Goal: Information Seeking & Learning: Learn about a topic

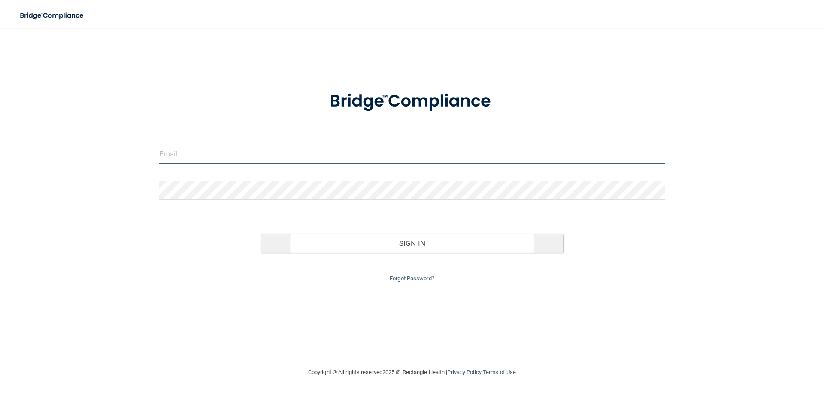
type input "[EMAIL_ADDRESS][PERSON_NAME][DOMAIN_NAME]"
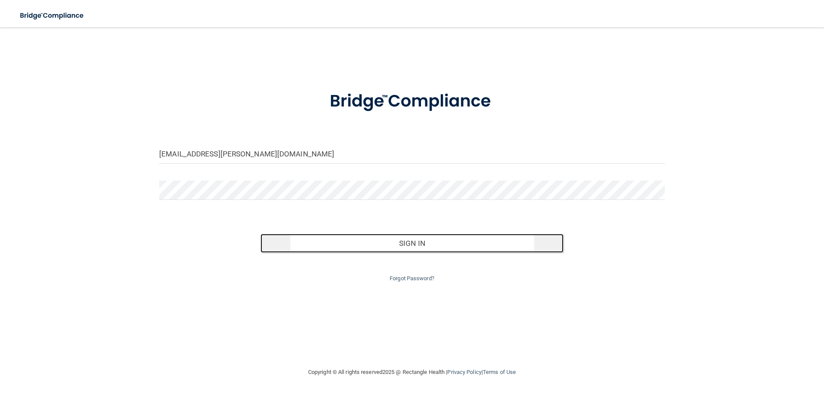
click at [384, 244] on button "Sign In" at bounding box center [413, 243] width 304 height 19
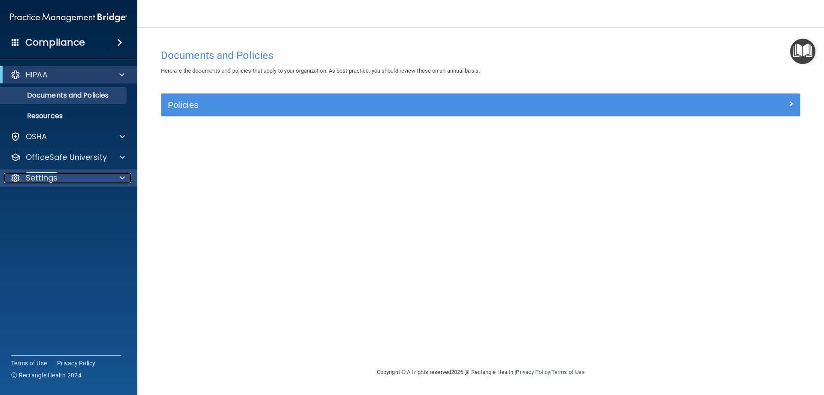
click at [34, 174] on p "Settings" at bounding box center [42, 178] width 32 height 10
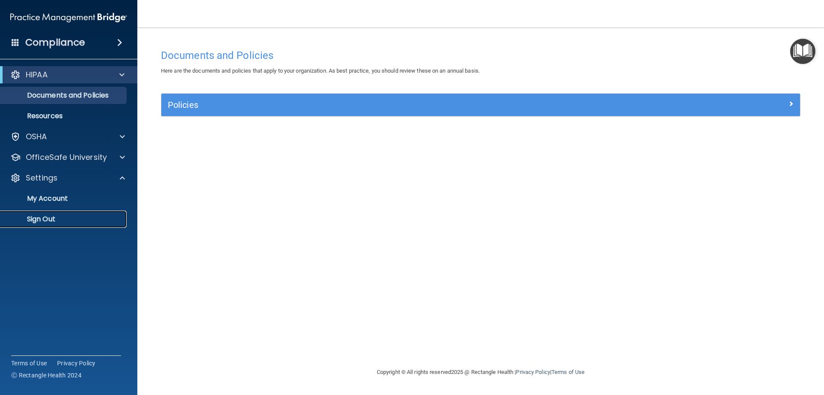
click at [39, 218] on p "Sign Out" at bounding box center [64, 219] width 117 height 9
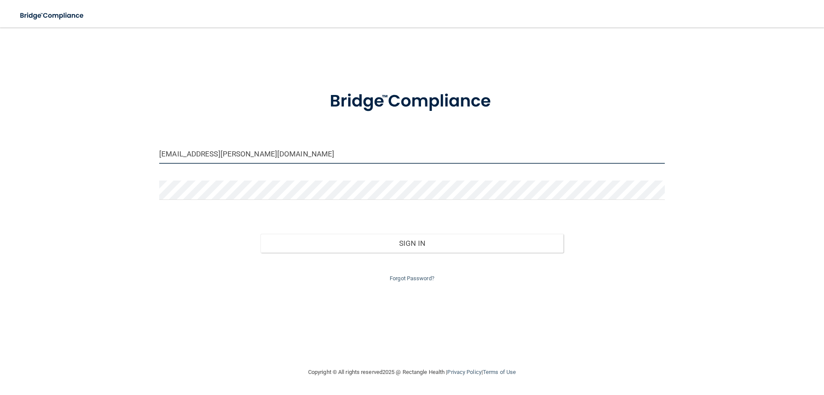
click at [225, 156] on input "[EMAIL_ADDRESS][PERSON_NAME][DOMAIN_NAME]" at bounding box center [412, 153] width 506 height 19
drag, startPoint x: 267, startPoint y: 155, endPoint x: 25, endPoint y: 176, distance: 242.6
click at [25, 176] on div "jen.noemy@gmail.com Invalid email/password. You don't have permission to access…" at bounding box center [412, 197] width 790 height 322
type input "jenifer.serrano@lpden.com"
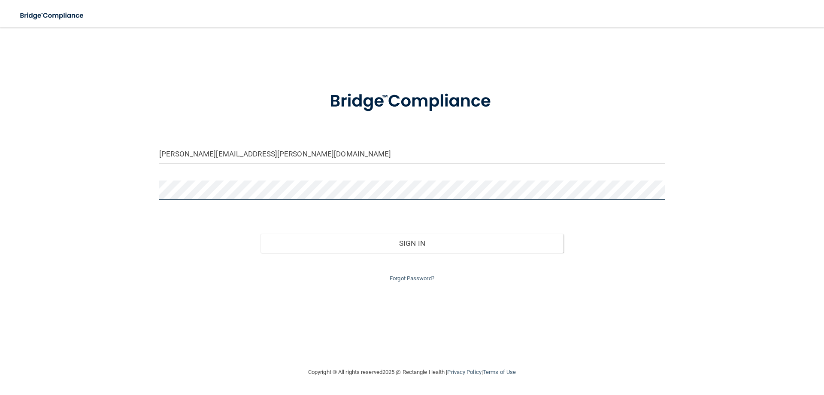
click at [261, 234] on button "Sign In" at bounding box center [413, 243] width 304 height 19
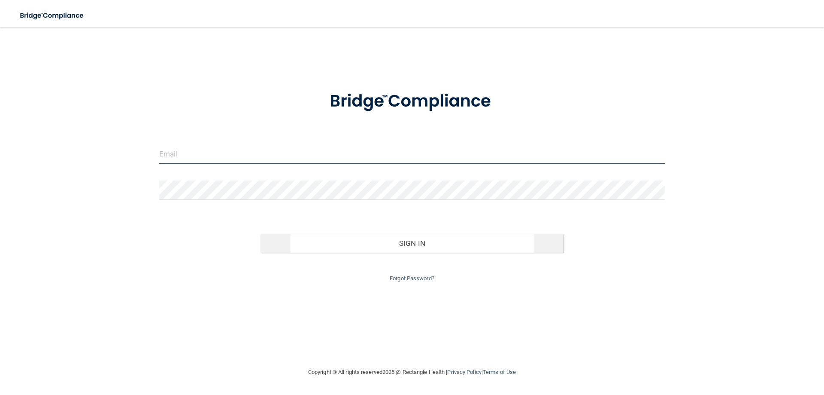
type input "[EMAIL_ADDRESS][PERSON_NAME][DOMAIN_NAME]"
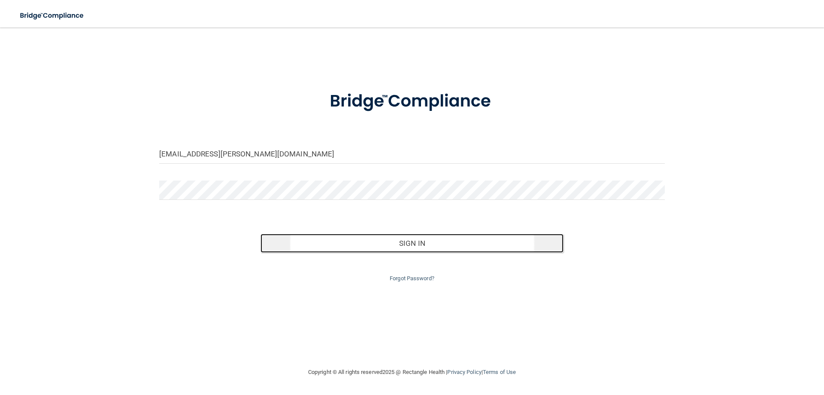
click at [350, 244] on button "Sign In" at bounding box center [413, 243] width 304 height 19
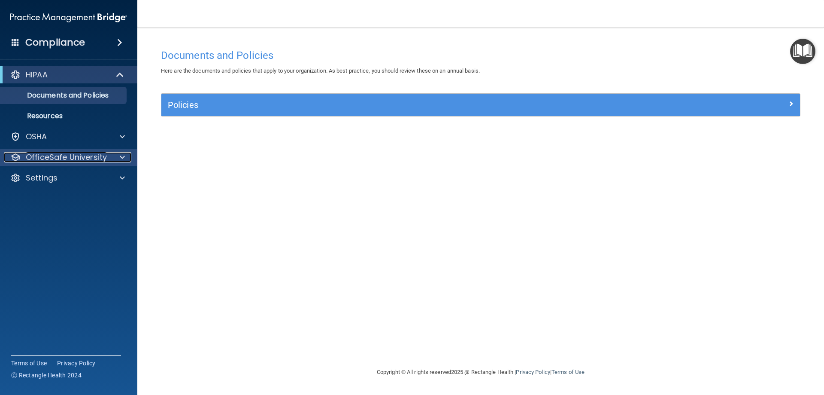
click at [122, 156] on span at bounding box center [122, 157] width 5 height 10
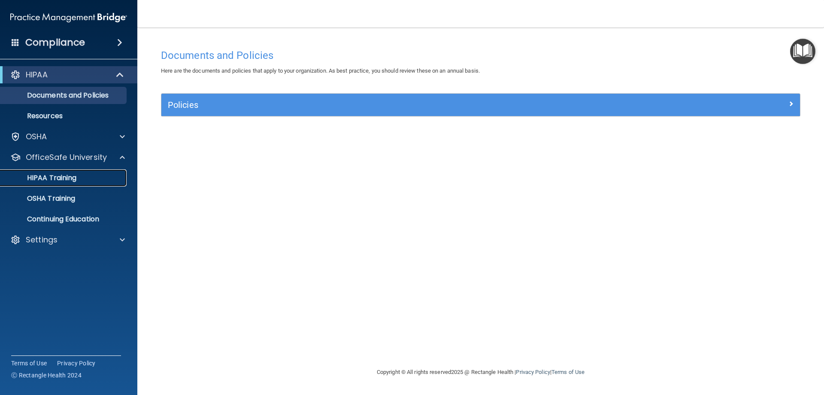
click at [52, 178] on p "HIPAA Training" at bounding box center [41, 177] width 71 height 9
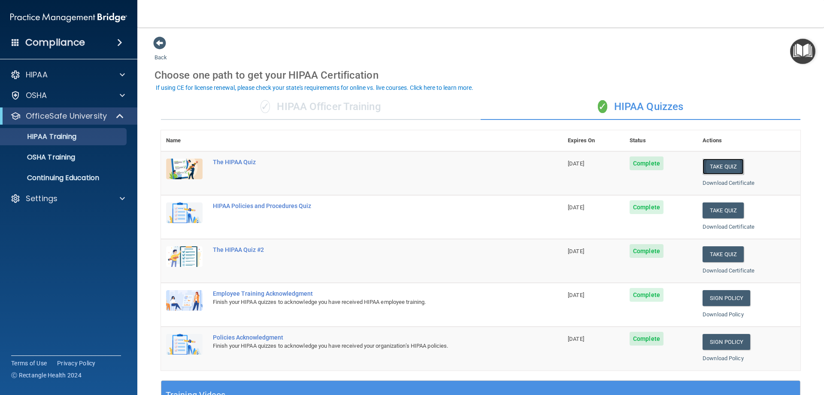
click at [715, 162] on button "Take Quiz" at bounding box center [723, 166] width 41 height 16
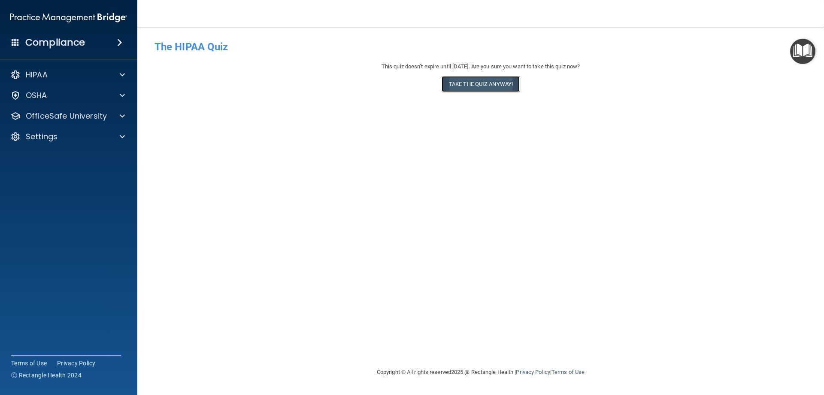
click at [475, 87] on button "Take the quiz anyway!" at bounding box center [481, 84] width 78 height 16
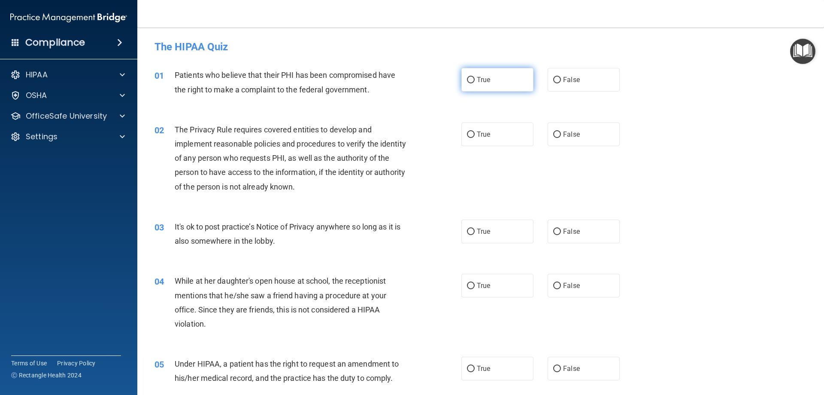
click at [467, 81] on input "True" at bounding box center [471, 80] width 8 height 6
radio input "true"
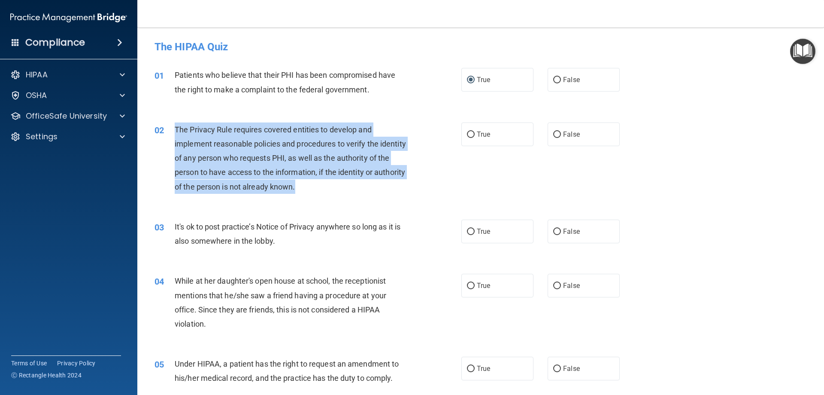
drag, startPoint x: 346, startPoint y: 193, endPoint x: 176, endPoint y: 130, distance: 180.9
click at [176, 130] on div "The Privacy Rule requires covered entities to develop and implement reasonable …" at bounding box center [295, 157] width 240 height 71
copy span "The Privacy Rule requires covered entities to develop and implement reasonable …"
click at [470, 133] on input "True" at bounding box center [471, 134] width 8 height 6
radio input "true"
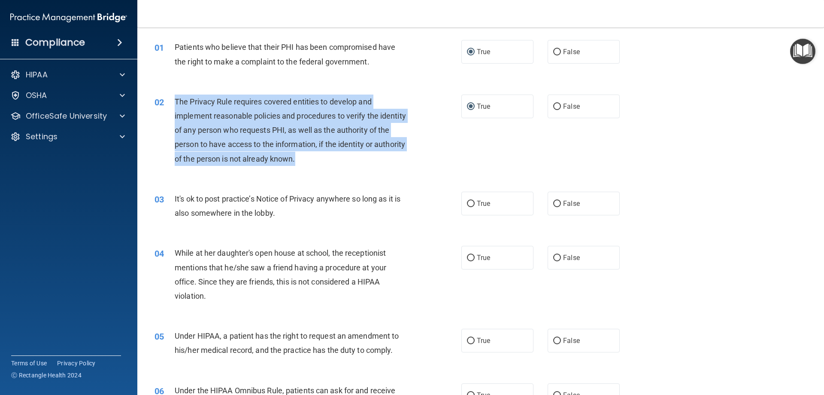
scroll to position [43, 0]
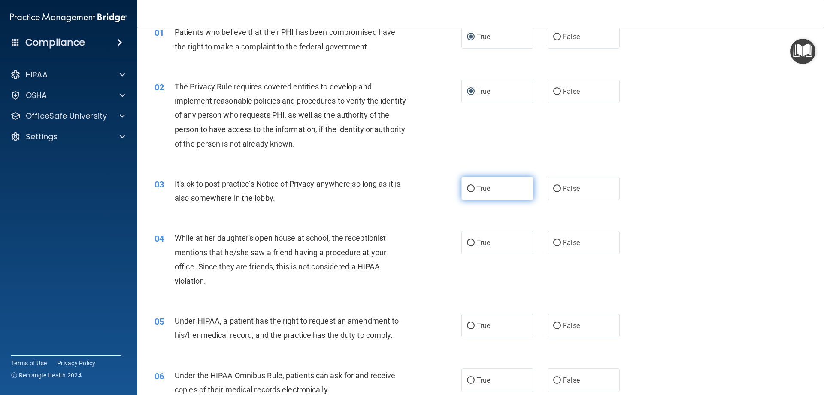
click at [462, 186] on label "True" at bounding box center [498, 188] width 72 height 24
click at [467, 186] on input "True" at bounding box center [471, 188] width 8 height 6
radio input "true"
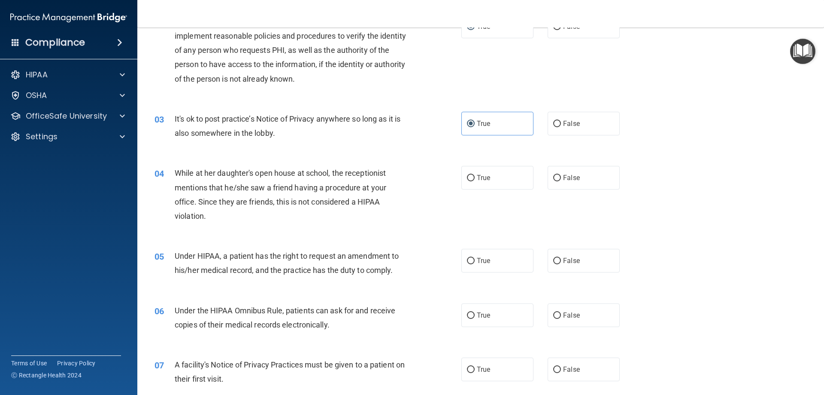
scroll to position [129, 0]
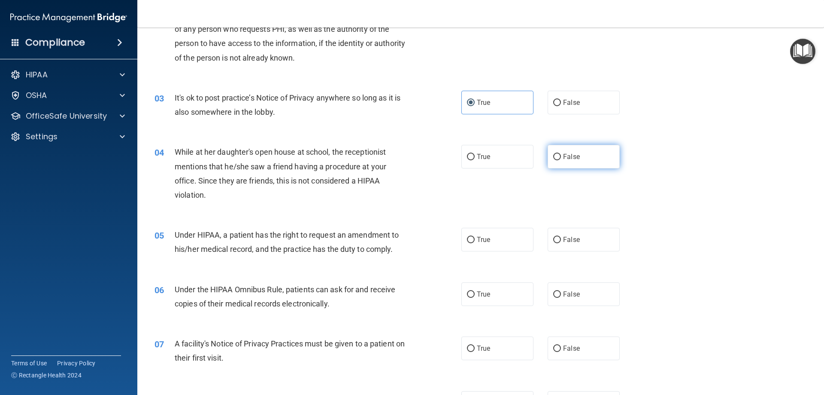
click at [553, 155] on input "False" at bounding box center [557, 157] width 8 height 6
radio input "true"
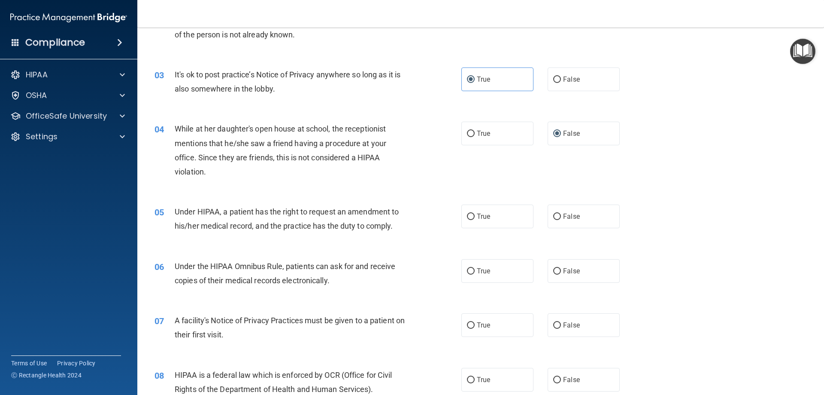
scroll to position [172, 0]
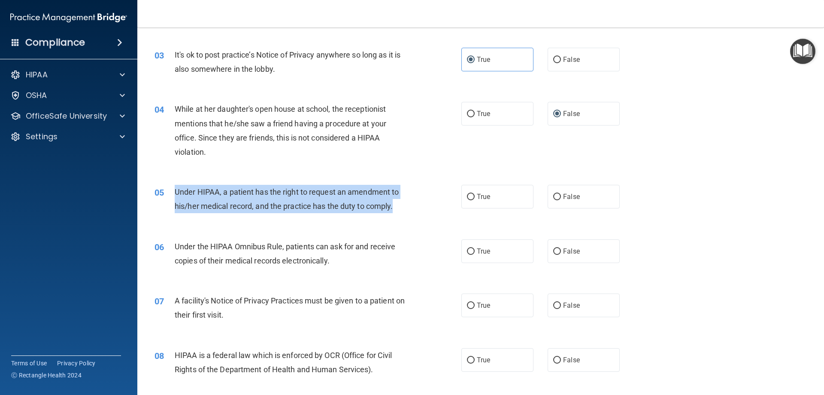
drag, startPoint x: 416, startPoint y: 213, endPoint x: 170, endPoint y: 194, distance: 246.7
click at [169, 194] on div "05 Under HIPAA, a patient has the right to request an amendment to his/her medi…" at bounding box center [308, 201] width 333 height 33
copy div "Under HIPAA, a patient has the right to request an amendment to his/her medical…"
click at [467, 198] on input "True" at bounding box center [471, 197] width 8 height 6
radio input "true"
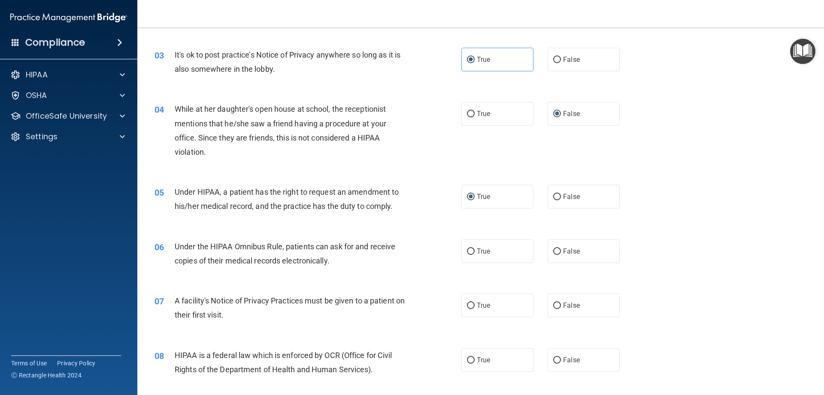
click at [325, 274] on div "06 Under the HIPAA Omnibus Rule, patients can ask for and receive copies of the…" at bounding box center [480, 255] width 665 height 54
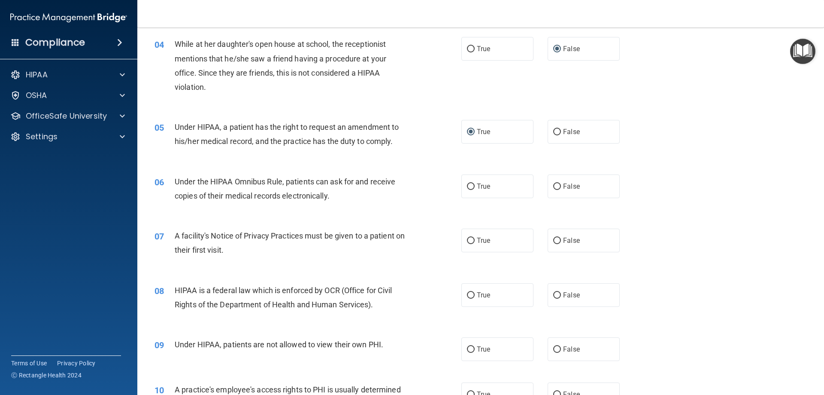
scroll to position [258, 0]
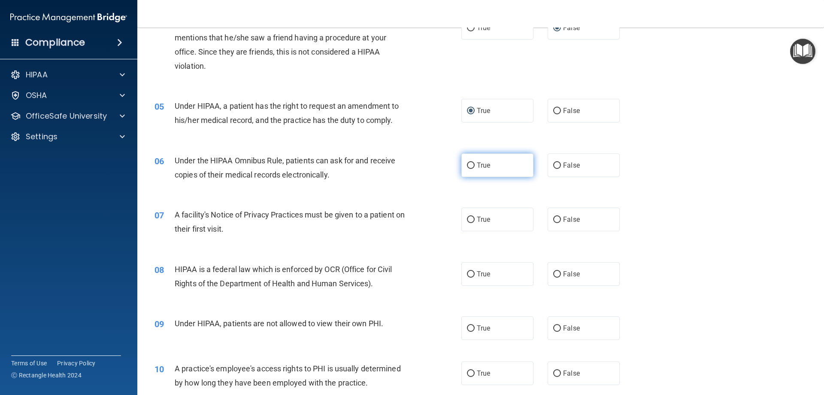
click at [488, 164] on label "True" at bounding box center [498, 165] width 72 height 24
click at [475, 164] on input "True" at bounding box center [471, 165] width 8 height 6
radio input "true"
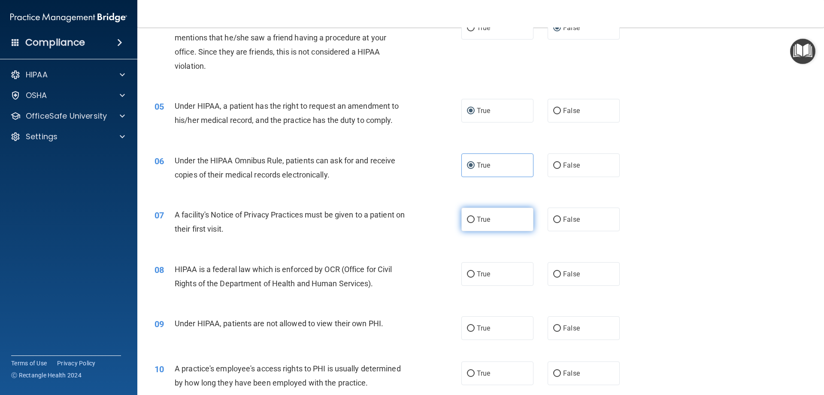
click at [473, 216] on label "True" at bounding box center [498, 219] width 72 height 24
click at [473, 216] on input "True" at bounding box center [471, 219] width 8 height 6
radio input "true"
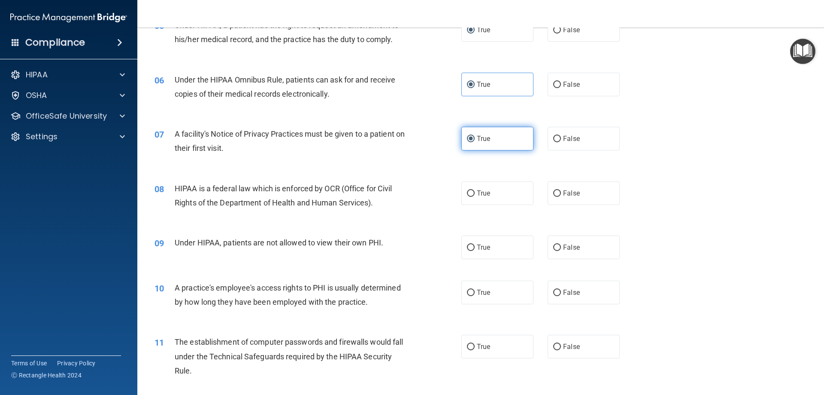
scroll to position [343, 0]
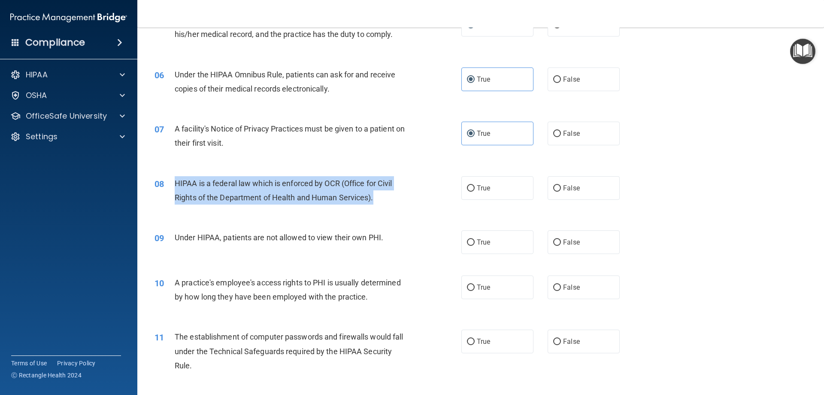
drag, startPoint x: 381, startPoint y: 203, endPoint x: 170, endPoint y: 186, distance: 211.5
click at [170, 186] on div "08 HIPAA is a federal law which is enforced by OCR (Office for Civil Rights of …" at bounding box center [308, 192] width 333 height 33
copy div "HIPAA is a federal law which is enforced by OCR (Office for Civil Rights of the…"
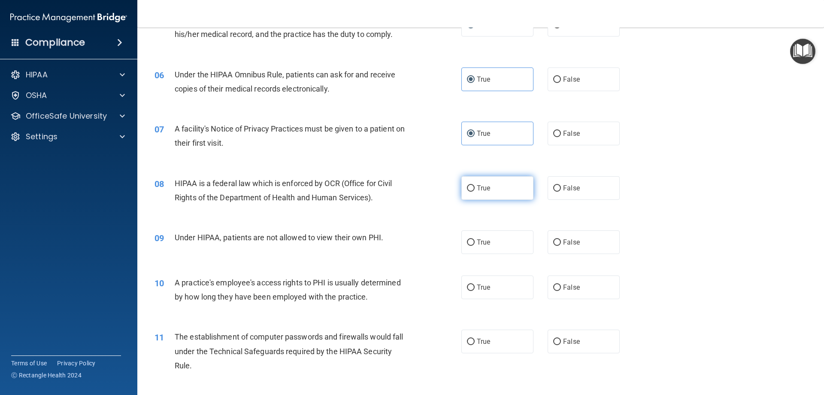
click at [463, 189] on label "True" at bounding box center [498, 188] width 72 height 24
click at [467, 189] on input "True" at bounding box center [471, 188] width 8 height 6
radio input "true"
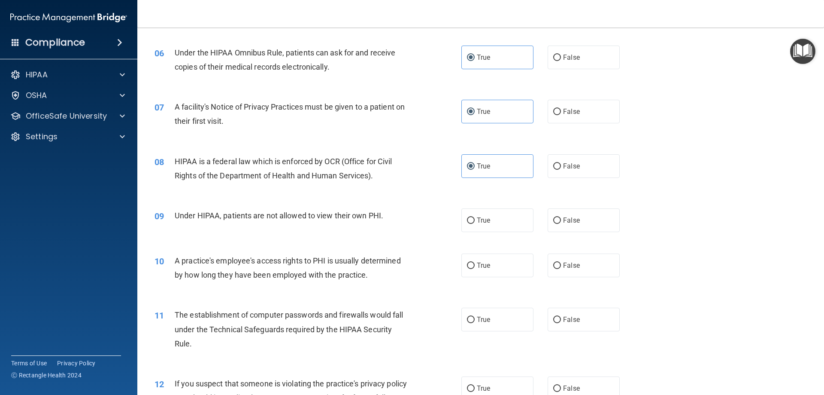
scroll to position [386, 0]
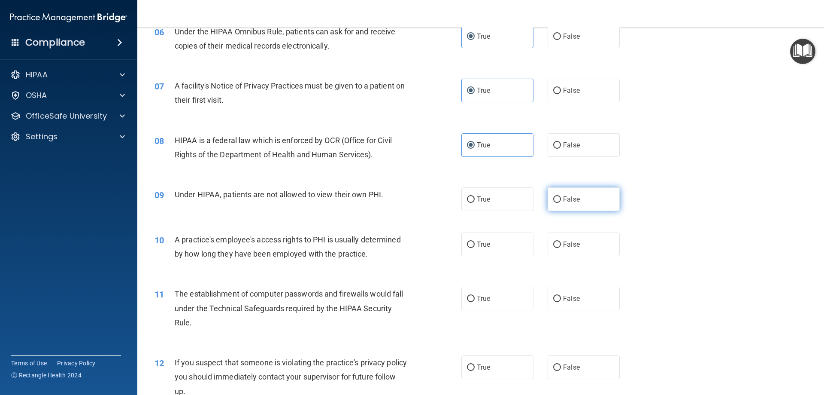
click at [555, 196] on input "False" at bounding box center [557, 199] width 8 height 6
radio input "true"
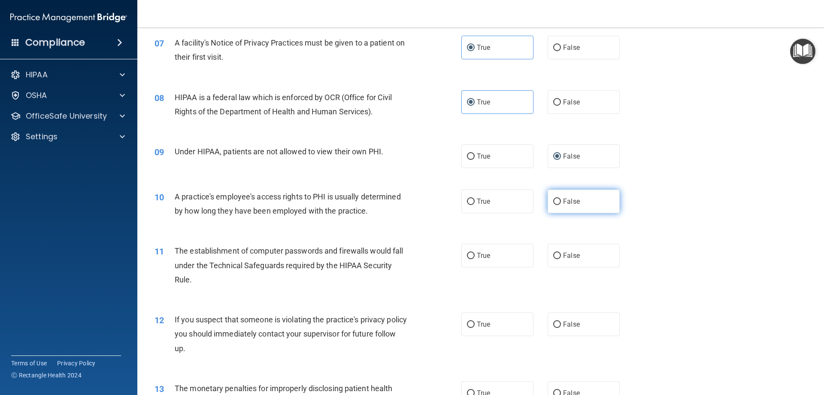
click at [571, 204] on span "False" at bounding box center [571, 201] width 17 height 8
click at [561, 204] on input "False" at bounding box center [557, 201] width 8 height 6
radio input "true"
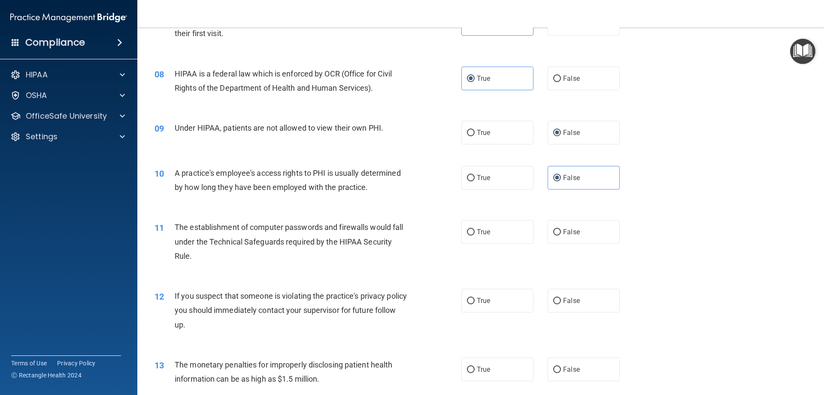
scroll to position [472, 0]
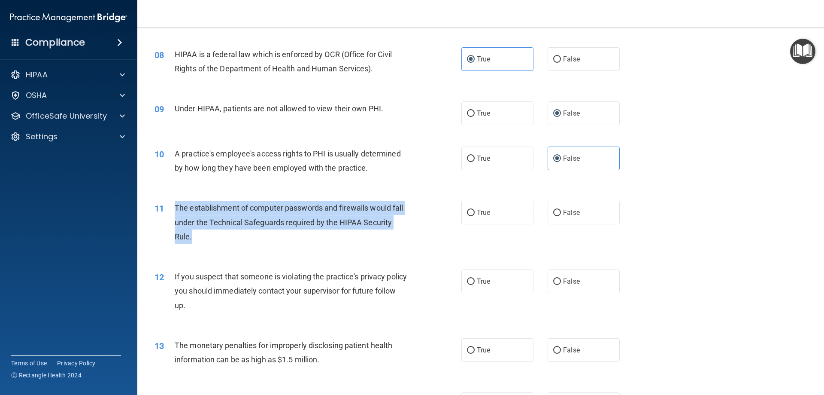
drag, startPoint x: 204, startPoint y: 235, endPoint x: 175, endPoint y: 207, distance: 40.4
click at [175, 207] on div "The establishment of computer passwords and firewalls would fall under the Tech…" at bounding box center [295, 221] width 240 height 43
copy span "The establishment of computer passwords and firewalls would fall under the Tech…"
click at [467, 210] on input "True" at bounding box center [471, 213] width 8 height 6
radio input "true"
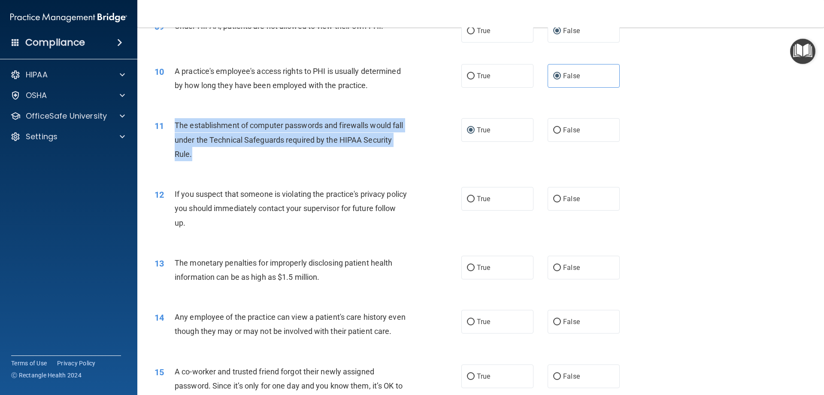
scroll to position [558, 0]
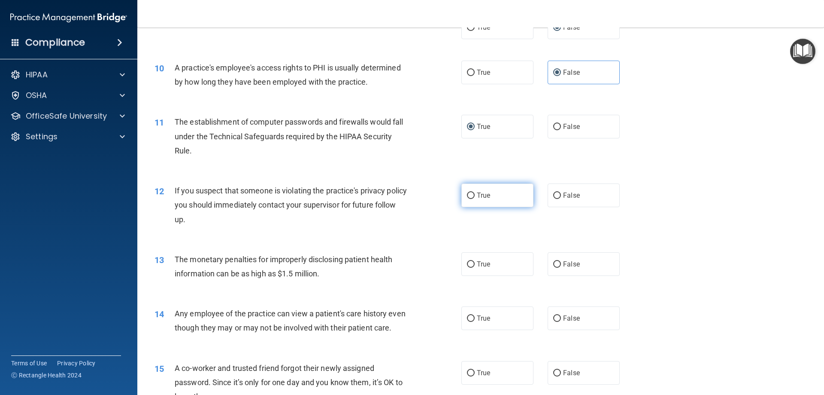
click at [486, 196] on span "True" at bounding box center [483, 195] width 13 height 8
click at [475, 196] on input "True" at bounding box center [471, 195] width 8 height 6
radio input "true"
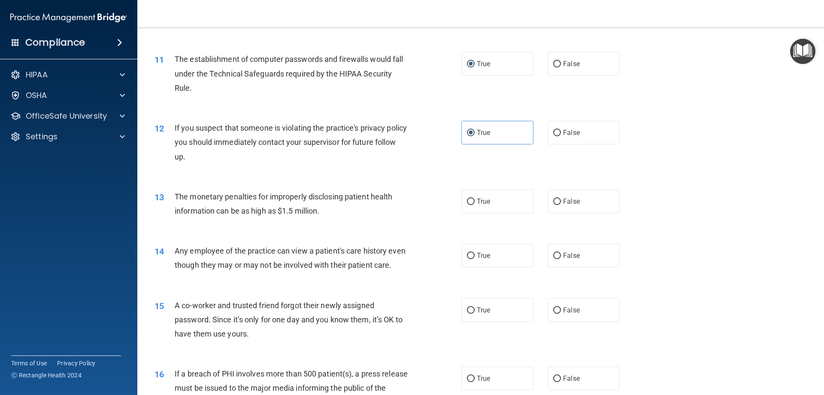
scroll to position [644, 0]
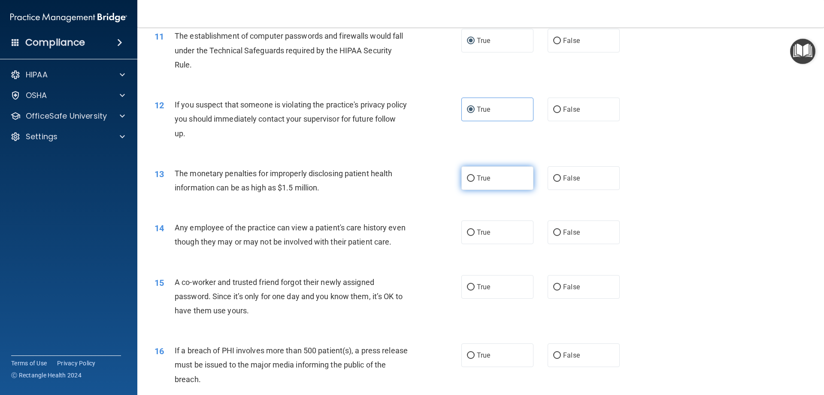
click at [492, 180] on label "True" at bounding box center [498, 178] width 72 height 24
click at [475, 180] on input "True" at bounding box center [471, 178] width 8 height 6
radio input "true"
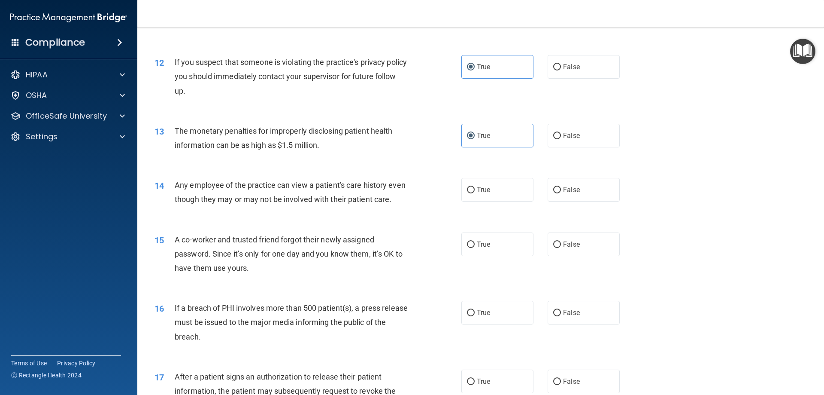
scroll to position [687, 0]
click at [571, 192] on span "False" at bounding box center [571, 189] width 17 height 8
click at [561, 192] on input "False" at bounding box center [557, 189] width 8 height 6
radio input "true"
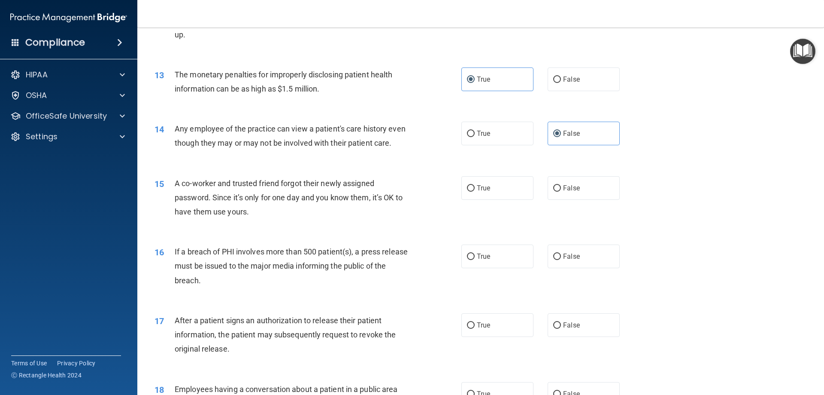
scroll to position [773, 0]
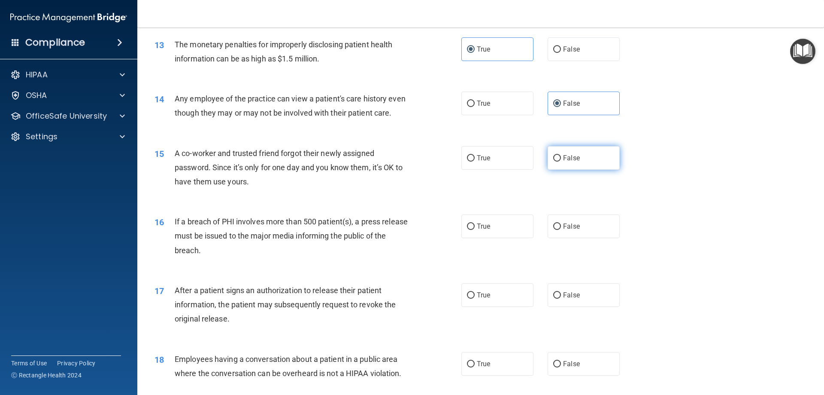
click at [580, 170] on label "False" at bounding box center [584, 158] width 72 height 24
click at [561, 161] on input "False" at bounding box center [557, 158] width 8 height 6
radio input "true"
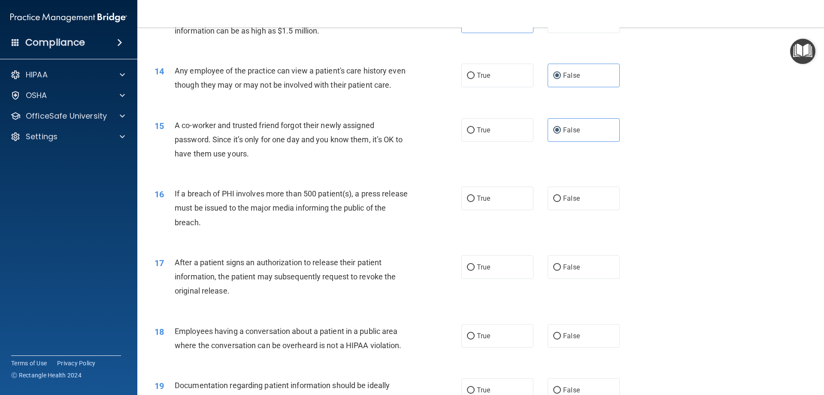
scroll to position [816, 0]
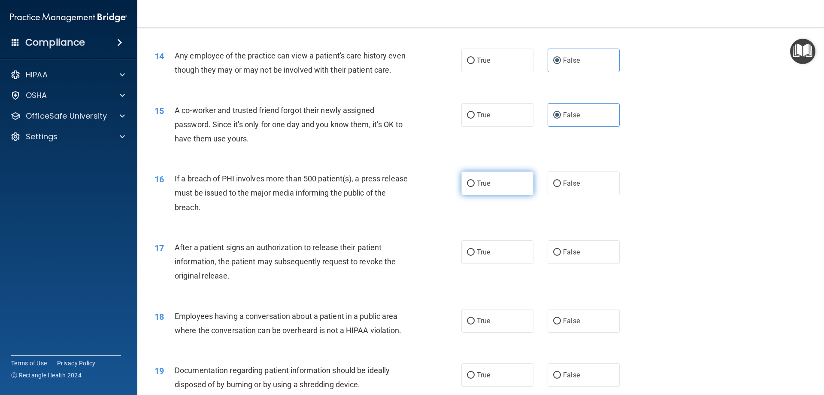
click at [483, 187] on span "True" at bounding box center [483, 183] width 13 height 8
click at [475, 187] on input "True" at bounding box center [471, 183] width 8 height 6
radio input "true"
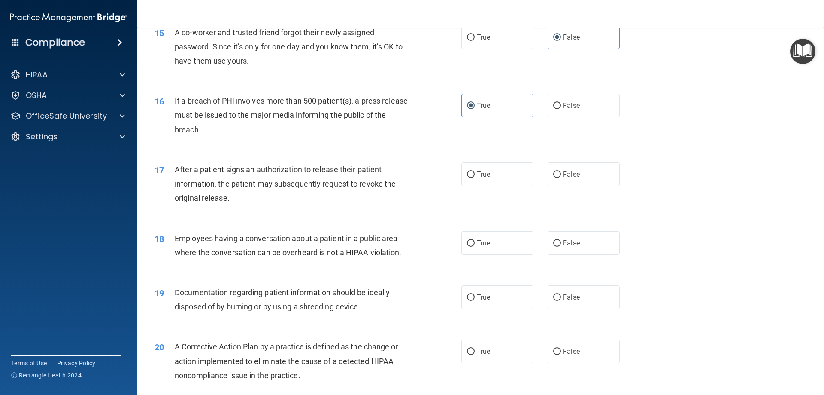
scroll to position [902, 0]
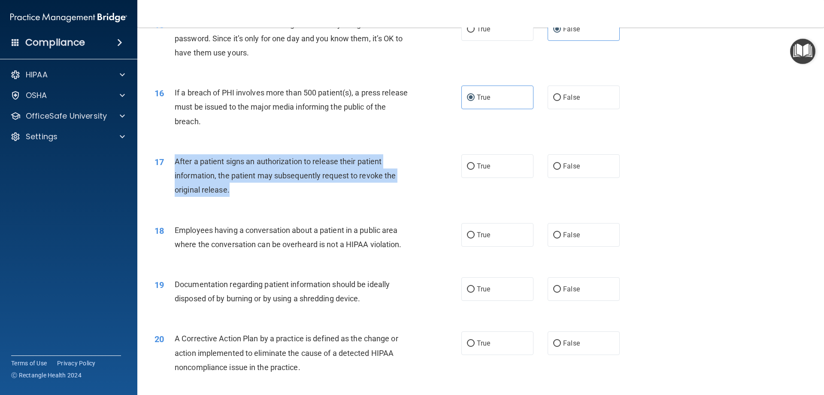
drag, startPoint x: 245, startPoint y: 206, endPoint x: 175, endPoint y: 172, distance: 77.8
click at [175, 172] on div "After a patient signs an authorization to release their patient information, th…" at bounding box center [295, 175] width 240 height 43
copy span "After a patient signs an authorization to release their patient information, th…"
click at [372, 197] on div "After a patient signs an authorization to release their patient information, th…" at bounding box center [295, 175] width 240 height 43
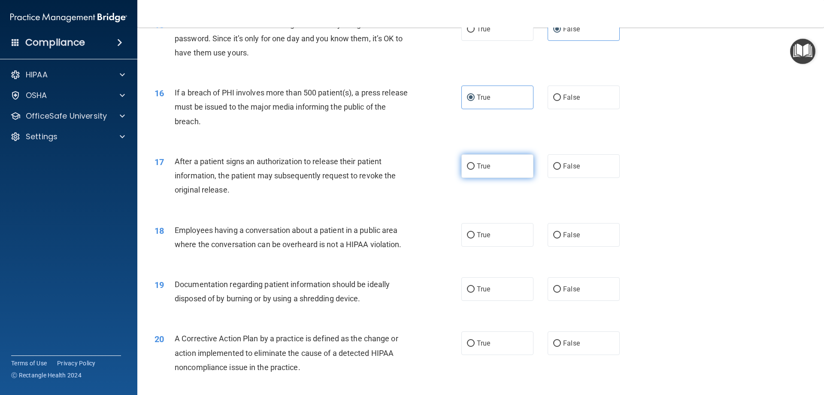
click at [490, 178] on label "True" at bounding box center [498, 166] width 72 height 24
click at [475, 170] on input "True" at bounding box center [471, 166] width 8 height 6
radio input "true"
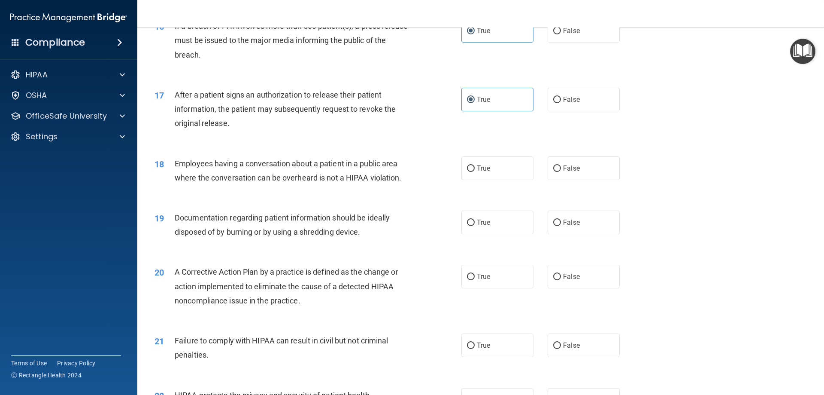
scroll to position [987, 0]
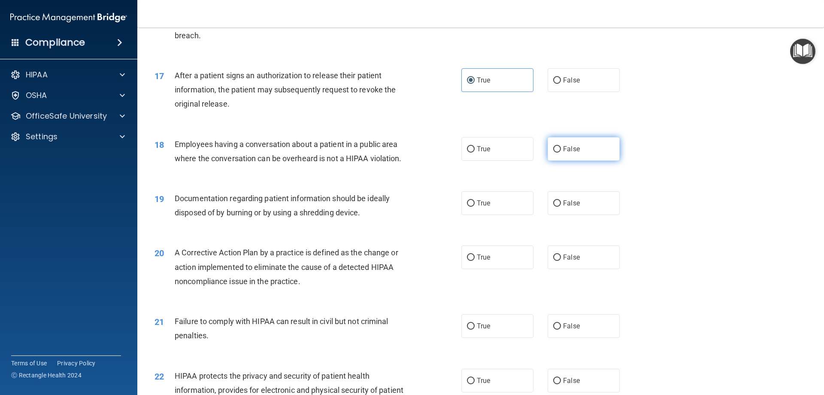
click at [559, 161] on label "False" at bounding box center [584, 149] width 72 height 24
click at [559, 152] on input "False" at bounding box center [557, 149] width 8 height 6
radio input "true"
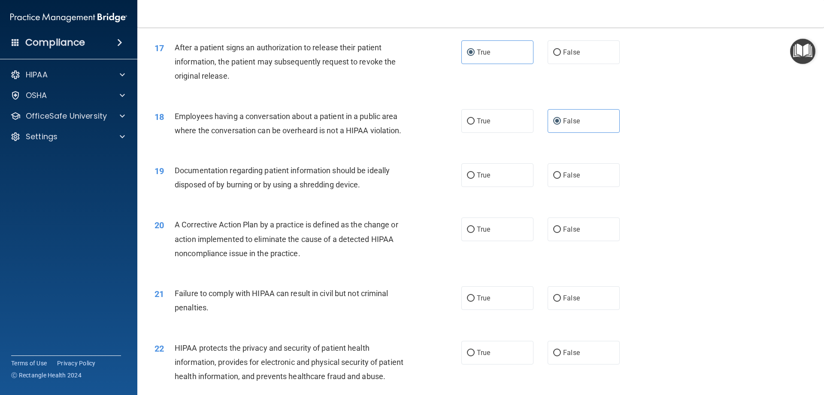
scroll to position [1030, 0]
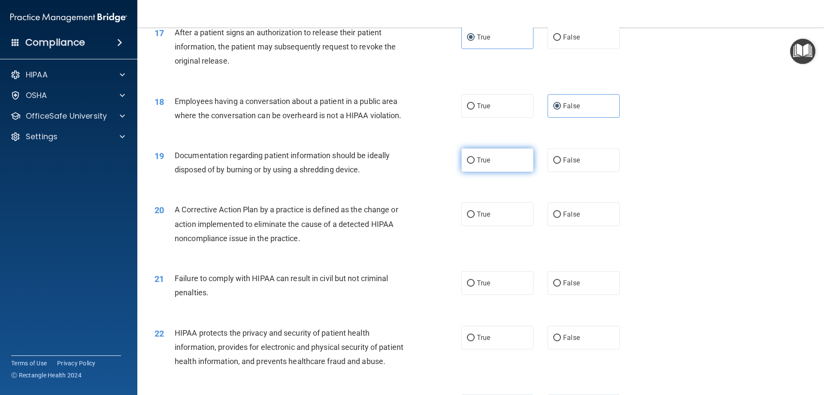
click at [471, 164] on input "True" at bounding box center [471, 160] width 8 height 6
radio input "true"
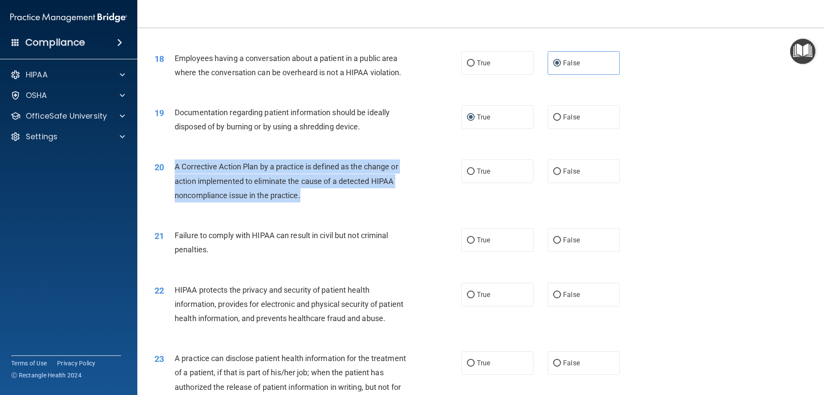
drag, startPoint x: 327, startPoint y: 215, endPoint x: 172, endPoint y: 185, distance: 158.0
click at [172, 185] on div "20 A Corrective Action Plan by a practice is defined as the change or action im…" at bounding box center [308, 182] width 333 height 47
copy div "A Corrective Action Plan by a practice is defined as the change or action imple…"
click at [467, 175] on input "True" at bounding box center [471, 171] width 8 height 6
radio input "true"
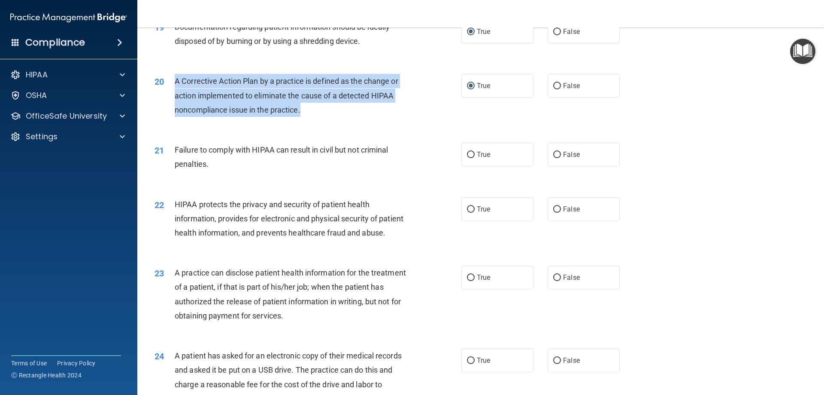
scroll to position [1159, 0]
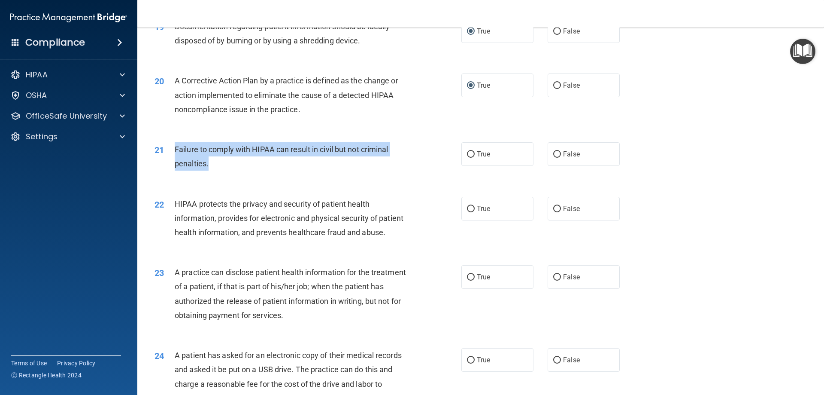
drag, startPoint x: 226, startPoint y: 182, endPoint x: 176, endPoint y: 167, distance: 52.0
click at [176, 167] on div "Failure to comply with HIPAA can result in civil but not criminal penalties." at bounding box center [295, 156] width 240 height 28
copy span "Failure to comply with HIPAA can result in civil but not criminal penalties."
click at [553, 158] on input "False" at bounding box center [557, 154] width 8 height 6
radio input "true"
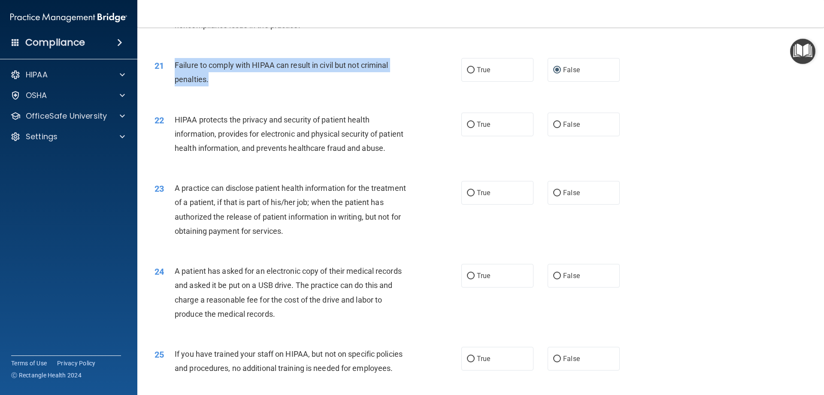
scroll to position [1245, 0]
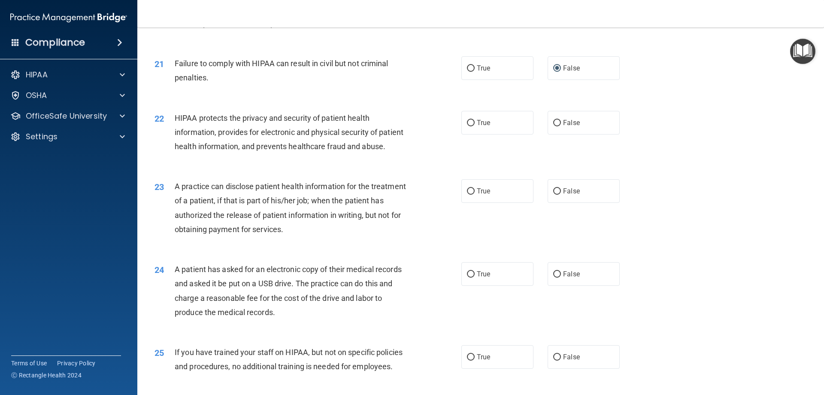
click at [673, 203] on div "23 A practice can disclose patient health information for the treatment of a pa…" at bounding box center [480, 209] width 665 height 83
click at [488, 134] on label "True" at bounding box center [498, 123] width 72 height 24
click at [477, 127] on span "True" at bounding box center [483, 122] width 13 height 8
click at [475, 126] on input "True" at bounding box center [471, 123] width 8 height 6
radio input "true"
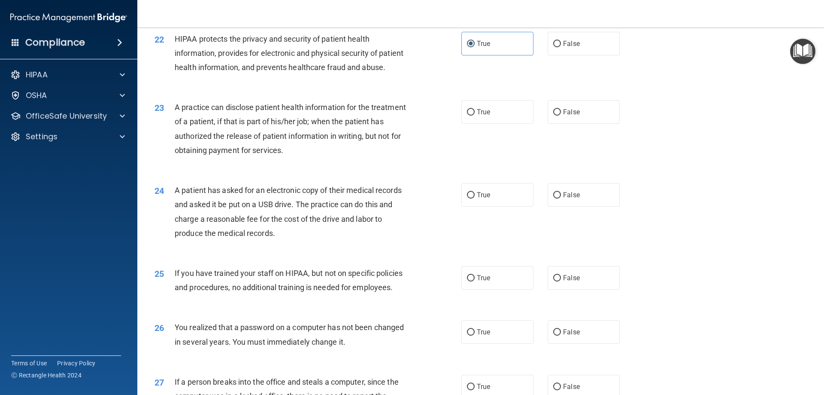
scroll to position [1331, 0]
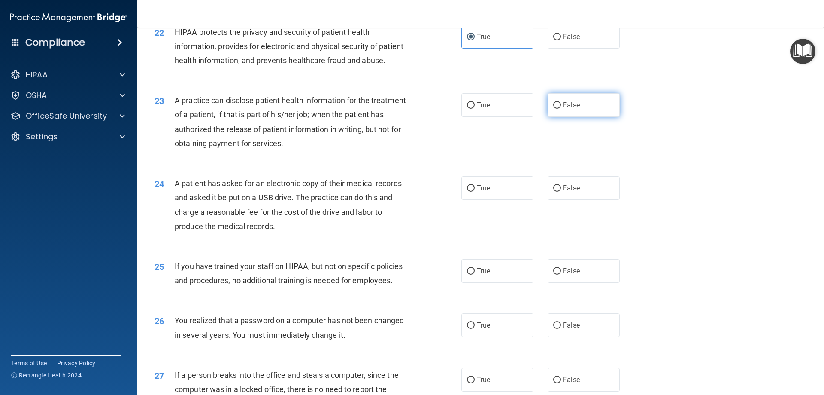
click at [555, 109] on input "False" at bounding box center [557, 105] width 8 height 6
radio input "true"
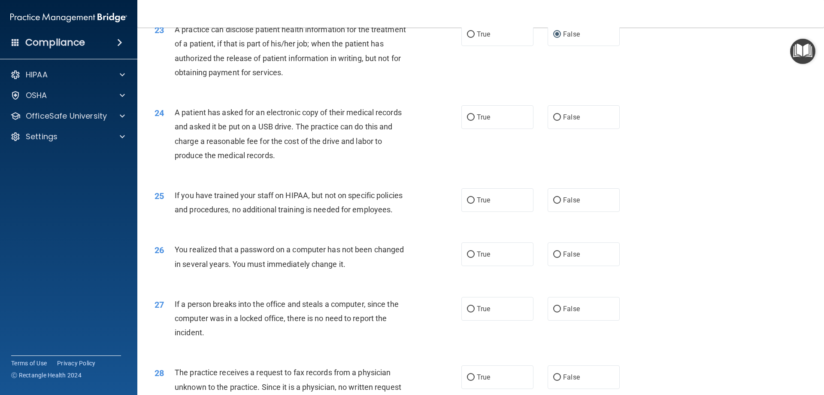
scroll to position [1417, 0]
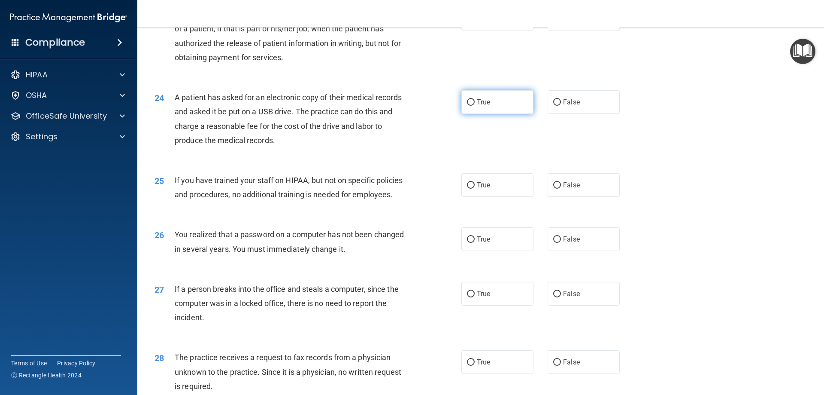
click at [486, 106] on span "True" at bounding box center [483, 102] width 13 height 8
click at [475, 106] on input "True" at bounding box center [471, 102] width 8 height 6
radio input "true"
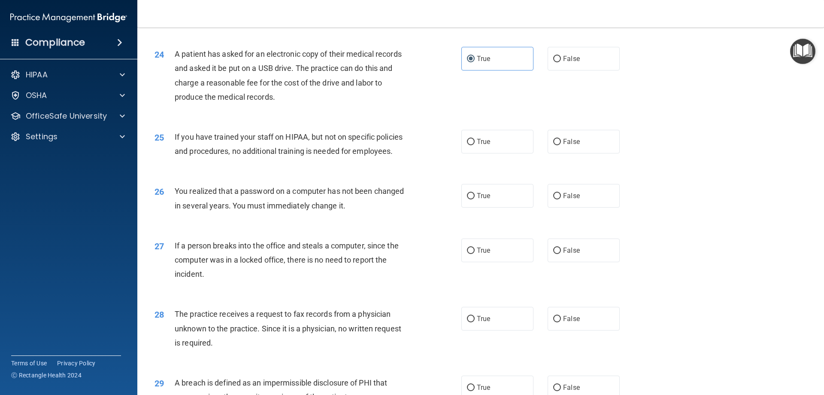
scroll to position [1503, 0]
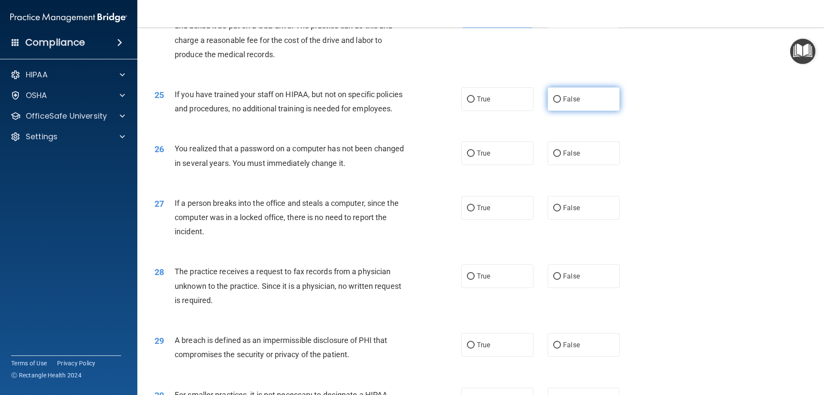
click at [564, 103] on span "False" at bounding box center [571, 99] width 17 height 8
click at [561, 103] on input "False" at bounding box center [557, 99] width 8 height 6
radio input "true"
click at [554, 157] on input "False" at bounding box center [557, 153] width 8 height 6
radio input "true"
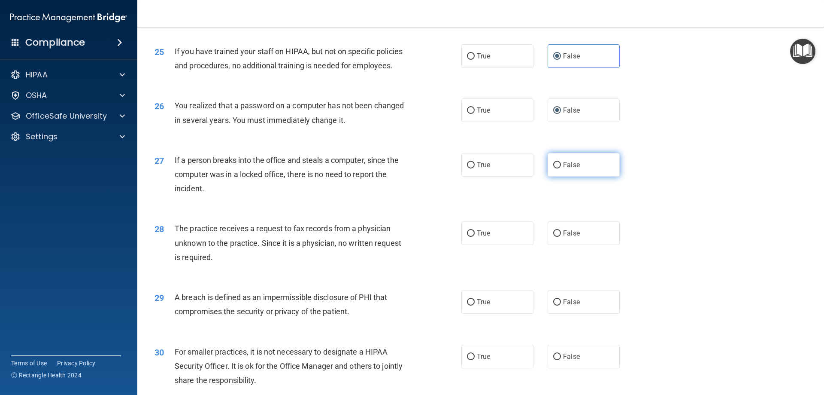
scroll to position [1588, 0]
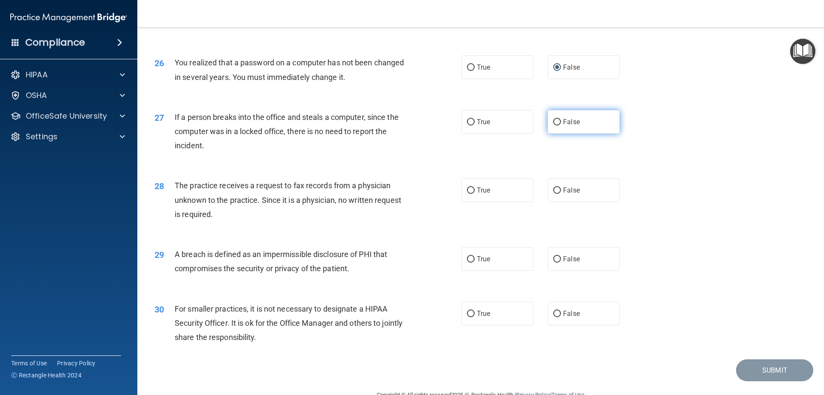
click at [553, 125] on input "False" at bounding box center [557, 122] width 8 height 6
radio input "true"
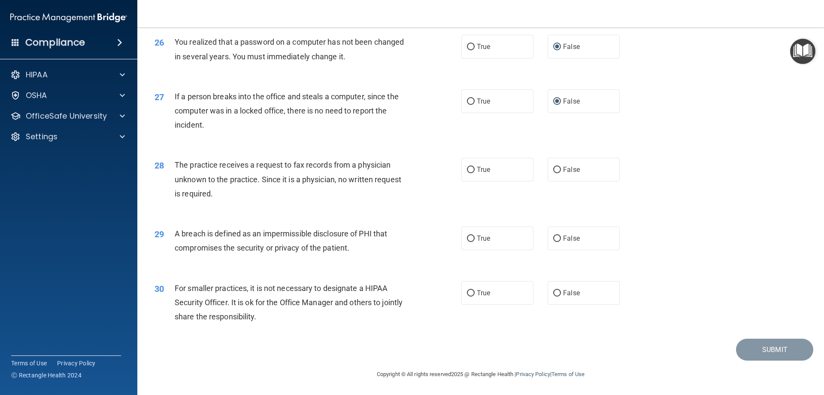
scroll to position [1637, 0]
click at [589, 176] on label "False" at bounding box center [584, 170] width 72 height 24
click at [561, 173] on input "False" at bounding box center [557, 170] width 8 height 6
radio input "true"
click at [498, 239] on label "True" at bounding box center [498, 238] width 72 height 24
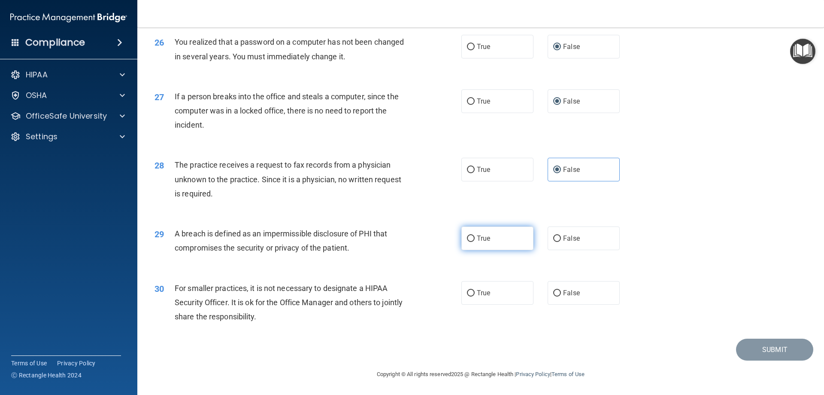
click at [475, 239] on input "True" at bounding box center [471, 238] width 8 height 6
radio input "true"
click at [566, 290] on span "False" at bounding box center [571, 293] width 17 height 8
click at [561, 290] on input "False" at bounding box center [557, 293] width 8 height 6
radio input "true"
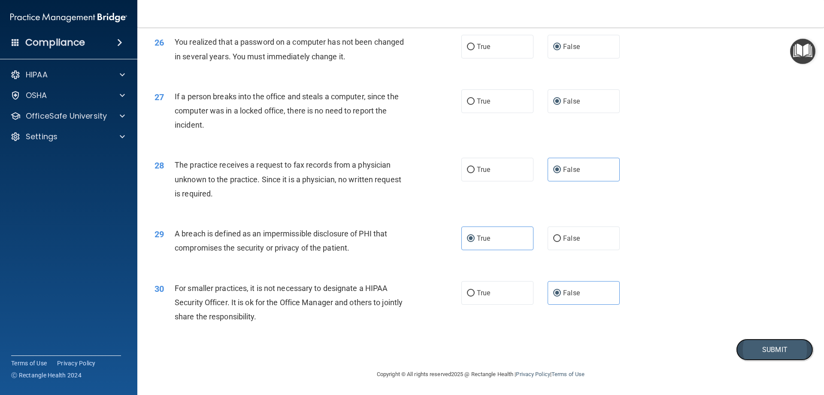
click at [759, 355] on button "Submit" at bounding box center [774, 349] width 77 height 22
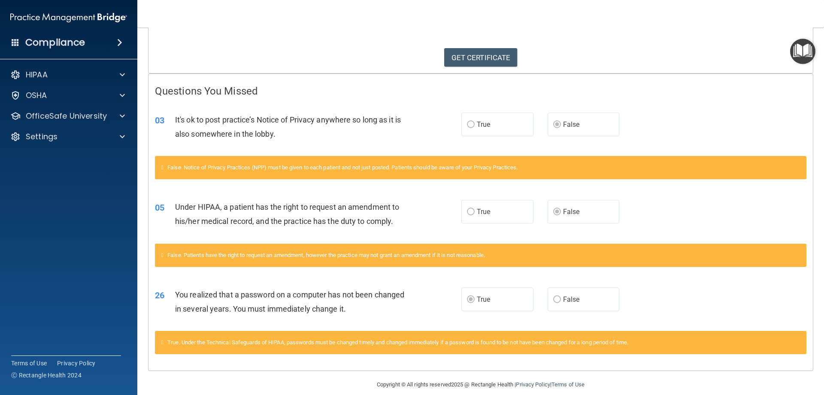
scroll to position [139, 0]
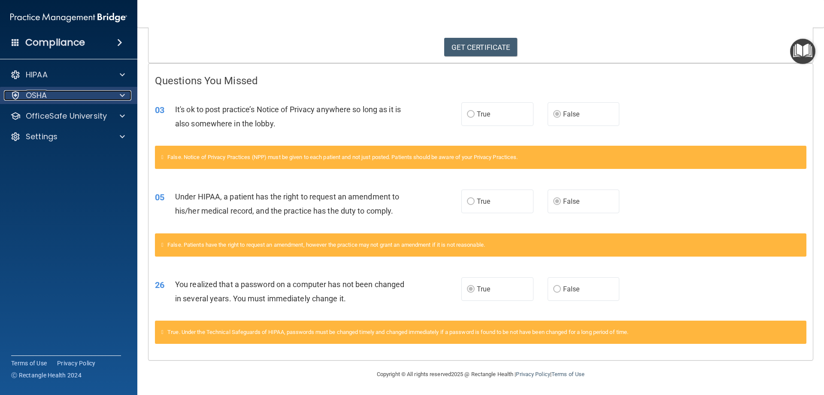
click at [49, 94] on div "OSHA" at bounding box center [57, 95] width 106 height 10
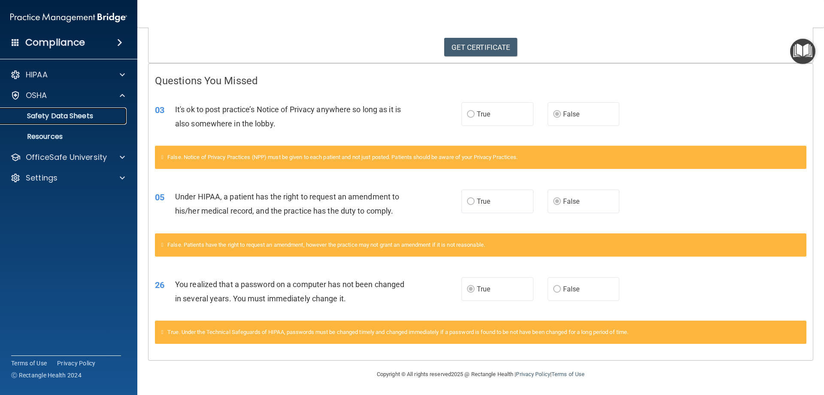
click at [57, 121] on link "Safety Data Sheets" at bounding box center [58, 115] width 135 height 17
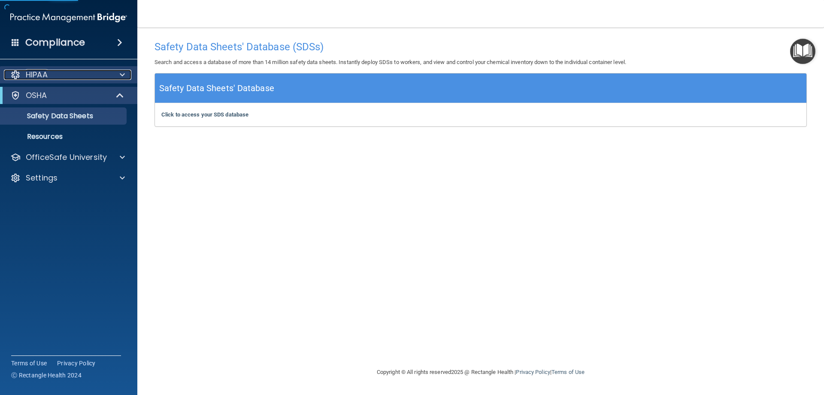
click at [60, 75] on div "HIPAA" at bounding box center [57, 75] width 106 height 10
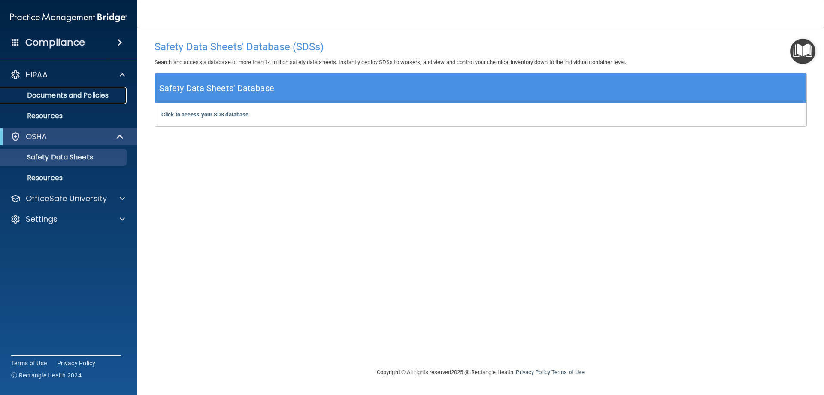
click at [64, 91] on p "Documents and Policies" at bounding box center [64, 95] width 117 height 9
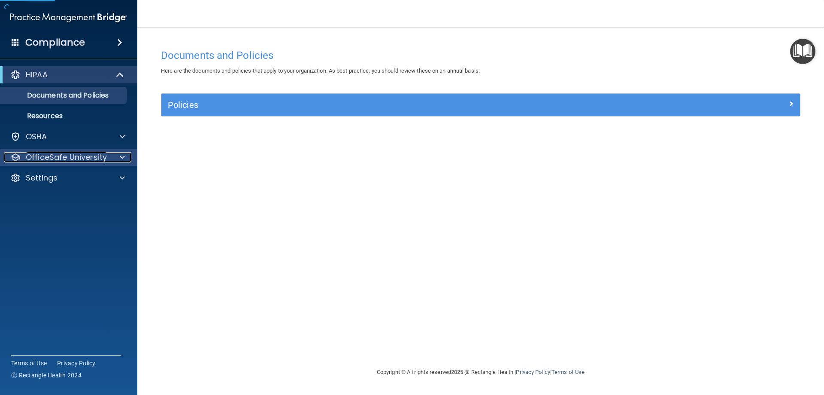
click at [91, 158] on p "OfficeSafe University" at bounding box center [66, 157] width 81 height 10
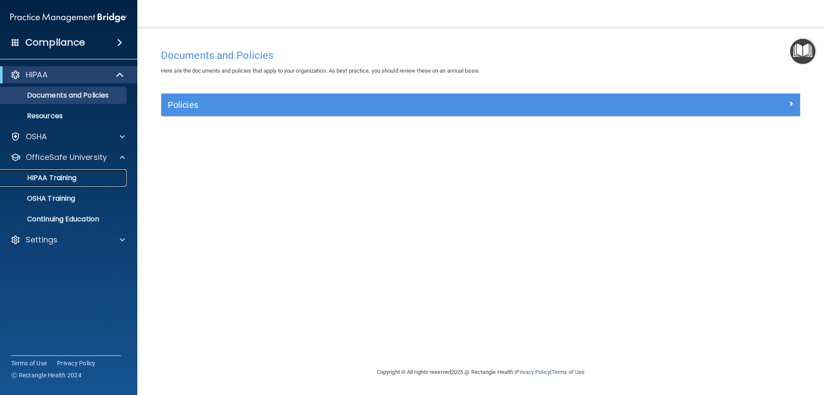
click at [62, 181] on p "HIPAA Training" at bounding box center [41, 177] width 71 height 9
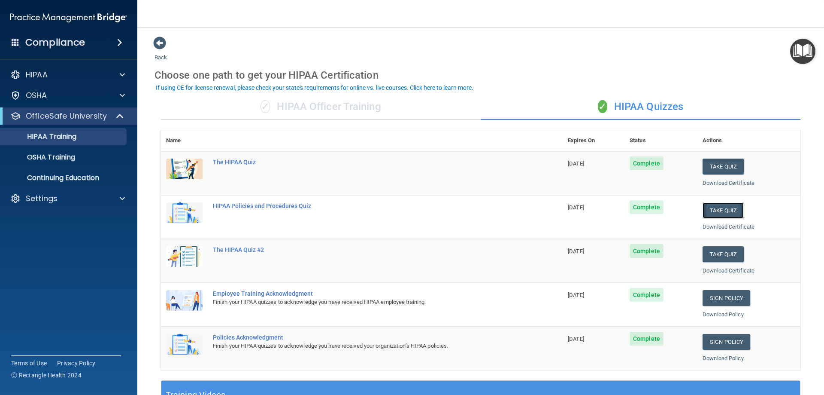
click at [718, 210] on button "Take Quiz" at bounding box center [723, 210] width 41 height 16
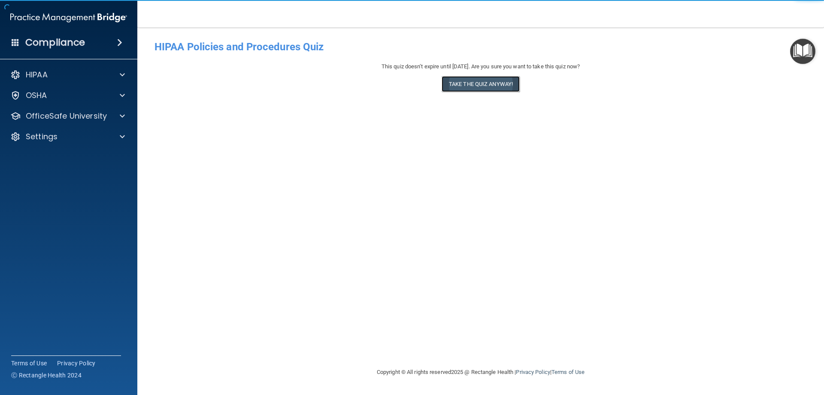
click at [475, 85] on button "Take the quiz anyway!" at bounding box center [481, 84] width 78 height 16
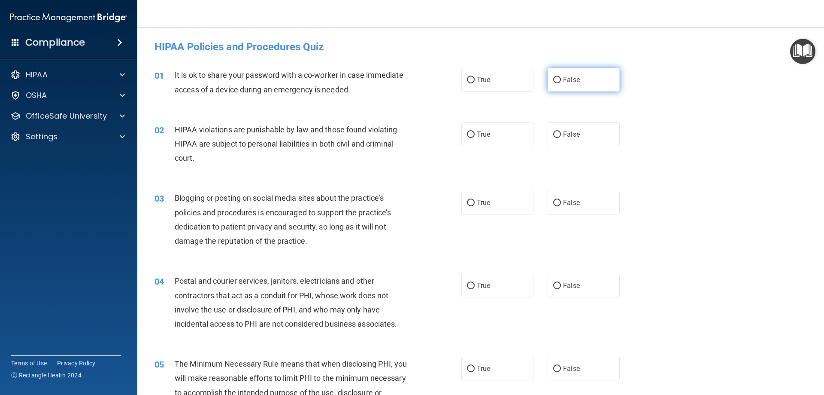
click at [555, 80] on input "False" at bounding box center [557, 80] width 8 height 6
radio input "true"
click at [472, 137] on label "True" at bounding box center [498, 134] width 72 height 24
click at [472, 137] on input "True" at bounding box center [471, 134] width 8 height 6
radio input "true"
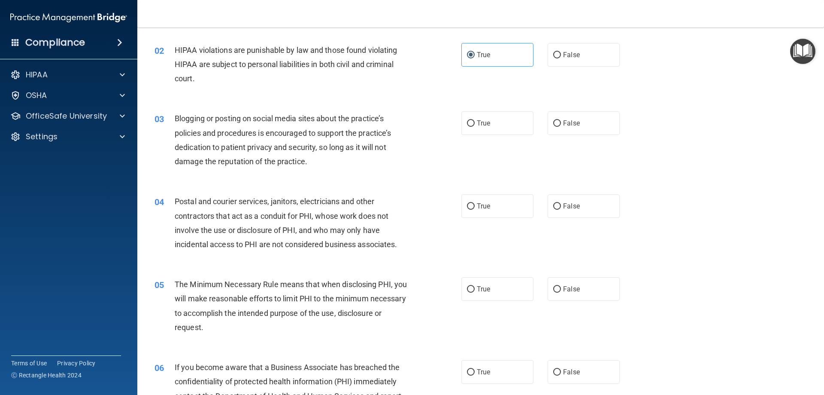
scroll to position [86, 0]
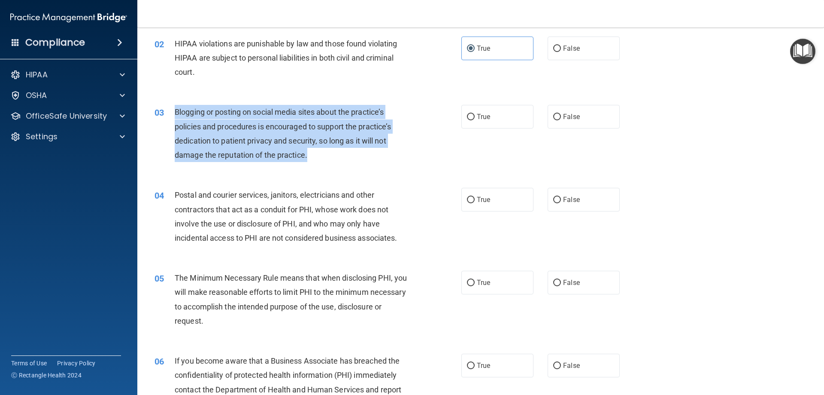
drag, startPoint x: 317, startPoint y: 158, endPoint x: 176, endPoint y: 109, distance: 149.2
click at [176, 109] on div "Blogging or posting on social media sites about the practice’s policies and pro…" at bounding box center [295, 133] width 240 height 57
copy span "Blogging or posting on social media sites about the practice’s policies and pro…"
click at [553, 116] on input "False" at bounding box center [557, 117] width 8 height 6
radio input "true"
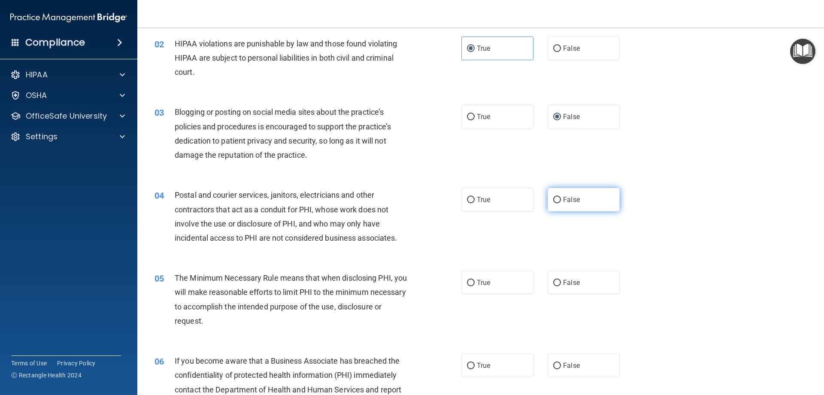
click at [558, 201] on label "False" at bounding box center [584, 200] width 72 height 24
click at [558, 201] on input "False" at bounding box center [557, 200] width 8 height 6
radio input "true"
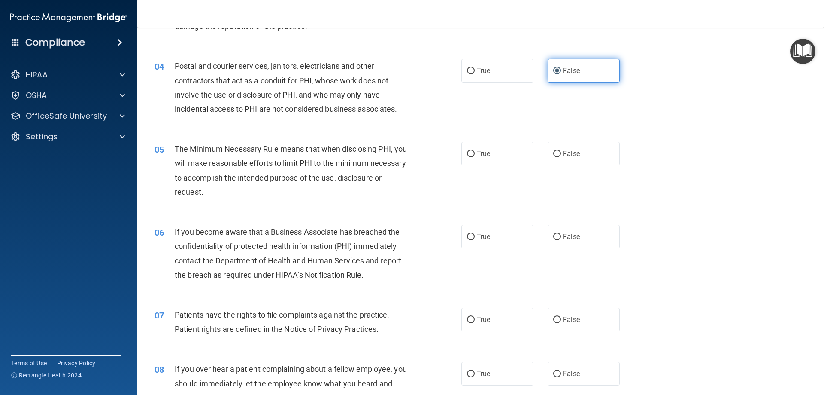
scroll to position [258, 0]
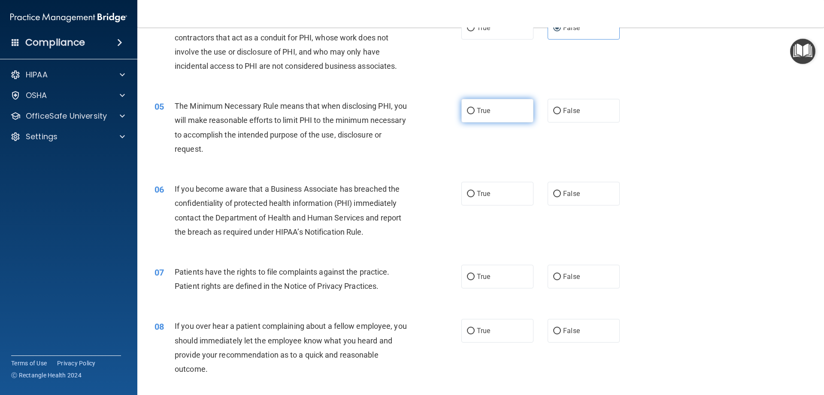
click at [474, 112] on label "True" at bounding box center [498, 111] width 72 height 24
click at [474, 112] on input "True" at bounding box center [471, 111] width 8 height 6
radio input "true"
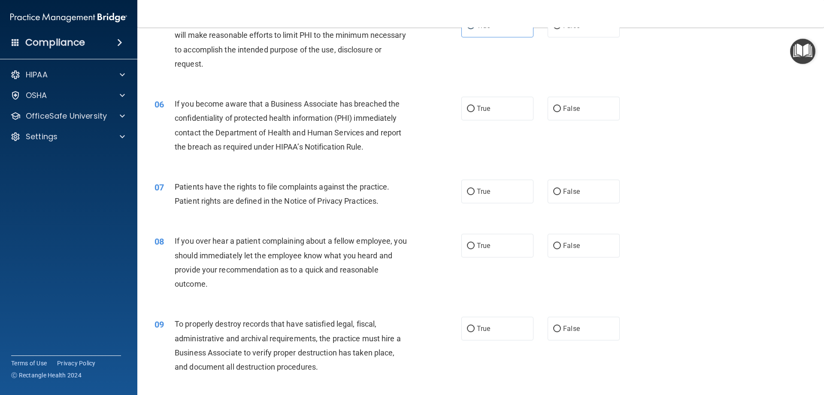
scroll to position [343, 0]
click at [468, 108] on input "True" at bounding box center [471, 108] width 8 height 6
radio input "true"
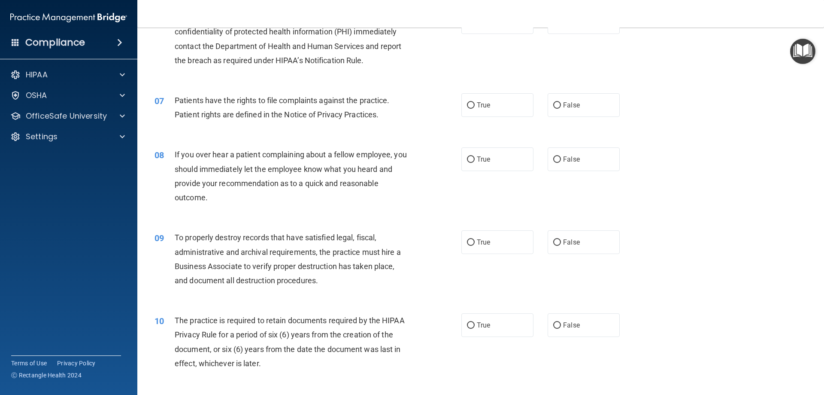
scroll to position [429, 0]
click at [480, 106] on span "True" at bounding box center [483, 104] width 13 height 8
click at [475, 106] on input "True" at bounding box center [471, 105] width 8 height 6
radio input "true"
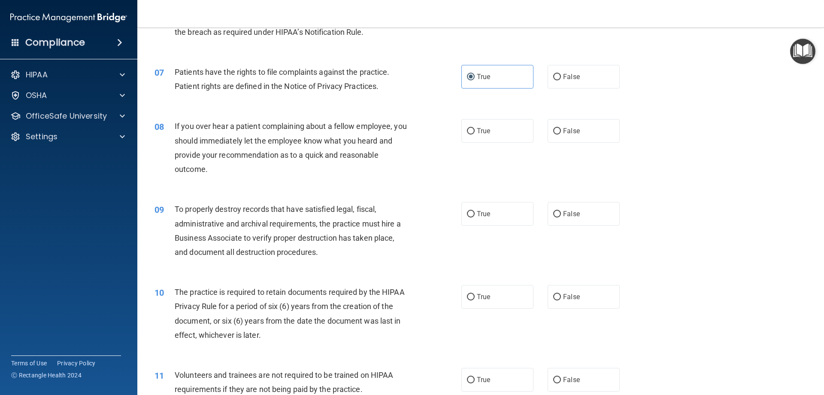
scroll to position [472, 0]
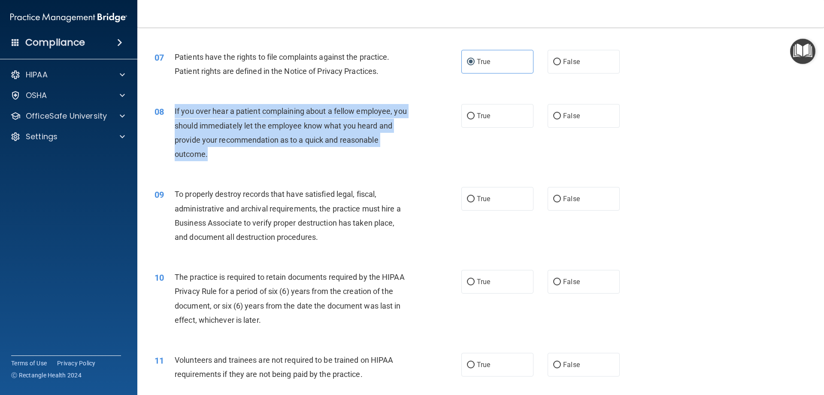
drag, startPoint x: 222, startPoint y: 155, endPoint x: 174, endPoint y: 106, distance: 68.0
click at [175, 106] on div "If you over hear a patient complaining about a fellow employee, you should imme…" at bounding box center [295, 132] width 240 height 57
copy span "If you over hear a patient complaining about a fellow employee, you should imme…"
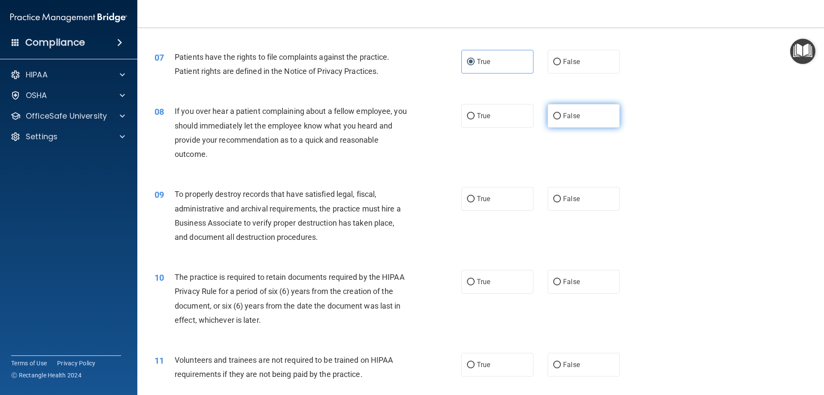
click at [573, 110] on label "False" at bounding box center [584, 116] width 72 height 24
click at [561, 113] on input "False" at bounding box center [557, 116] width 8 height 6
radio input "true"
click at [678, 187] on div "09 To properly destroy records that have satisfied legal, fiscal, administrativ…" at bounding box center [480, 217] width 665 height 83
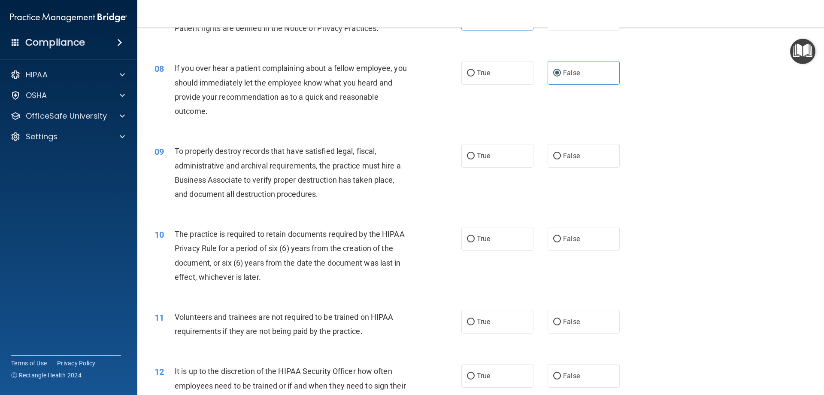
scroll to position [558, 0]
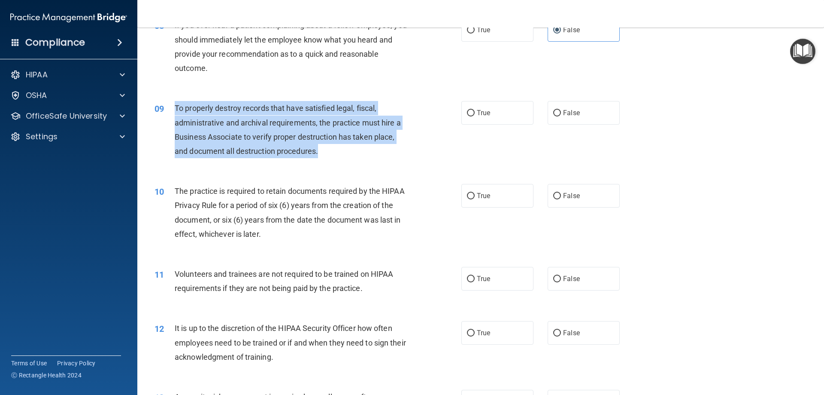
drag, startPoint x: 318, startPoint y: 154, endPoint x: 173, endPoint y: 108, distance: 152.6
click at [173, 108] on div "09 To properly destroy records that have satisfied legal, fiscal, administrativ…" at bounding box center [308, 131] width 333 height 61
copy div "To properly destroy records that have satisfied legal, fiscal, administrative a…"
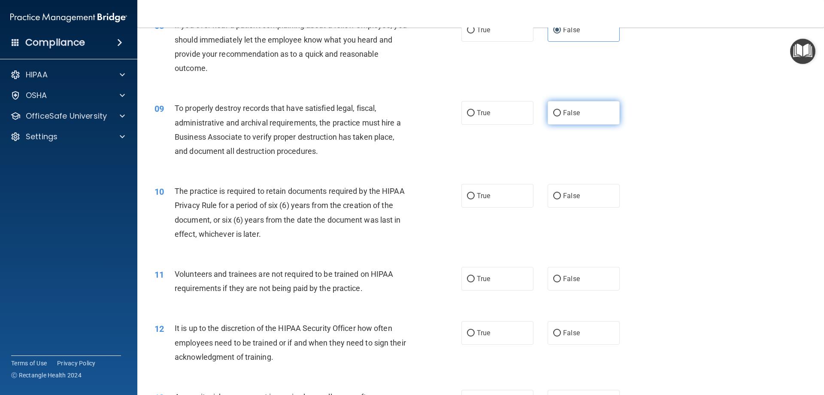
click at [565, 112] on span "False" at bounding box center [571, 113] width 17 height 8
click at [561, 112] on input "False" at bounding box center [557, 113] width 8 height 6
radio input "true"
click at [477, 193] on span "True" at bounding box center [483, 195] width 13 height 8
click at [475, 193] on input "True" at bounding box center [471, 196] width 8 height 6
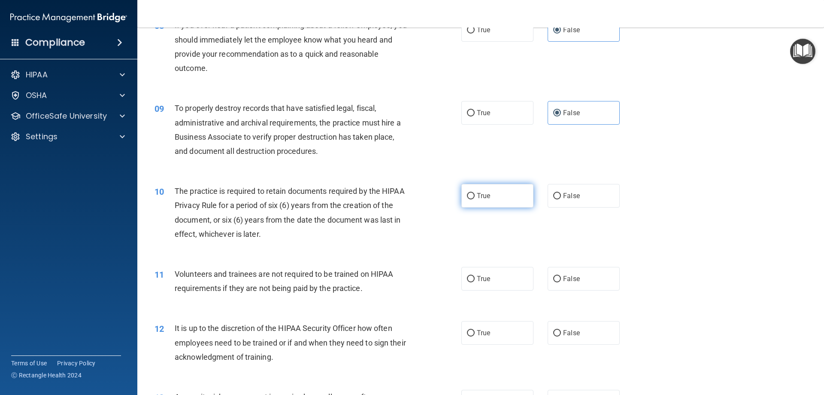
radio input "true"
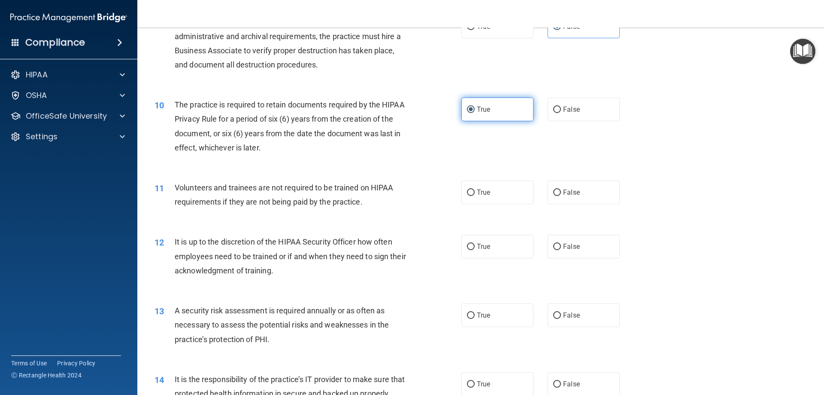
scroll to position [687, 0]
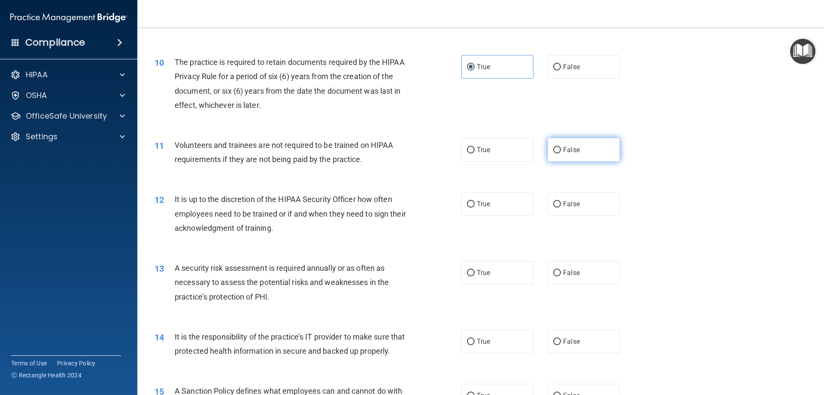
click at [566, 153] on span "False" at bounding box center [571, 150] width 17 height 8
click at [561, 153] on input "False" at bounding box center [557, 150] width 8 height 6
radio input "true"
click at [563, 202] on span "False" at bounding box center [571, 204] width 17 height 8
click at [561, 202] on input "False" at bounding box center [557, 204] width 8 height 6
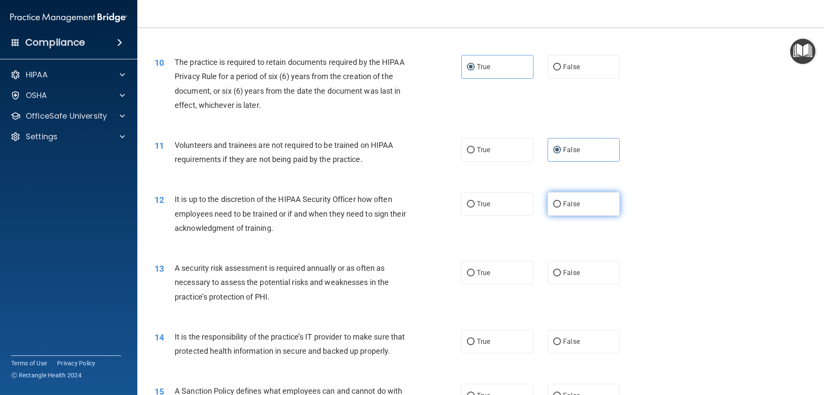
radio input "true"
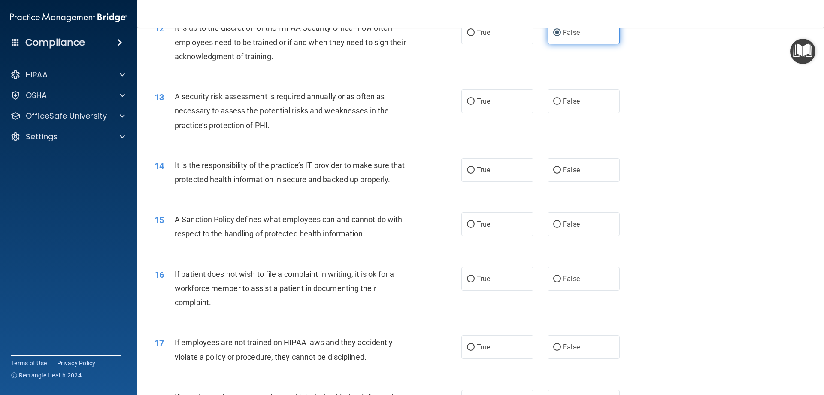
scroll to position [859, 0]
click at [487, 102] on span "True" at bounding box center [483, 101] width 13 height 8
click at [475, 102] on input "True" at bounding box center [471, 101] width 8 height 6
radio input "true"
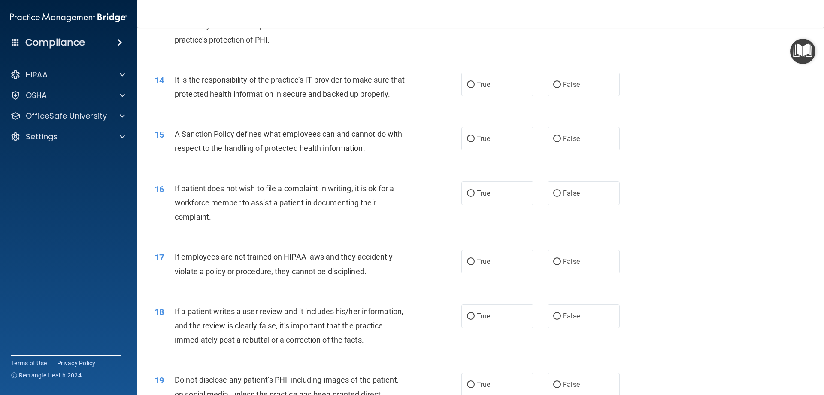
scroll to position [944, 0]
click at [501, 86] on label "True" at bounding box center [498, 84] width 72 height 24
click at [475, 86] on input "True" at bounding box center [471, 84] width 8 height 6
radio input "true"
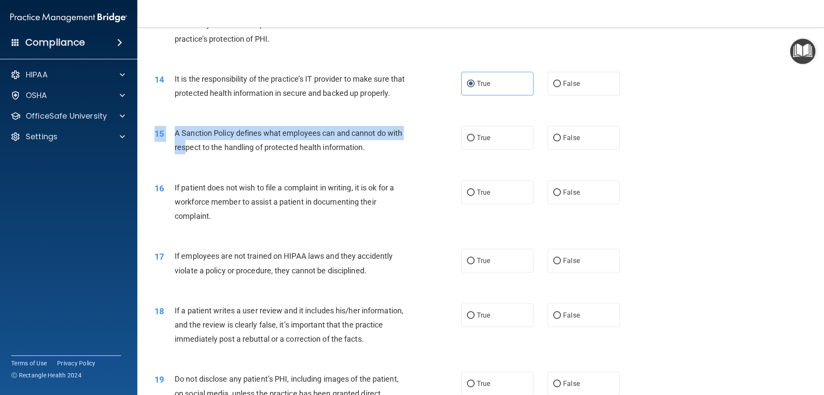
drag, startPoint x: 381, startPoint y: 177, endPoint x: 184, endPoint y: 158, distance: 198.0
click at [184, 158] on div "15 A Sanction Policy defines what employees can and cannot do with respect to t…" at bounding box center [480, 142] width 665 height 54
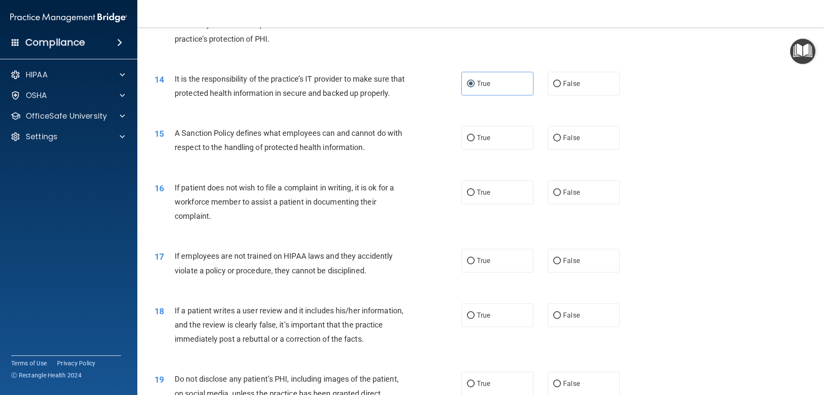
click at [304, 152] on span "A Sanction Policy defines what employees can and cannot do with respect to the …" at bounding box center [289, 139] width 228 height 23
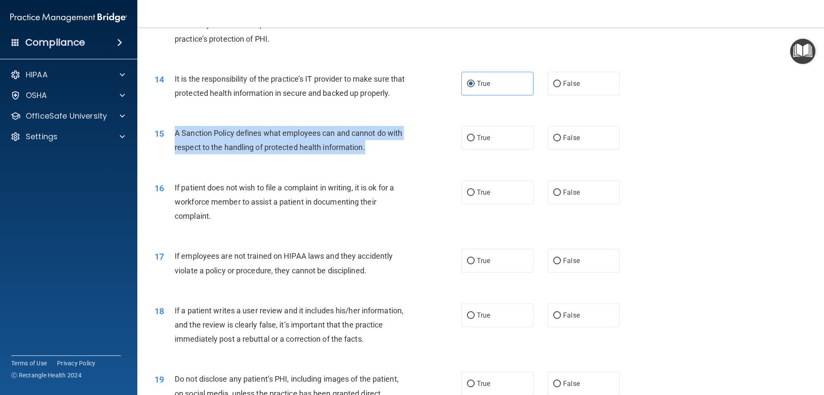
drag, startPoint x: 369, startPoint y: 163, endPoint x: 174, endPoint y: 146, distance: 195.6
click at [175, 146] on div "A Sanction Policy defines what employees can and cannot do with respect to the …" at bounding box center [295, 140] width 240 height 28
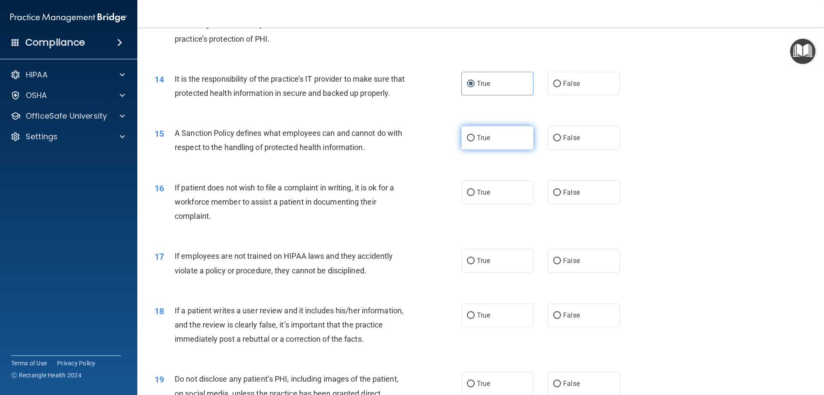
click at [474, 149] on label "True" at bounding box center [498, 138] width 72 height 24
click at [474, 141] on input "True" at bounding box center [471, 138] width 8 height 6
radio input "true"
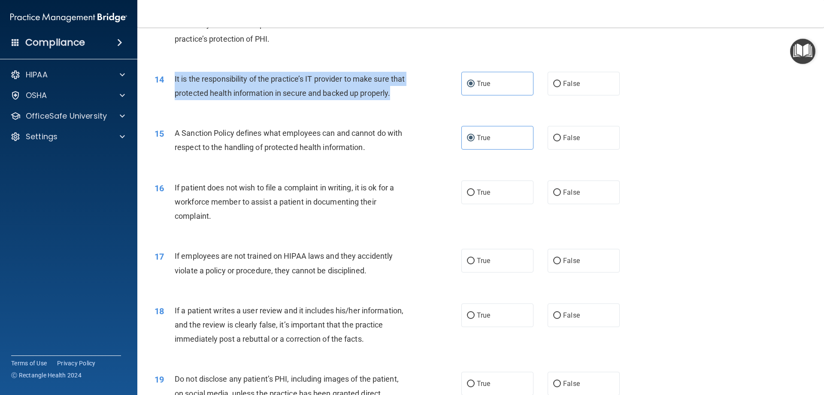
drag, startPoint x: 206, startPoint y: 111, endPoint x: 171, endPoint y: 79, distance: 47.1
click at [171, 79] on div "14 It is the responsibility of the practice’s IT provider to make sure that pro…" at bounding box center [308, 88] width 333 height 33
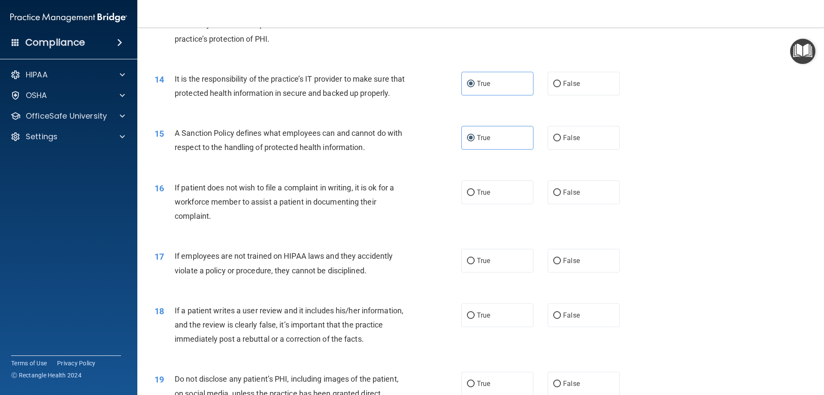
click at [702, 183] on div "16 If patient does not wish to file a complaint in writing, it is ok for a work…" at bounding box center [480, 204] width 665 height 69
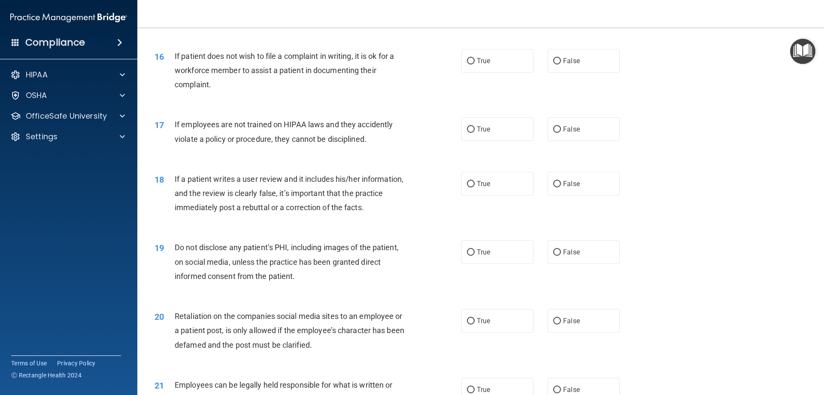
scroll to position [1089, 0]
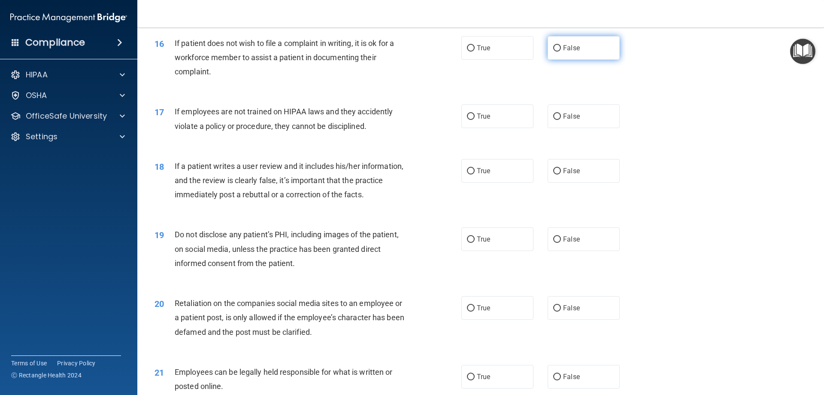
click at [571, 52] on span "False" at bounding box center [571, 48] width 17 height 8
click at [561, 52] on input "False" at bounding box center [557, 48] width 8 height 6
radio input "true"
click at [572, 128] on label "False" at bounding box center [584, 116] width 72 height 24
click at [561, 120] on input "False" at bounding box center [557, 116] width 8 height 6
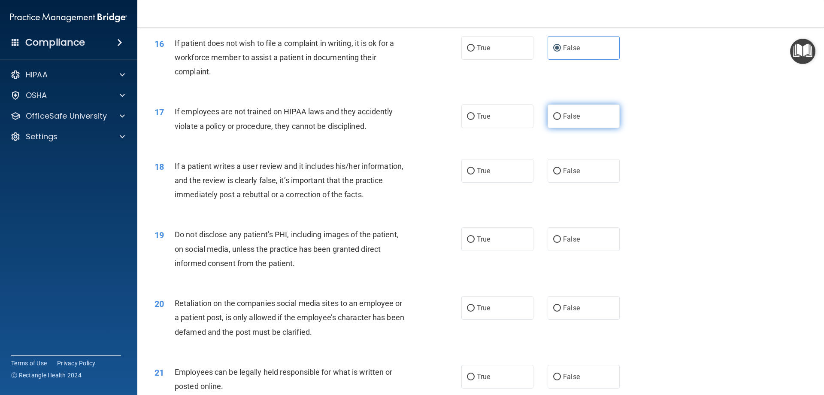
radio input "true"
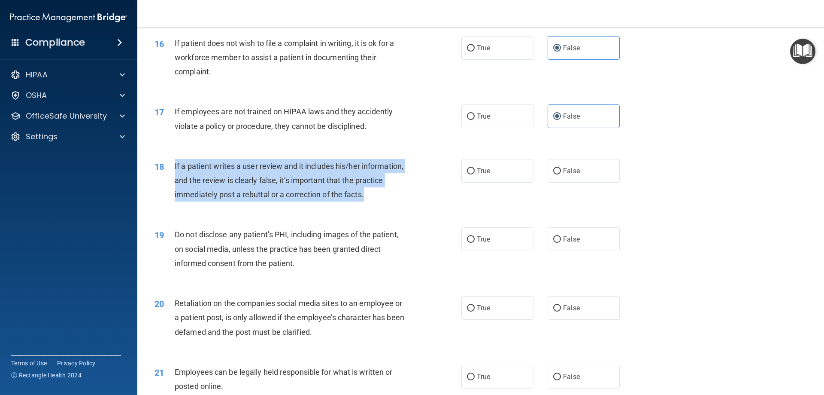
drag, startPoint x: 370, startPoint y: 210, endPoint x: 174, endPoint y: 177, distance: 198.4
click at [175, 177] on div "If a patient writes a user review and it includes his/her information, and the …" at bounding box center [295, 180] width 240 height 43
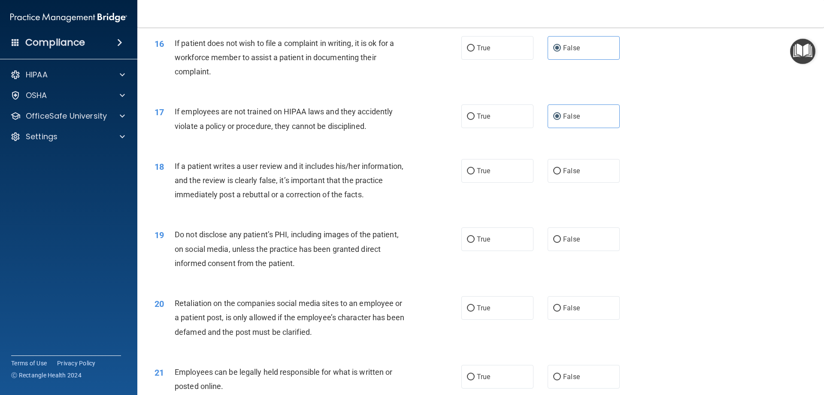
drag, startPoint x: 180, startPoint y: 178, endPoint x: 234, endPoint y: 157, distance: 57.8
click at [234, 148] on div "17 If employees are not trained on HIPAA laws and they accidently violate a pol…" at bounding box center [480, 121] width 665 height 54
click at [570, 182] on label "False" at bounding box center [584, 171] width 72 height 24
click at [561, 174] on input "False" at bounding box center [557, 171] width 8 height 6
radio input "true"
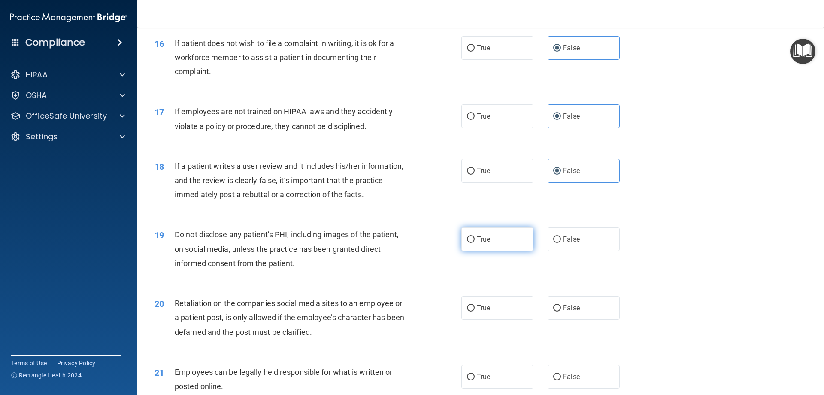
click at [492, 251] on label "True" at bounding box center [498, 239] width 72 height 24
click at [475, 243] on input "True" at bounding box center [471, 239] width 8 height 6
radio input "true"
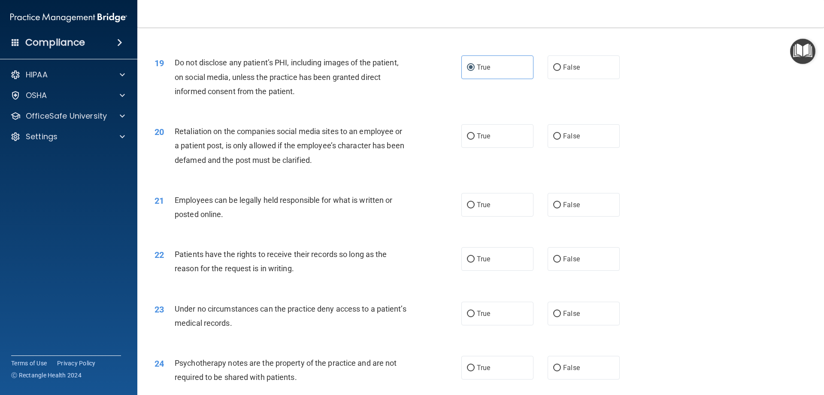
scroll to position [1303, 0]
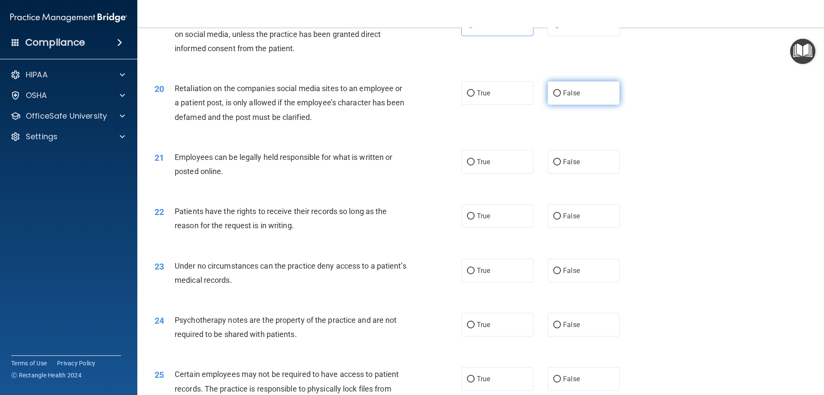
click at [569, 102] on label "False" at bounding box center [584, 93] width 72 height 24
click at [561, 97] on input "False" at bounding box center [557, 93] width 8 height 6
radio input "true"
click at [484, 166] on span "True" at bounding box center [483, 162] width 13 height 8
click at [475, 165] on input "True" at bounding box center [471, 162] width 8 height 6
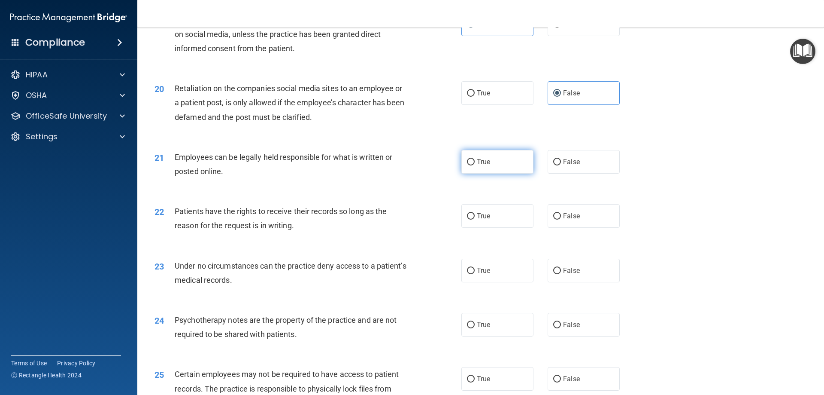
radio input "true"
click at [487, 228] on label "True" at bounding box center [498, 216] width 72 height 24
click at [475, 219] on input "True" at bounding box center [471, 216] width 8 height 6
radio input "true"
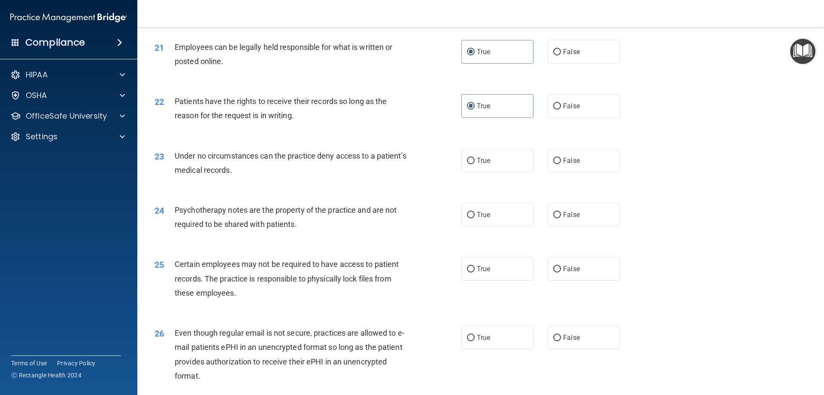
scroll to position [1432, 0]
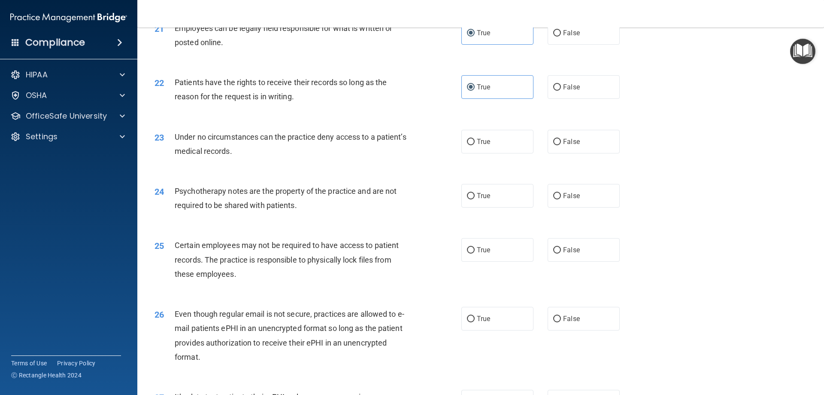
click at [318, 158] on div "Under no circumstances can the practice deny access to a patient’s medical reco…" at bounding box center [295, 144] width 240 height 28
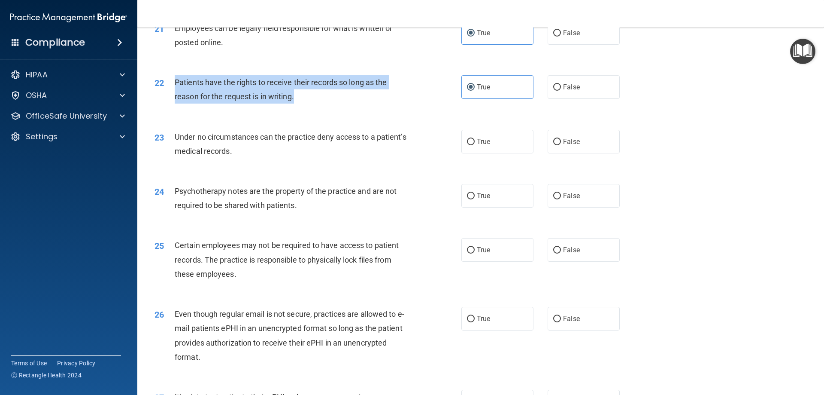
drag, startPoint x: 305, startPoint y: 112, endPoint x: 174, endPoint y: 94, distance: 132.3
click at [175, 94] on div "Patients have the rights to receive their records so long as the reason for the…" at bounding box center [295, 89] width 240 height 28
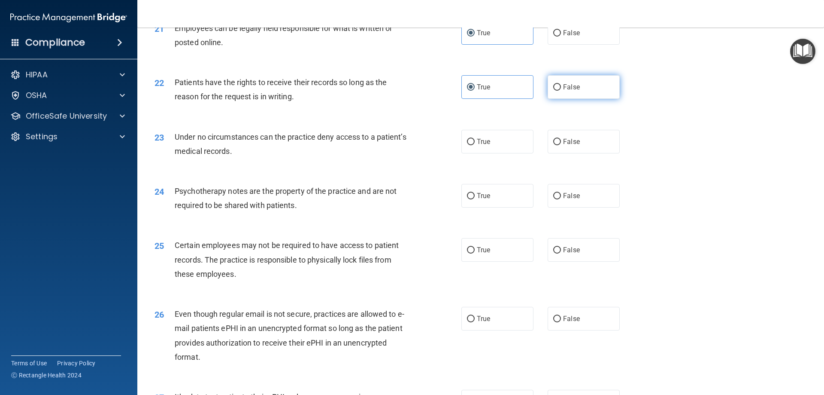
click at [559, 99] on label "False" at bounding box center [584, 87] width 72 height 24
click at [559, 91] on input "False" at bounding box center [557, 87] width 8 height 6
radio input "true"
radio input "false"
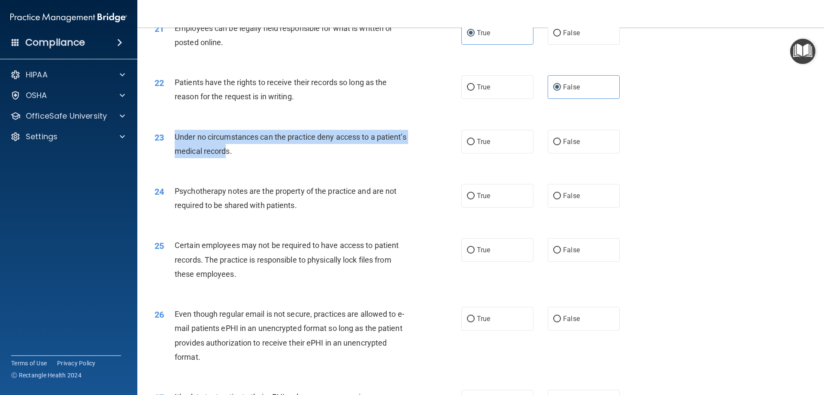
drag, startPoint x: 256, startPoint y: 166, endPoint x: 221, endPoint y: 160, distance: 35.8
click at [176, 155] on span "Under no circumstances can the practice deny access to a patient’s medical reco…" at bounding box center [291, 143] width 232 height 23
drag, startPoint x: 554, startPoint y: 158, endPoint x: 534, endPoint y: 160, distance: 19.8
click at [554, 145] on input "False" at bounding box center [557, 142] width 8 height 6
radio input "true"
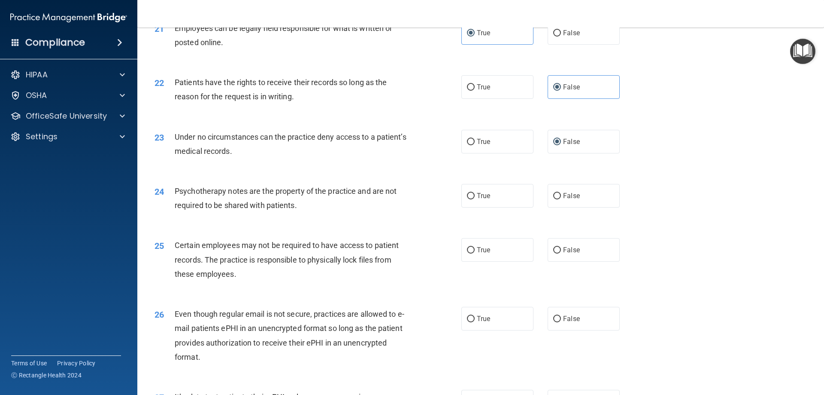
click at [345, 158] on div "Under no circumstances can the practice deny access to a patient’s medical reco…" at bounding box center [295, 144] width 240 height 28
click at [712, 171] on div "23 Under no circumstances can the practice deny access to a patient’s medical r…" at bounding box center [480, 146] width 665 height 54
click at [689, 211] on div "24 Psychotherapy notes are the property of the practice and are not required to…" at bounding box center [480, 200] width 665 height 54
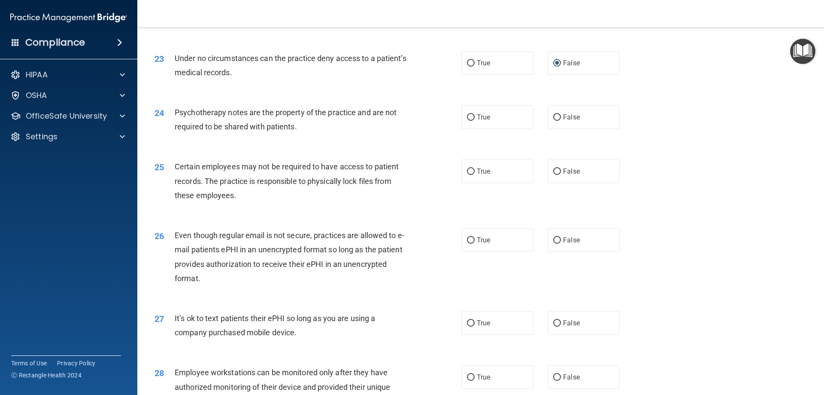
scroll to position [1518, 0]
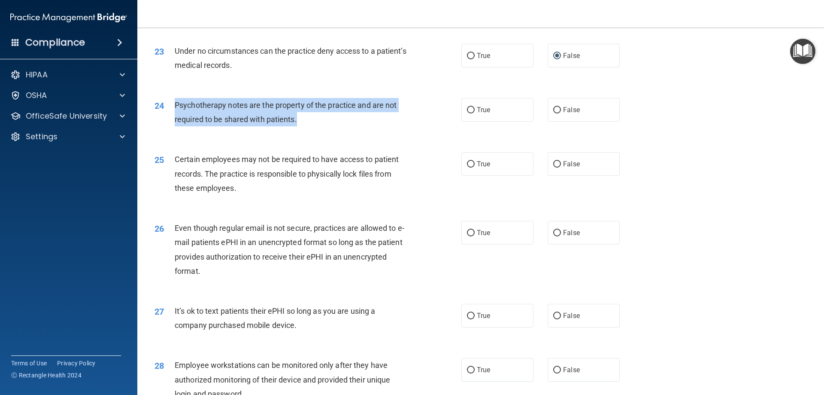
drag, startPoint x: 298, startPoint y: 134, endPoint x: 173, endPoint y: 116, distance: 127.1
click at [173, 116] on div "24 Psychotherapy notes are the property of the practice and are not required to…" at bounding box center [308, 114] width 333 height 33
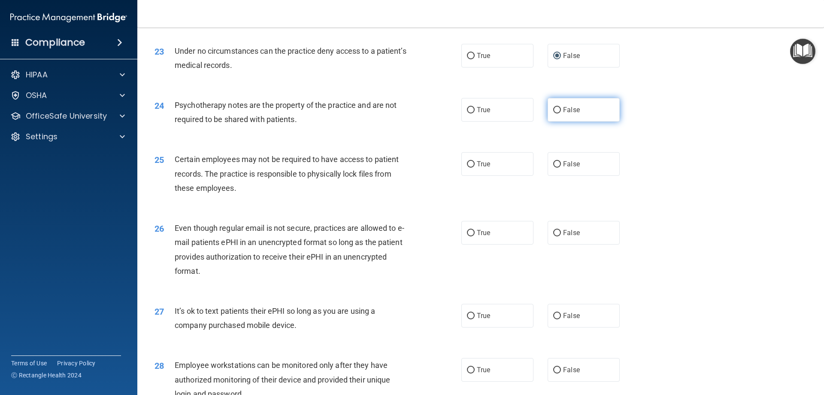
click at [559, 121] on label "False" at bounding box center [584, 110] width 72 height 24
click at [559, 113] on input "False" at bounding box center [557, 110] width 8 height 6
radio input "true"
click at [565, 176] on label "False" at bounding box center [584, 164] width 72 height 24
click at [561, 167] on input "False" at bounding box center [557, 164] width 8 height 6
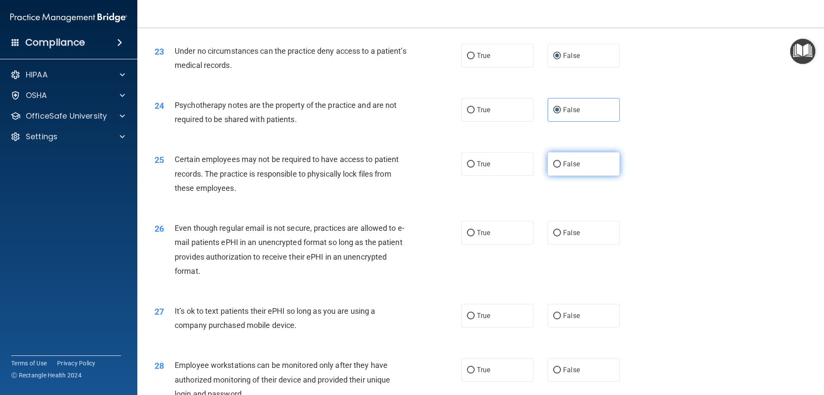
radio input "true"
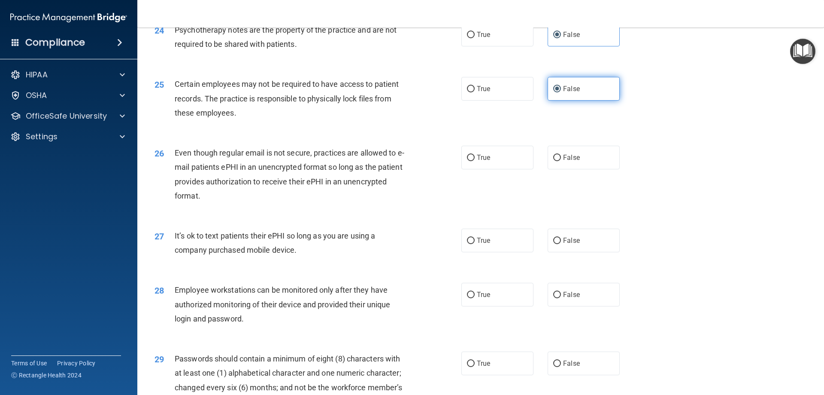
scroll to position [1604, 0]
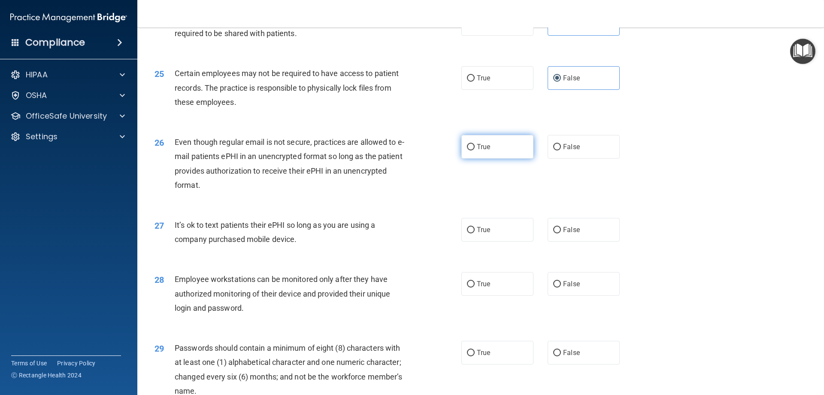
click at [494, 158] on label "True" at bounding box center [498, 147] width 72 height 24
click at [475, 150] on input "True" at bounding box center [471, 147] width 8 height 6
radio input "true"
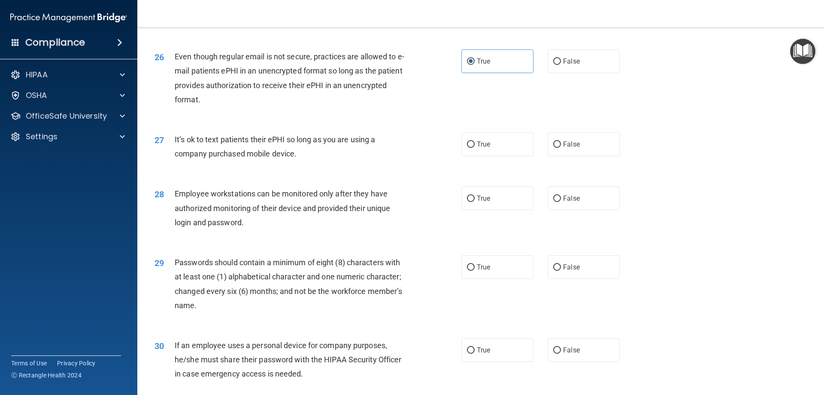
scroll to position [1690, 0]
click at [578, 153] on label "False" at bounding box center [584, 144] width 72 height 24
click at [561, 147] on input "False" at bounding box center [557, 144] width 8 height 6
radio input "true"
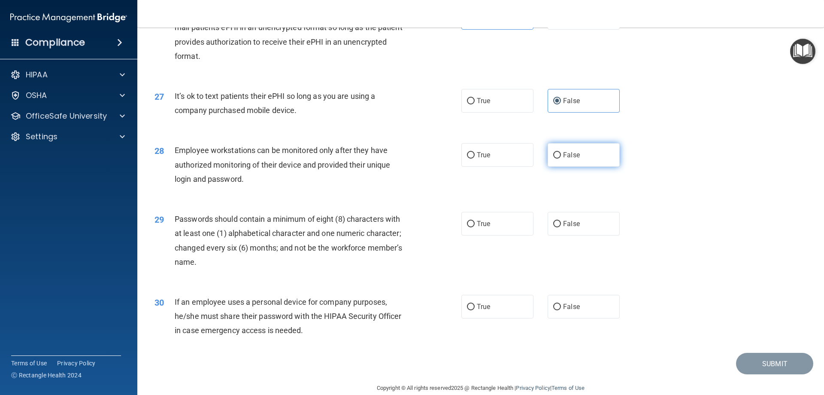
click at [583, 167] on label "False" at bounding box center [584, 155] width 72 height 24
click at [561, 158] on input "False" at bounding box center [557, 155] width 8 height 6
radio input "true"
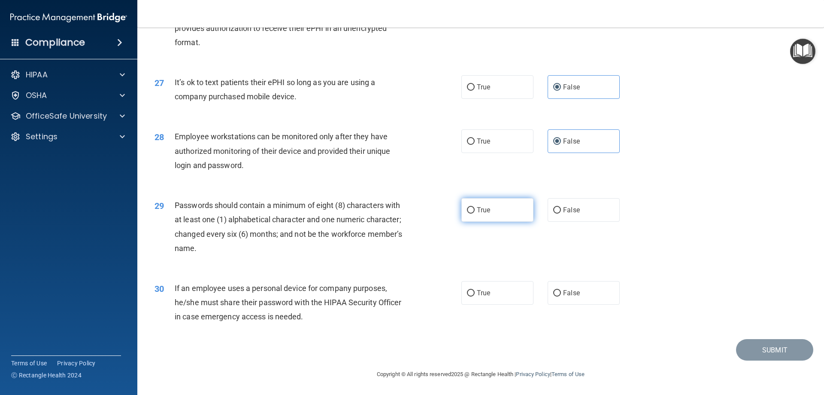
click at [469, 215] on label "True" at bounding box center [498, 210] width 72 height 24
click at [469, 213] on input "True" at bounding box center [471, 210] width 8 height 6
radio input "true"
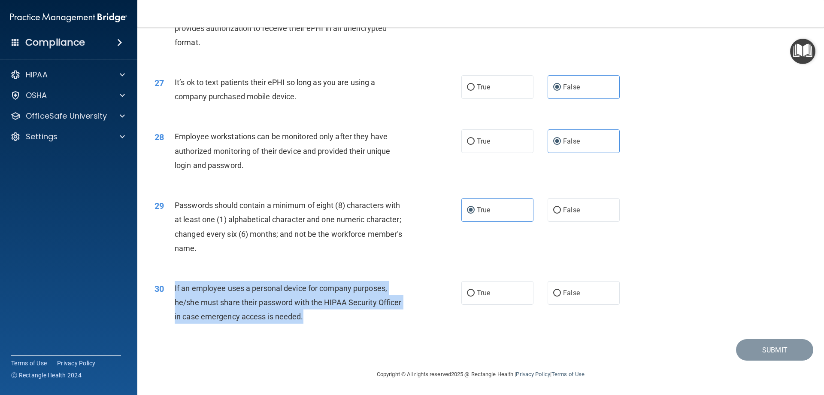
drag, startPoint x: 330, startPoint y: 316, endPoint x: 175, endPoint y: 284, distance: 158.7
click at [175, 284] on div "If an employee uses a personal device for company purposes, he/she must share t…" at bounding box center [295, 302] width 240 height 43
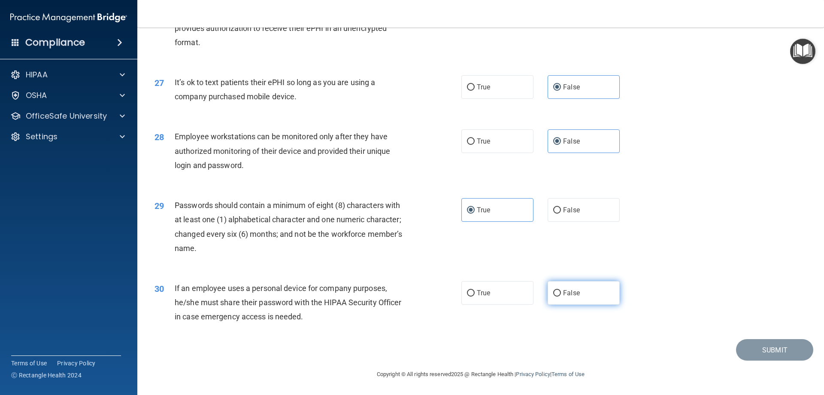
click at [558, 301] on label "False" at bounding box center [584, 293] width 72 height 24
click at [558, 296] on input "False" at bounding box center [557, 293] width 8 height 6
radio input "true"
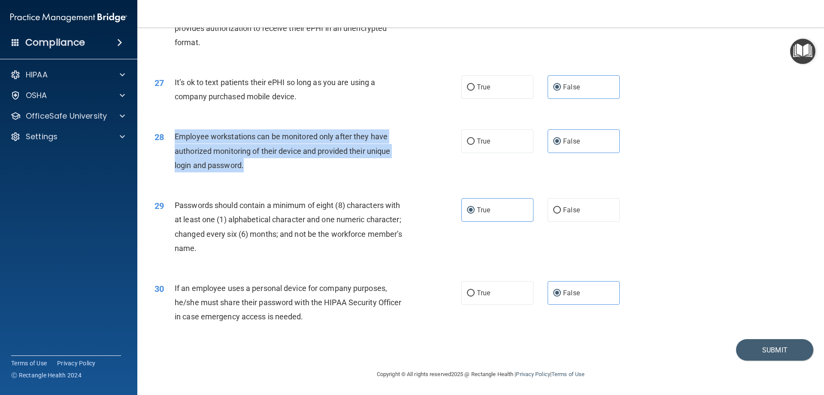
drag, startPoint x: 251, startPoint y: 166, endPoint x: 168, endPoint y: 135, distance: 88.4
click at [168, 135] on div "28 Employee workstations can be monitored only after they have authorized monit…" at bounding box center [308, 152] width 333 height 47
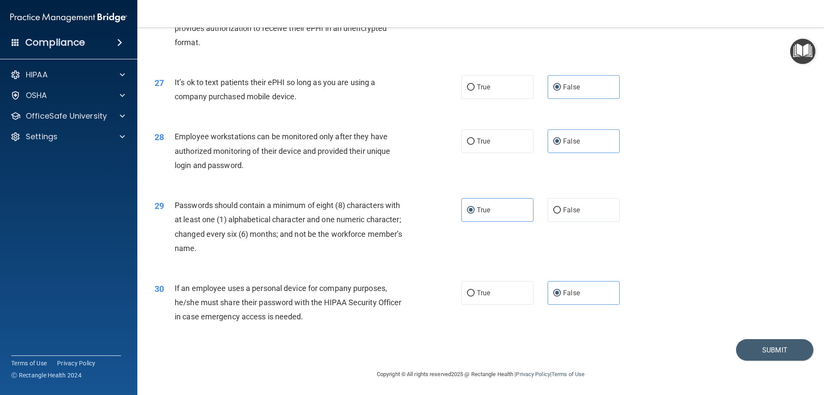
drag, startPoint x: 687, startPoint y: 210, endPoint x: 690, endPoint y: 217, distance: 7.5
click at [687, 210] on div "29 Passwords should contain a minimum of eight (8) characters with at least one…" at bounding box center [480, 228] width 665 height 83
click at [762, 351] on button "Submit" at bounding box center [774, 350] width 77 height 22
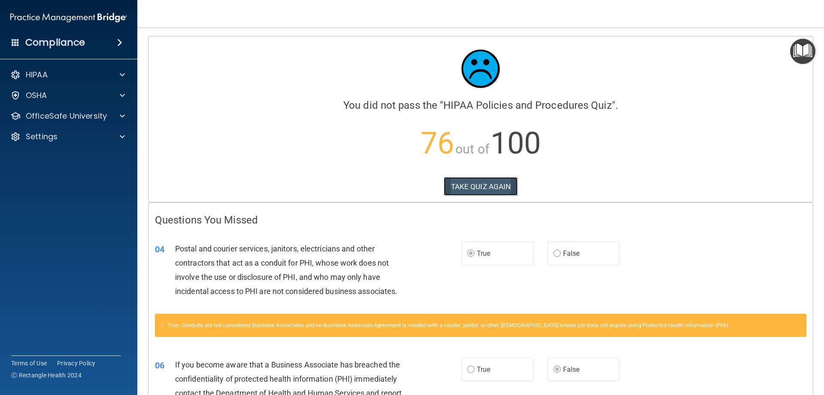
click at [481, 189] on button "TAKE QUIZ AGAIN" at bounding box center [481, 186] width 74 height 19
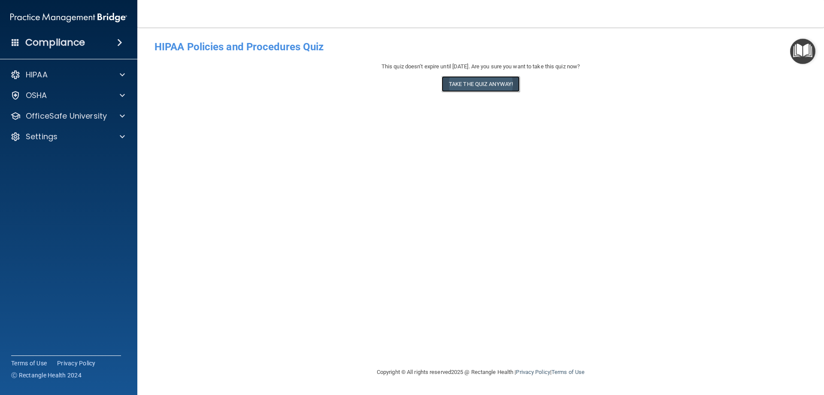
drag, startPoint x: 474, startPoint y: 85, endPoint x: 480, endPoint y: 96, distance: 12.4
click at [474, 85] on button "Take the quiz anyway!" at bounding box center [481, 84] width 78 height 16
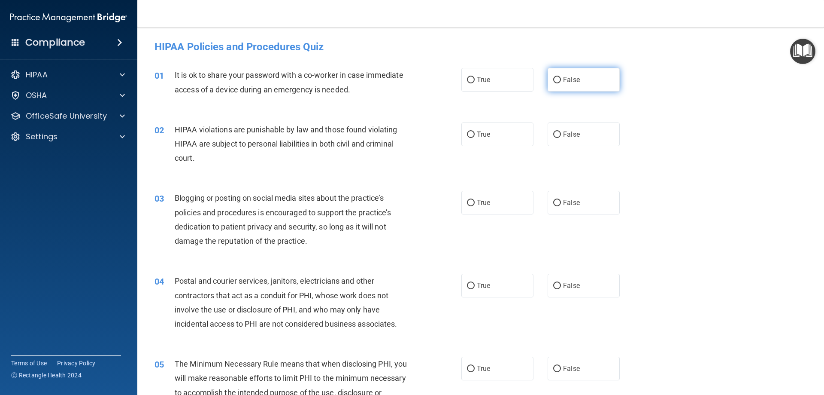
click at [586, 83] on label "False" at bounding box center [584, 80] width 72 height 24
click at [561, 83] on input "False" at bounding box center [557, 80] width 8 height 6
radio input "true"
click at [528, 138] on label "True" at bounding box center [498, 134] width 72 height 24
click at [475, 138] on input "True" at bounding box center [471, 134] width 8 height 6
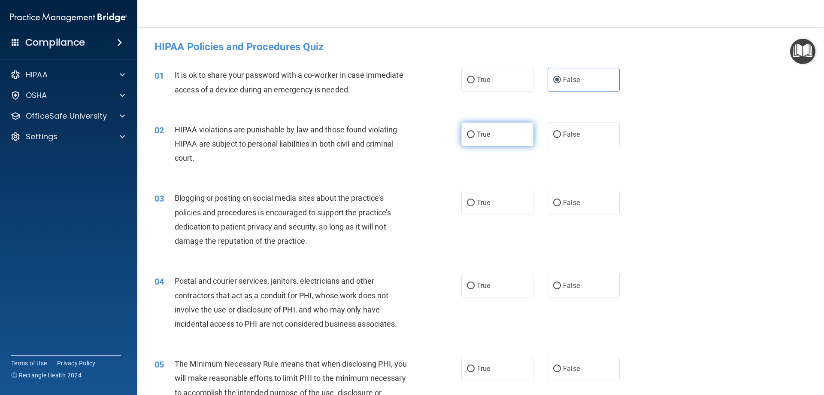
radio input "true"
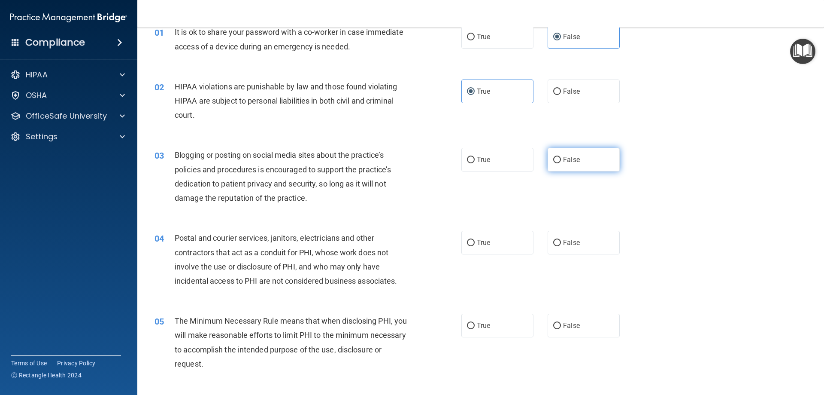
click at [564, 161] on span "False" at bounding box center [571, 159] width 17 height 8
click at [561, 161] on input "False" at bounding box center [557, 160] width 8 height 6
radio input "true"
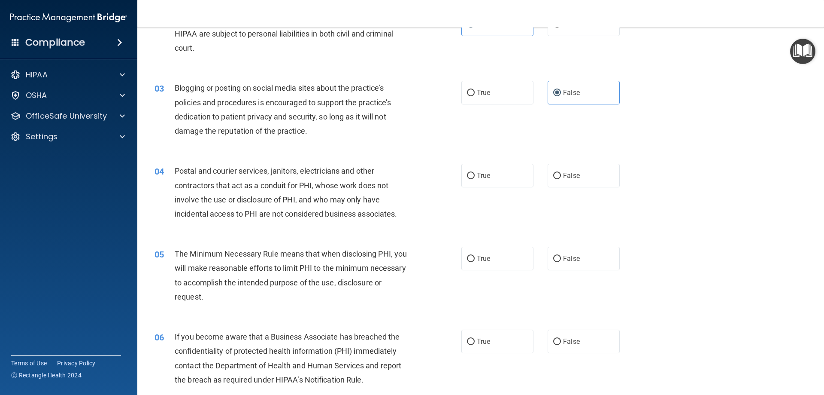
scroll to position [129, 0]
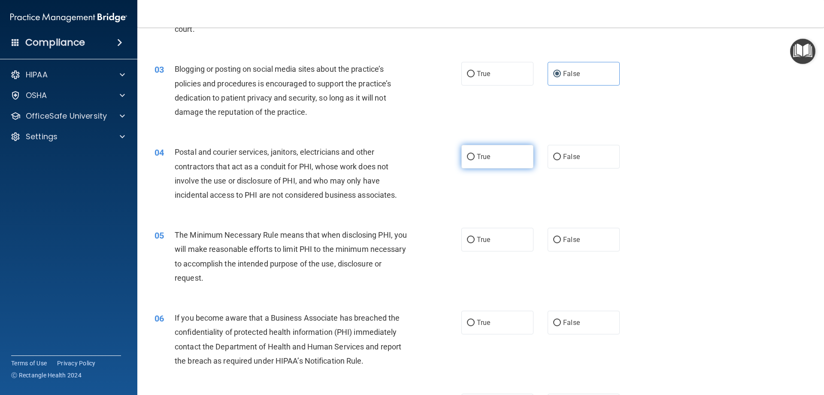
click at [493, 160] on label "True" at bounding box center [498, 157] width 72 height 24
click at [475, 160] on input "True" at bounding box center [471, 157] width 8 height 6
radio input "true"
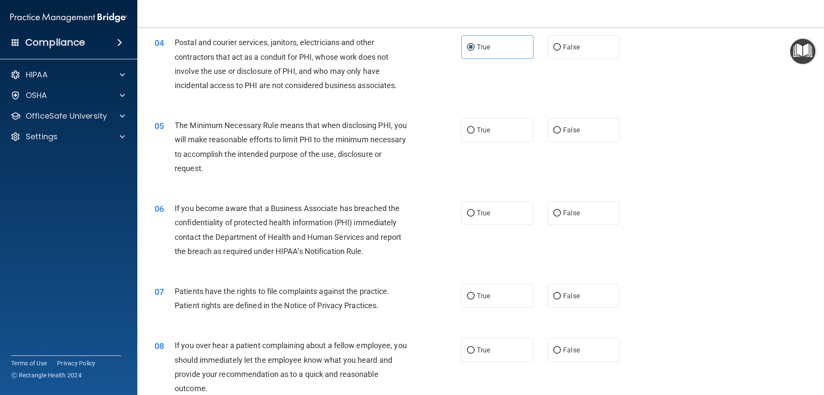
scroll to position [258, 0]
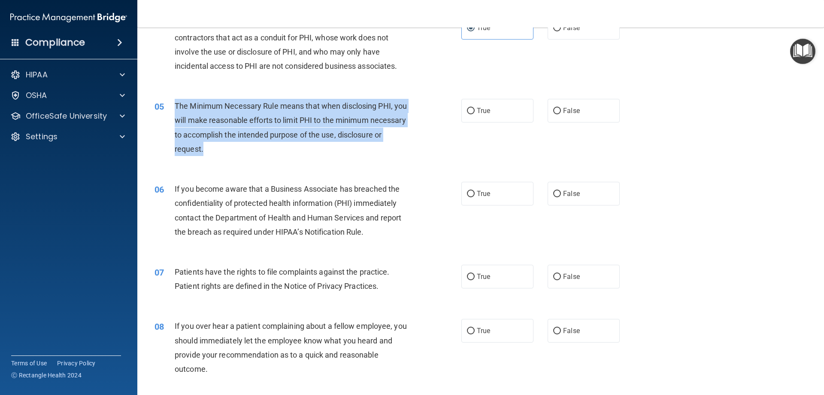
drag, startPoint x: 274, startPoint y: 155, endPoint x: 173, endPoint y: 105, distance: 113.3
click at [173, 105] on div "05 The Minimum Necessary Rule means that when disclosing PHI, you will make rea…" at bounding box center [308, 129] width 333 height 61
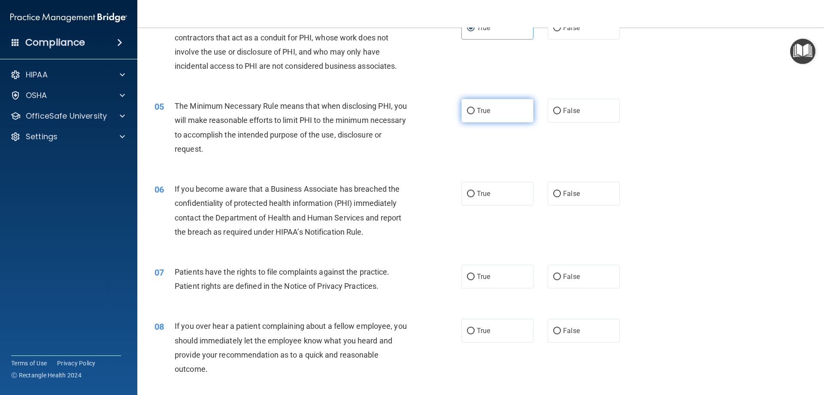
click at [482, 112] on span "True" at bounding box center [483, 110] width 13 height 8
click at [475, 112] on input "True" at bounding box center [471, 111] width 8 height 6
radio input "true"
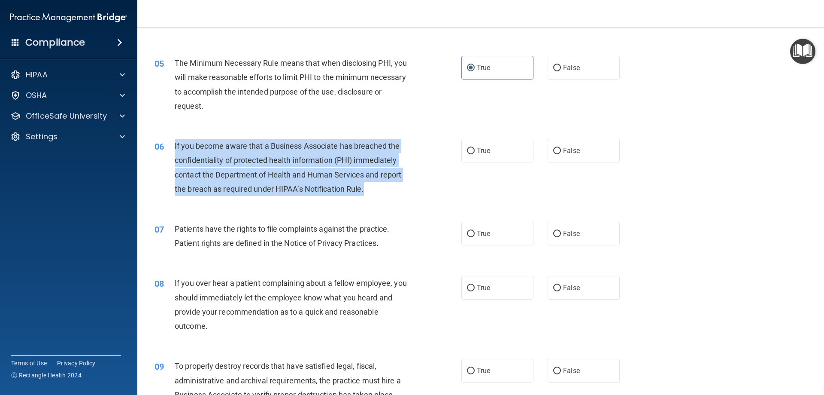
drag, startPoint x: 380, startPoint y: 194, endPoint x: 175, endPoint y: 146, distance: 210.3
click at [175, 146] on div "If you become aware that a Business Associate has breached the confidentiality …" at bounding box center [295, 167] width 240 height 57
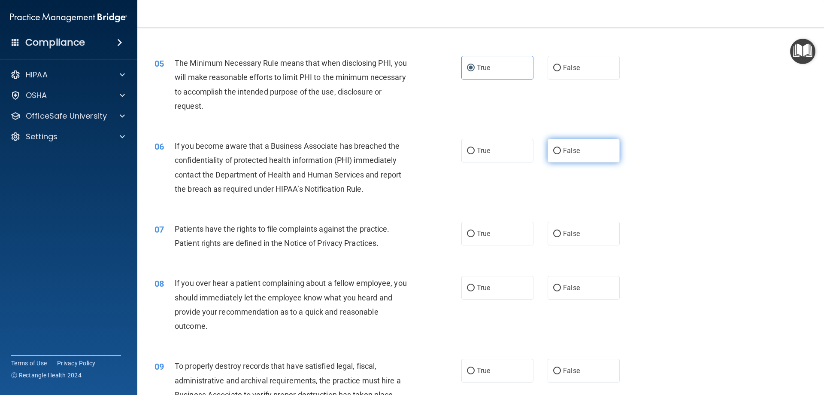
click at [579, 152] on label "False" at bounding box center [584, 151] width 72 height 24
click at [561, 152] on input "False" at bounding box center [557, 151] width 8 height 6
radio input "true"
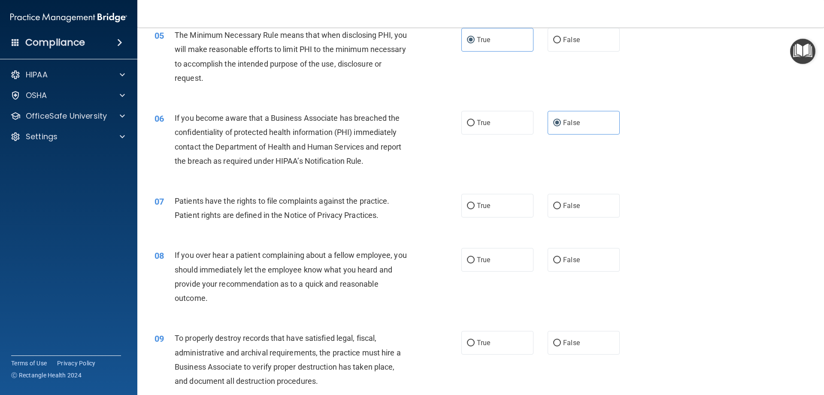
scroll to position [386, 0]
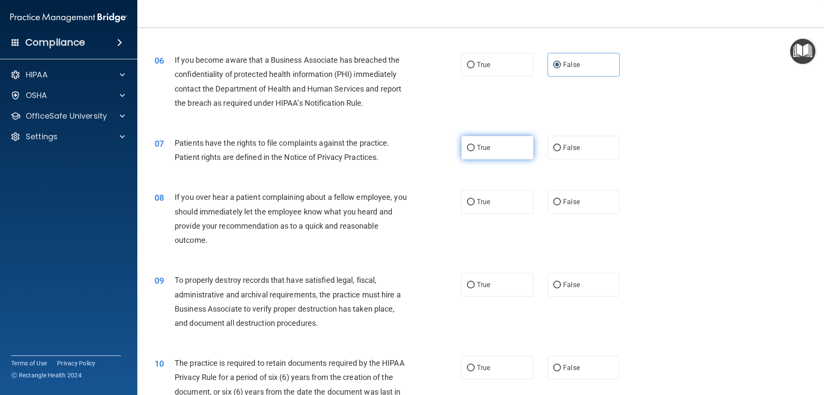
click at [494, 151] on label "True" at bounding box center [498, 148] width 72 height 24
click at [475, 151] on input "True" at bounding box center [471, 148] width 8 height 6
radio input "true"
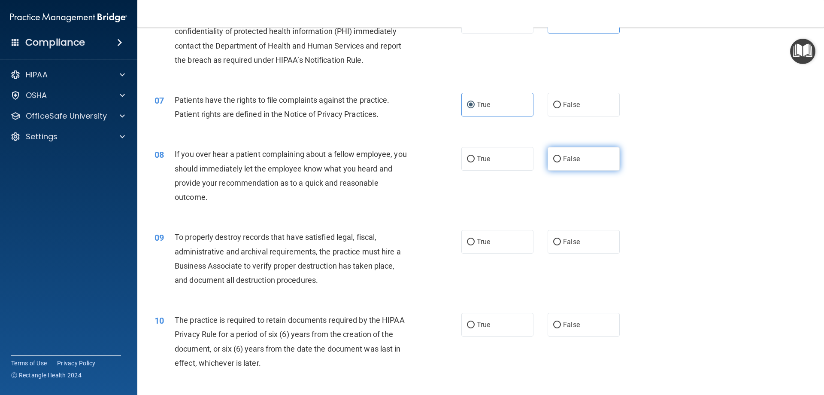
click at [562, 163] on label "False" at bounding box center [584, 159] width 72 height 24
click at [561, 162] on input "False" at bounding box center [557, 159] width 8 height 6
radio input "true"
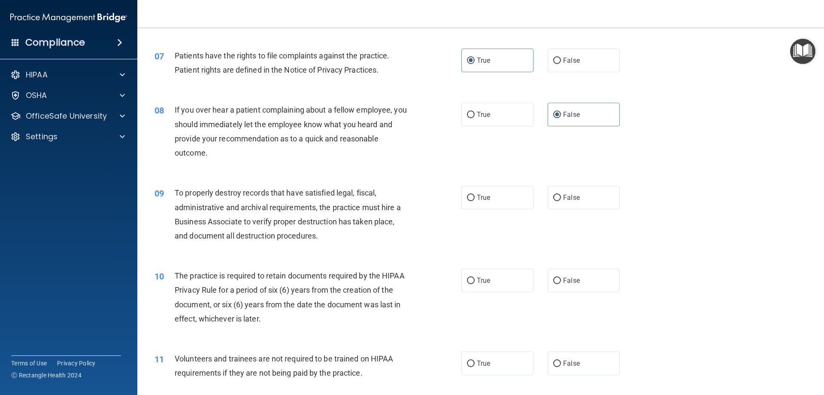
scroll to position [515, 0]
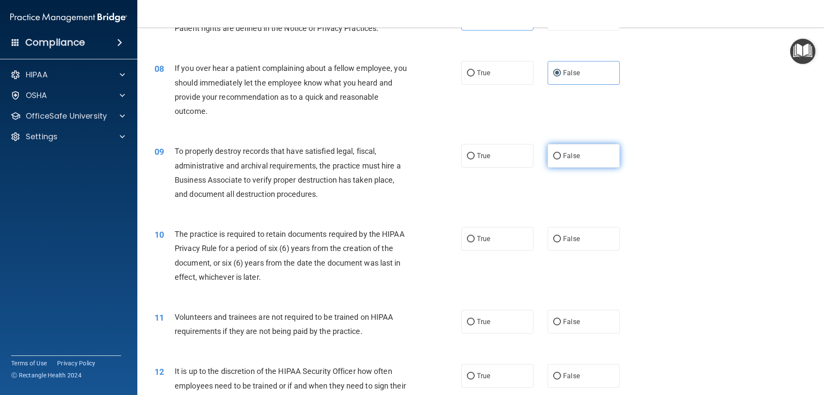
click at [564, 157] on span "False" at bounding box center [571, 156] width 17 height 8
click at [561, 157] on input "False" at bounding box center [557, 156] width 8 height 6
radio input "true"
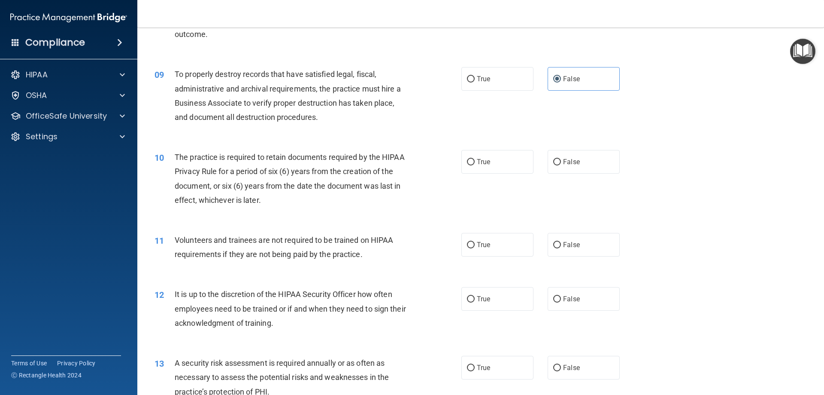
scroll to position [601, 0]
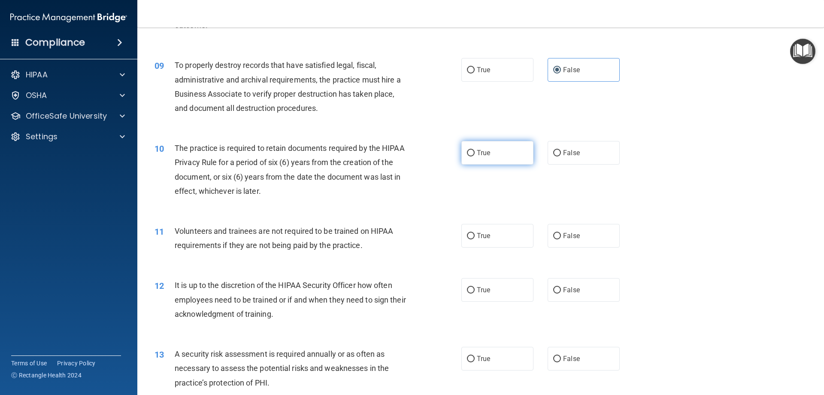
click at [497, 155] on label "True" at bounding box center [498, 153] width 72 height 24
click at [475, 155] on input "True" at bounding box center [471, 153] width 8 height 6
radio input "true"
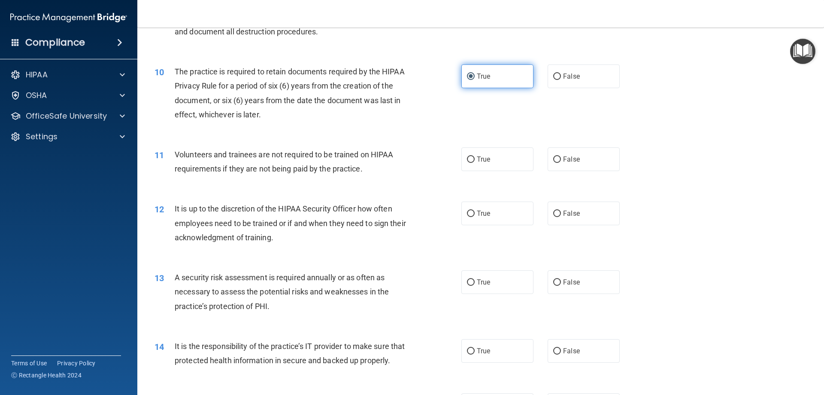
scroll to position [687, 0]
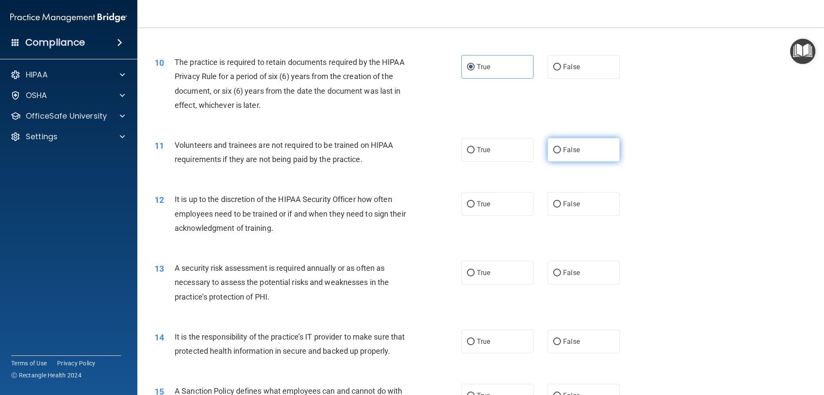
click at [574, 155] on label "False" at bounding box center [584, 150] width 72 height 24
click at [561, 153] on input "False" at bounding box center [557, 150] width 8 height 6
radio input "true"
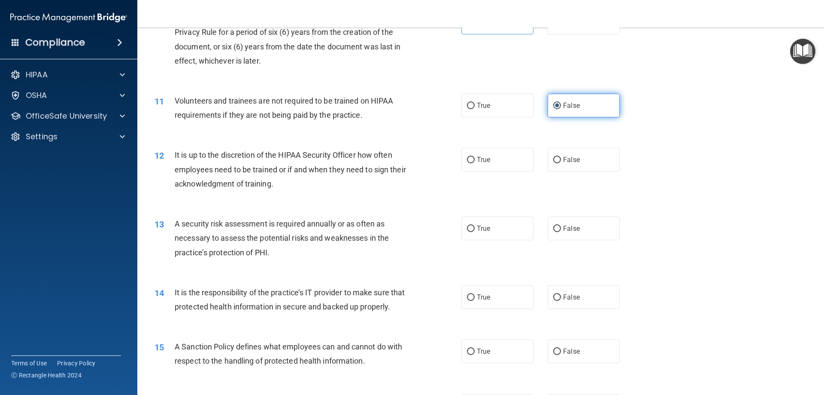
scroll to position [773, 0]
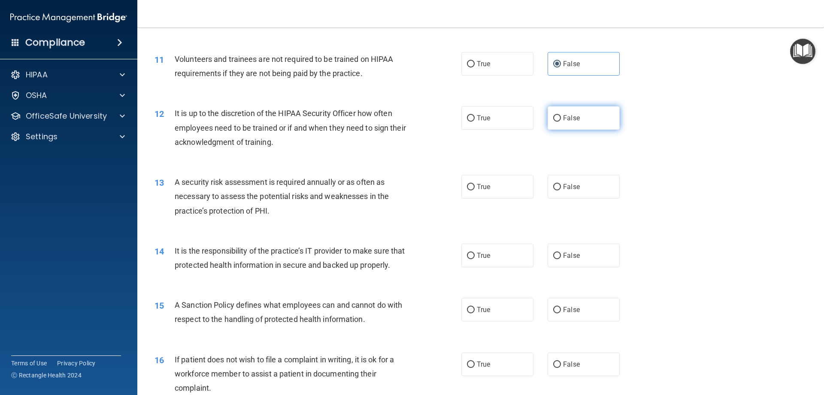
click at [577, 120] on label "False" at bounding box center [584, 118] width 72 height 24
click at [561, 120] on input "False" at bounding box center [557, 118] width 8 height 6
radio input "true"
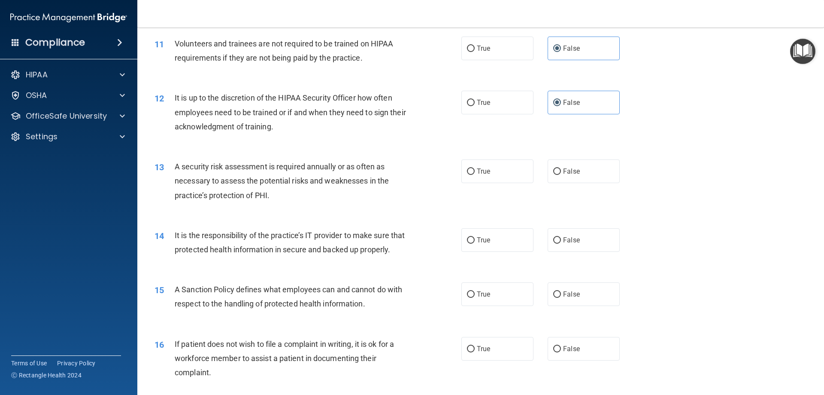
scroll to position [816, 0]
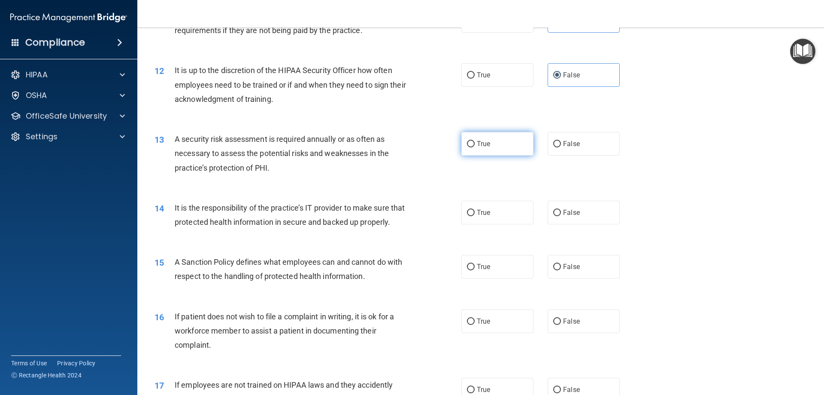
click at [501, 140] on label "True" at bounding box center [498, 144] width 72 height 24
click at [475, 141] on input "True" at bounding box center [471, 144] width 8 height 6
radio input "true"
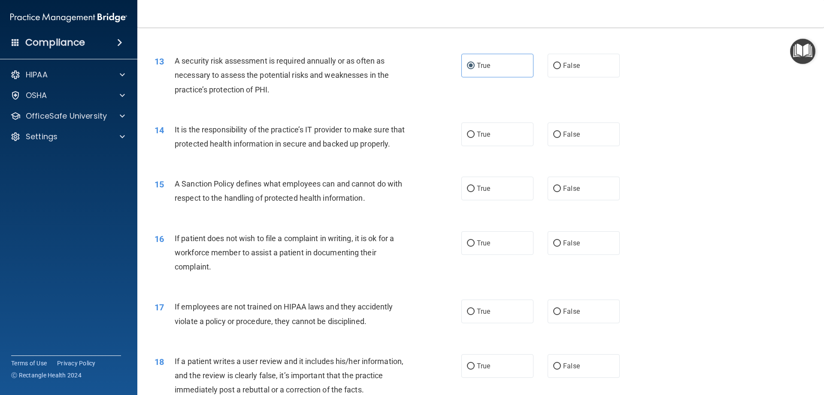
scroll to position [902, 0]
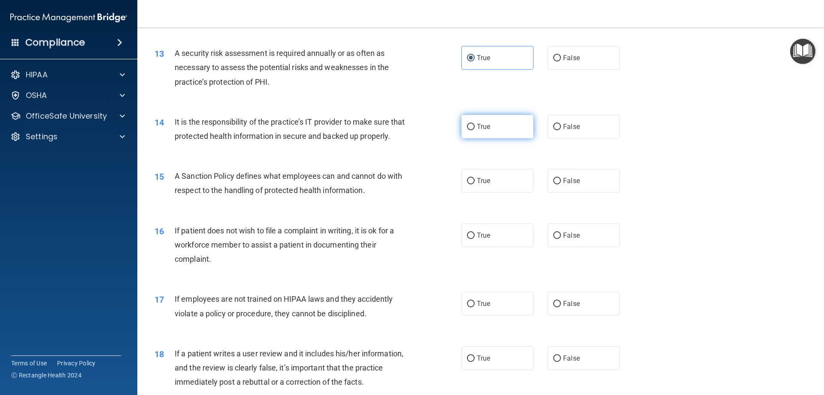
click at [496, 125] on label "True" at bounding box center [498, 127] width 72 height 24
click at [475, 125] on input "True" at bounding box center [471, 127] width 8 height 6
radio input "true"
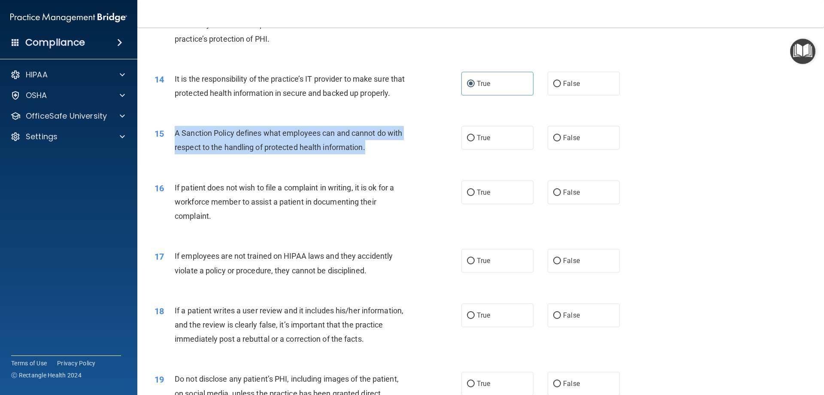
drag, startPoint x: 380, startPoint y: 163, endPoint x: 173, endPoint y: 146, distance: 208.5
click at [173, 146] on div "15 A Sanction Policy defines what employees can and cannot do with respect to t…" at bounding box center [308, 142] width 333 height 33
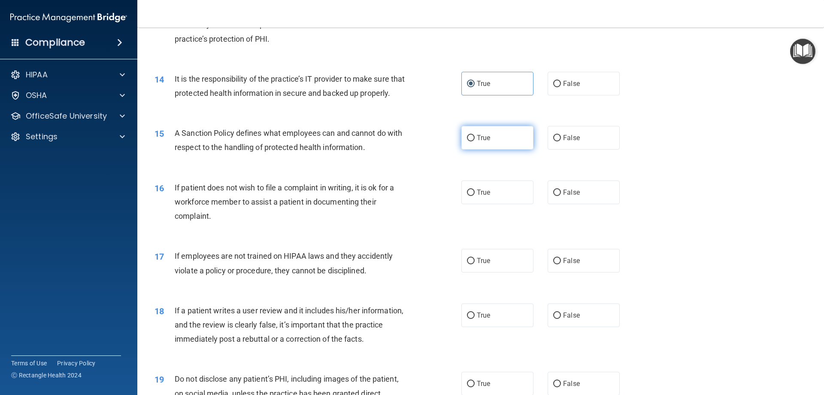
click at [511, 149] on label "True" at bounding box center [498, 138] width 72 height 24
click at [475, 141] on input "True" at bounding box center [471, 138] width 8 height 6
radio input "true"
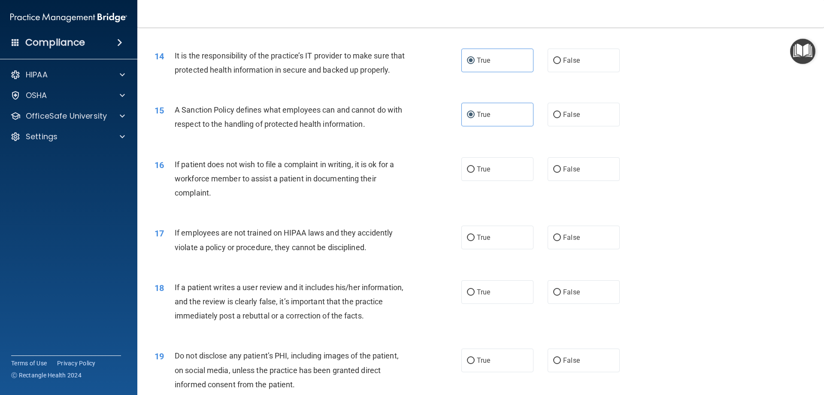
scroll to position [987, 0]
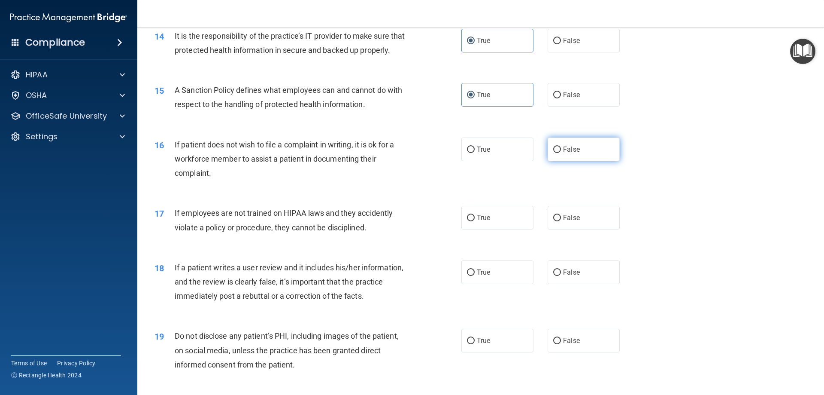
click at [590, 160] on label "False" at bounding box center [584, 149] width 72 height 24
click at [561, 153] on input "False" at bounding box center [557, 149] width 8 height 6
radio input "true"
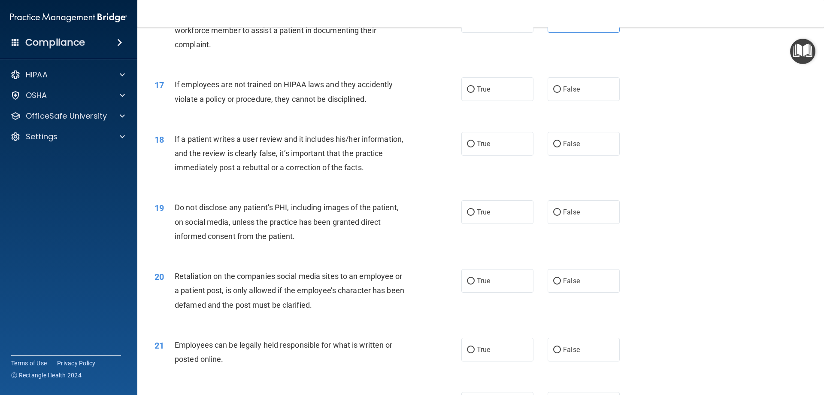
scroll to position [1116, 0]
click at [562, 100] on label "False" at bounding box center [584, 89] width 72 height 24
click at [561, 92] on input "False" at bounding box center [557, 89] width 8 height 6
radio input "true"
click at [571, 155] on label "False" at bounding box center [584, 143] width 72 height 24
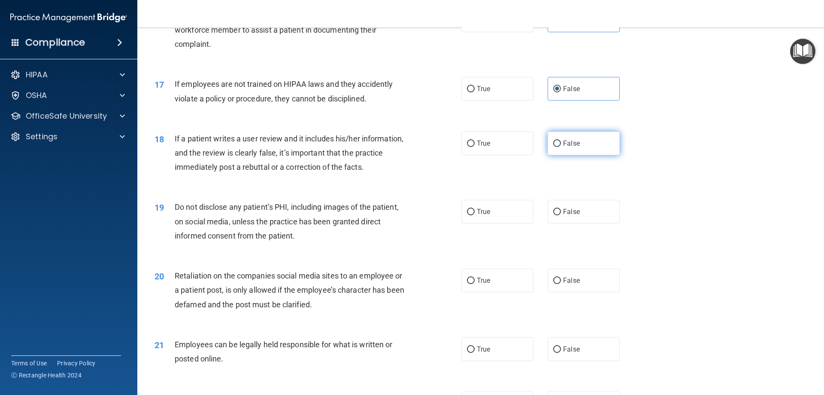
click at [561, 147] on input "False" at bounding box center [557, 143] width 8 height 6
radio input "true"
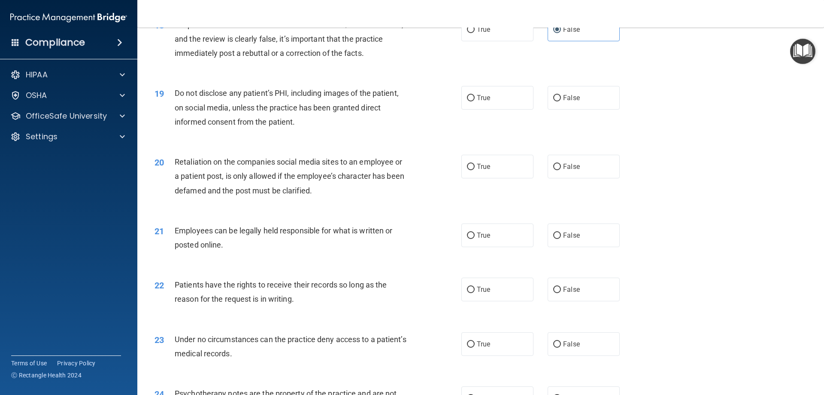
scroll to position [1245, 0]
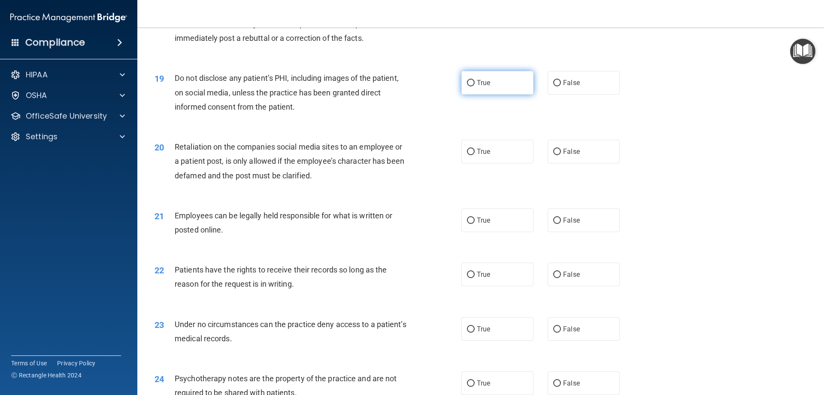
click at [492, 94] on label "True" at bounding box center [498, 83] width 72 height 24
click at [475, 86] on input "True" at bounding box center [471, 83] width 8 height 6
radio input "true"
click at [566, 155] on span "False" at bounding box center [571, 151] width 17 height 8
click at [561, 155] on input "False" at bounding box center [557, 152] width 8 height 6
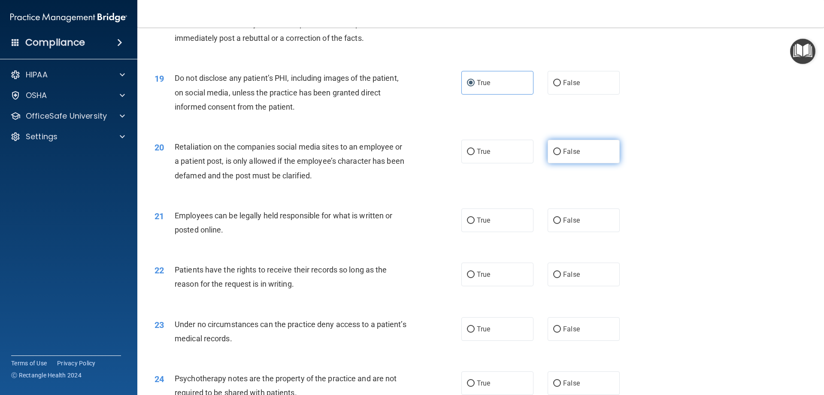
radio input "true"
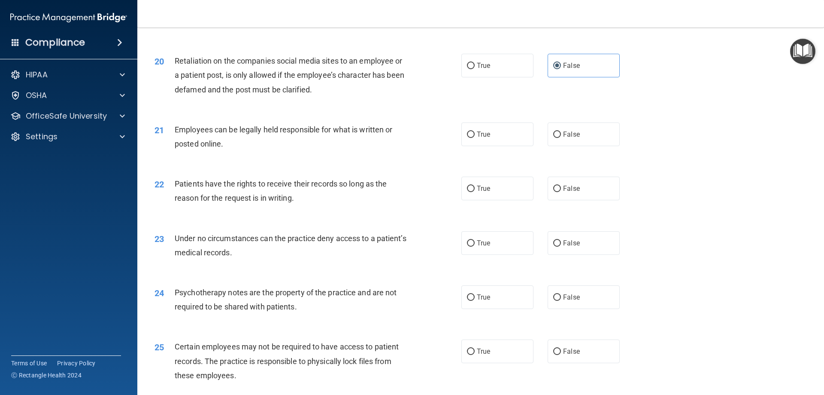
scroll to position [1374, 0]
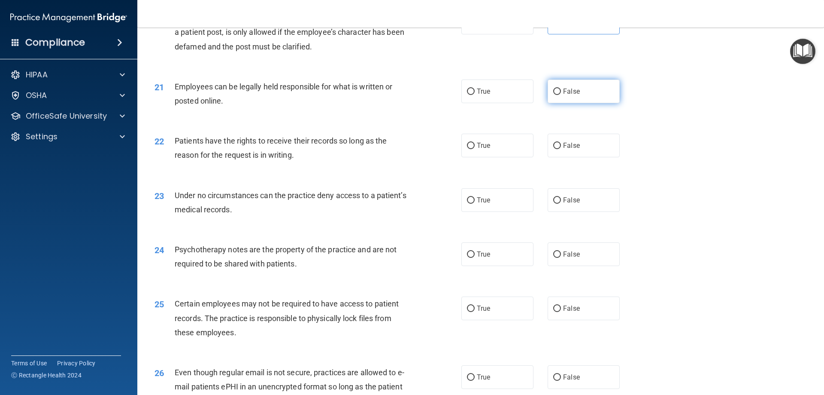
click at [578, 103] on label "False" at bounding box center [584, 91] width 72 height 24
click at [561, 95] on input "False" at bounding box center [557, 91] width 8 height 6
radio input "true"
click at [488, 157] on label "True" at bounding box center [498, 146] width 72 height 24
click at [475, 149] on input "True" at bounding box center [471, 146] width 8 height 6
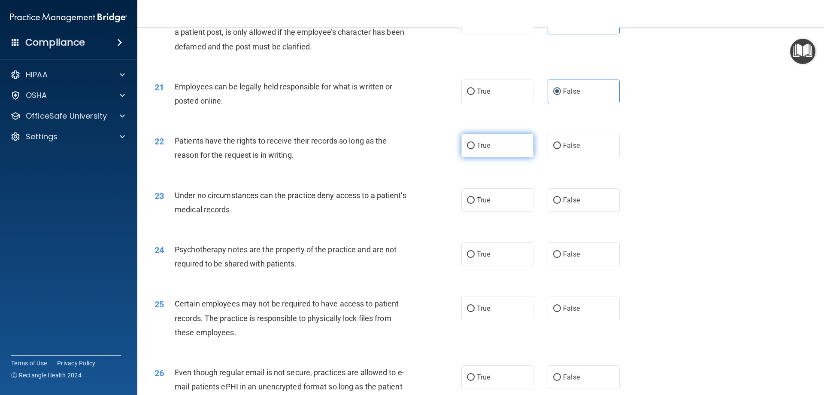
radio input "true"
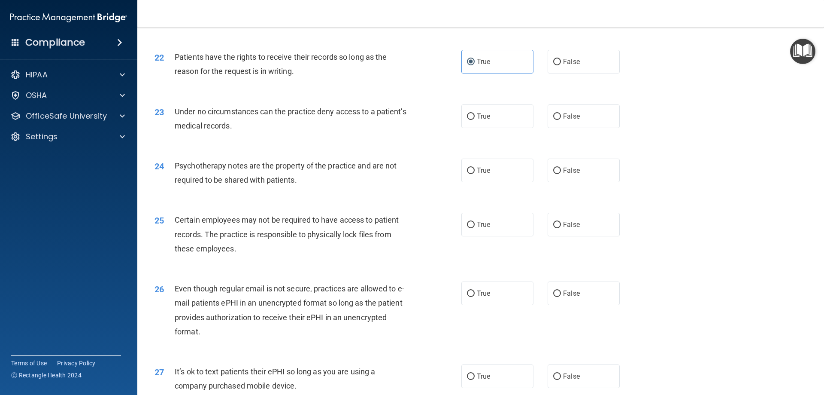
scroll to position [1460, 0]
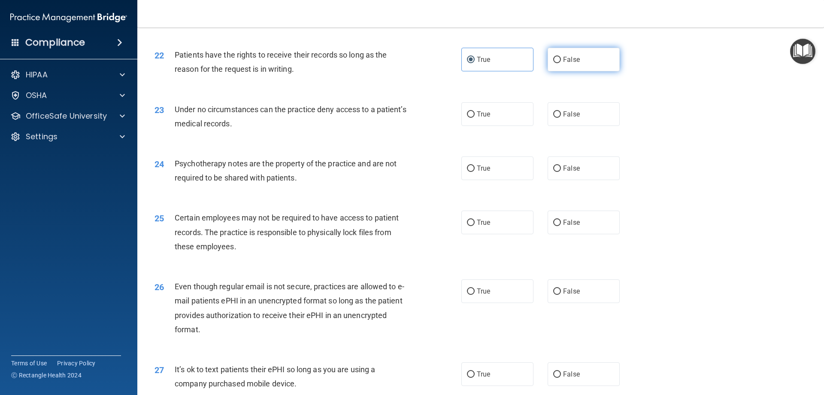
click at [560, 71] on label "False" at bounding box center [584, 60] width 72 height 24
click at [560, 63] on input "False" at bounding box center [557, 60] width 8 height 6
radio input "true"
radio input "false"
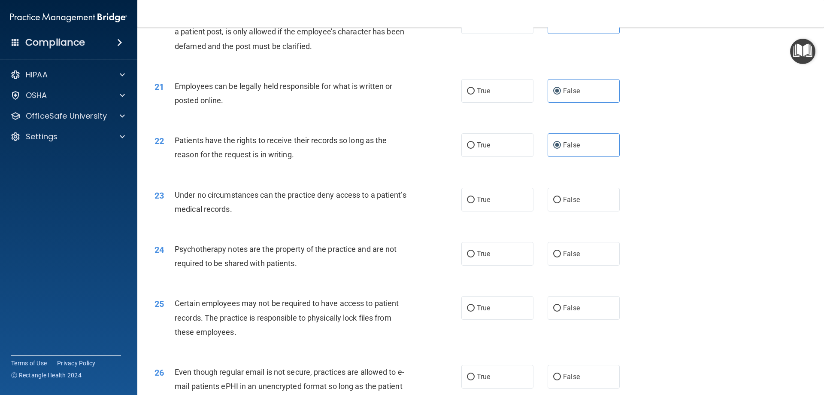
scroll to position [1374, 0]
click at [472, 103] on label "True" at bounding box center [498, 91] width 72 height 24
click at [472, 95] on input "True" at bounding box center [471, 91] width 8 height 6
radio input "true"
radio input "false"
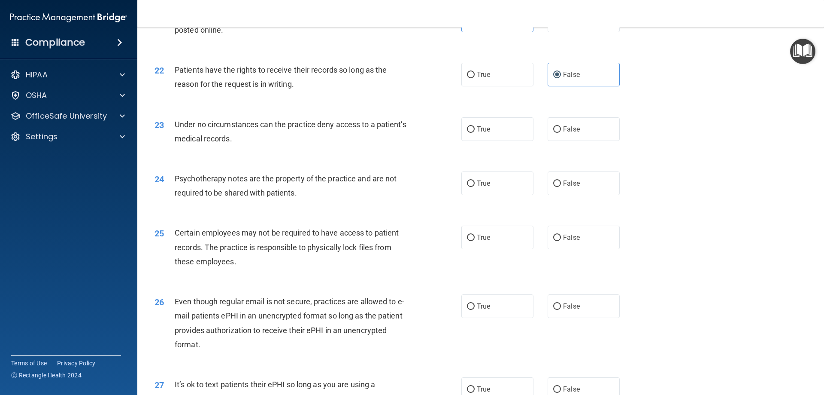
scroll to position [1460, 0]
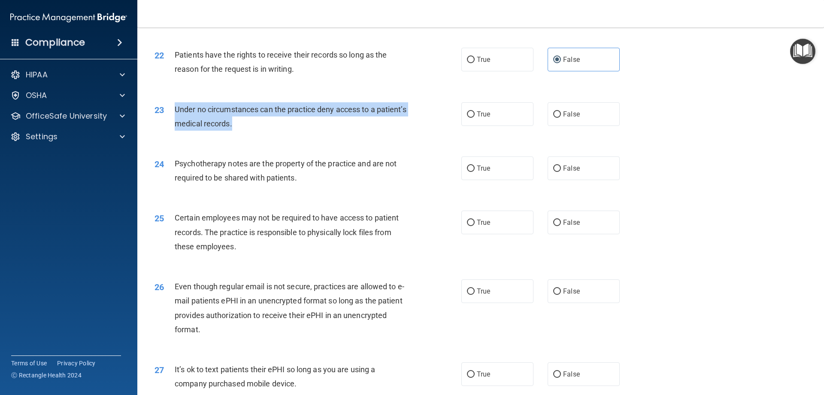
drag, startPoint x: 292, startPoint y: 139, endPoint x: 171, endPoint y: 121, distance: 122.8
click at [171, 121] on div "23 Under no circumstances can the practice deny access to a patient’s medical r…" at bounding box center [308, 118] width 333 height 33
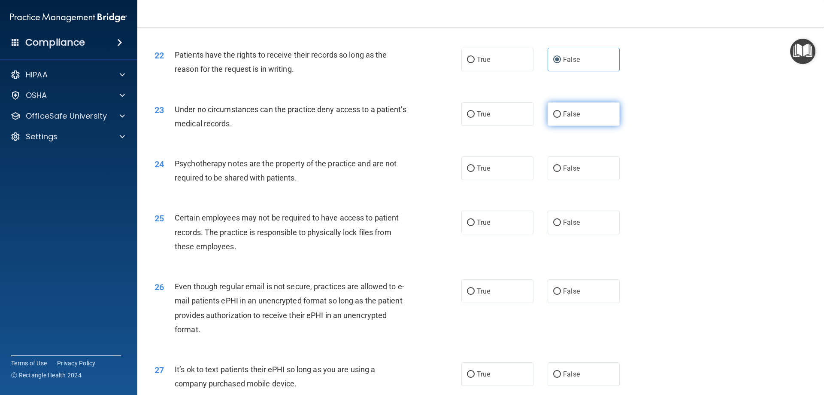
click at [578, 126] on label "False" at bounding box center [584, 114] width 72 height 24
click at [561, 118] on input "False" at bounding box center [557, 114] width 8 height 6
radio input "true"
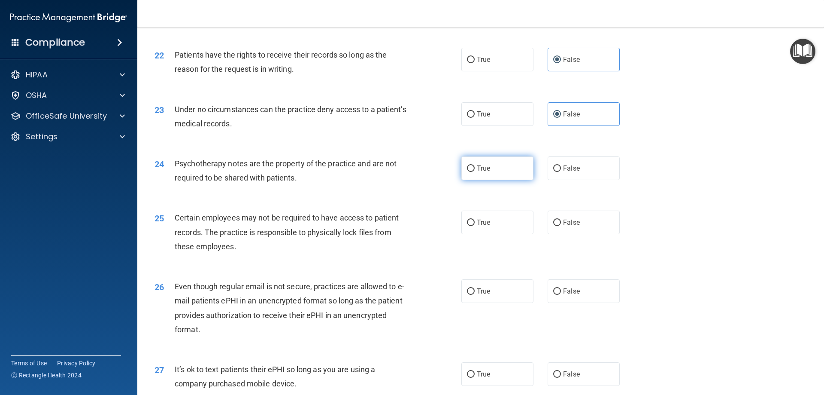
click at [495, 180] on label "True" at bounding box center [498, 168] width 72 height 24
click at [475, 172] on input "True" at bounding box center [471, 168] width 8 height 6
radio input "true"
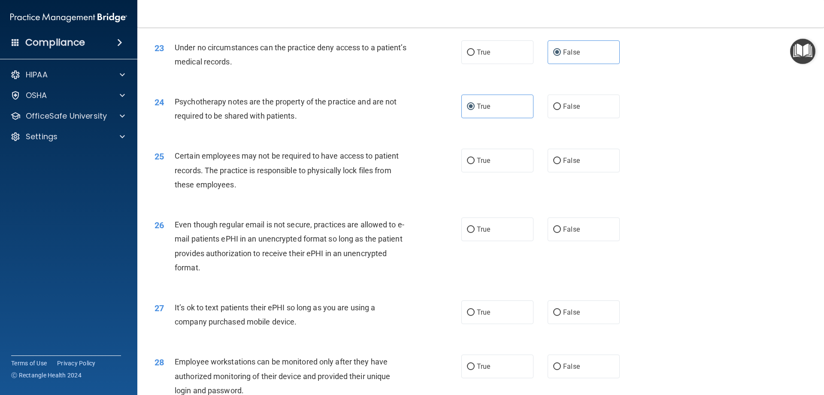
scroll to position [1546, 0]
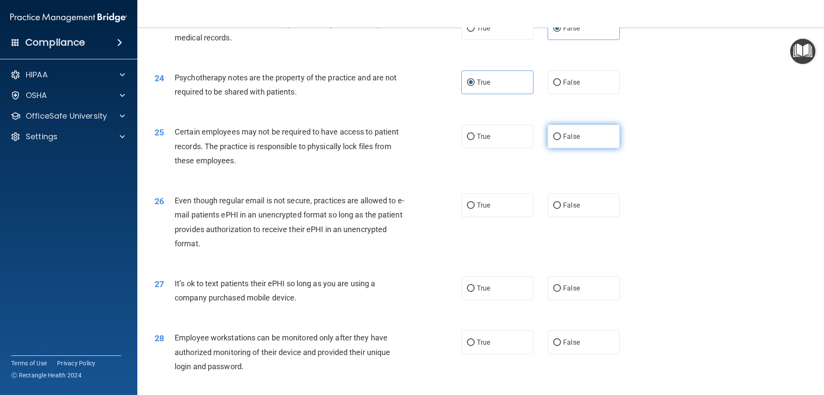
click at [566, 148] on label "False" at bounding box center [584, 137] width 72 height 24
click at [561, 140] on input "False" at bounding box center [557, 137] width 8 height 6
radio input "true"
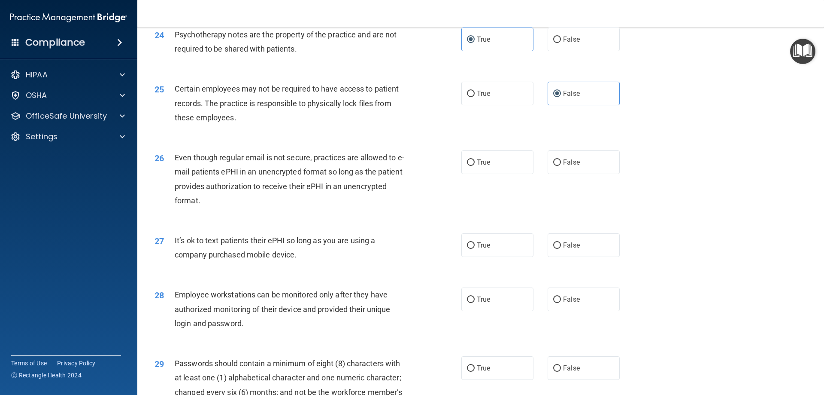
scroll to position [1631, 0]
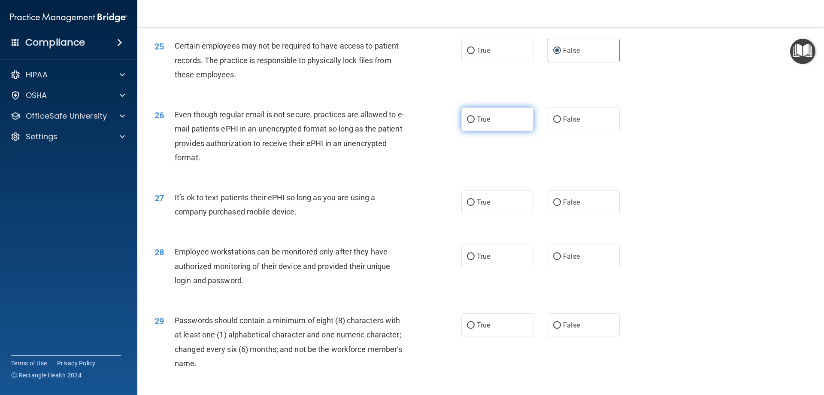
click at [506, 131] on label "True" at bounding box center [498, 119] width 72 height 24
click at [475, 123] on input "True" at bounding box center [471, 119] width 8 height 6
radio input "true"
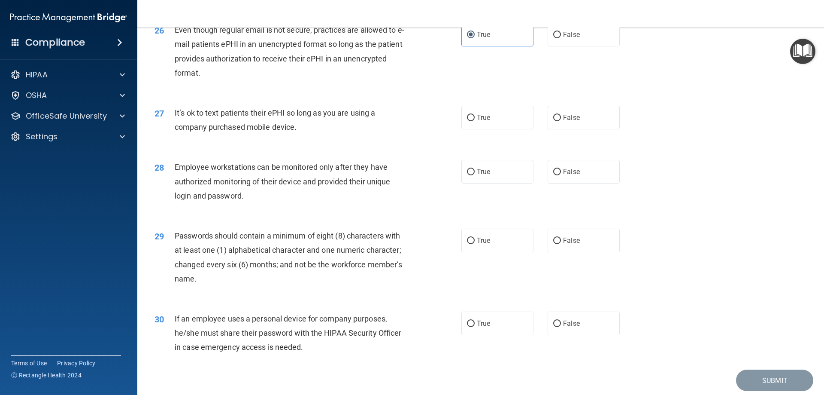
scroll to position [1717, 0]
drag, startPoint x: 285, startPoint y: 137, endPoint x: 176, endPoint y: 124, distance: 110.7
click at [176, 124] on div "It’s ok to text patients their ePHI so long as you are using a company purchase…" at bounding box center [295, 118] width 240 height 28
click at [284, 133] on div "It’s ok to text patients their ePHI so long as you are using a company purchase…" at bounding box center [295, 118] width 240 height 28
drag, startPoint x: 302, startPoint y: 141, endPoint x: 169, endPoint y: 125, distance: 134.0
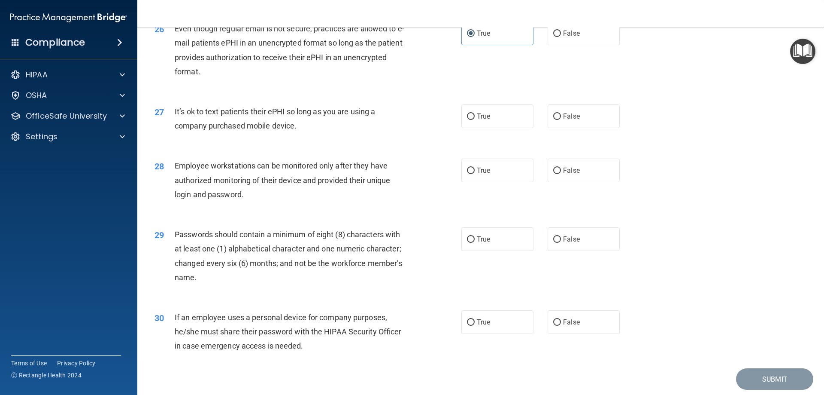
click at [169, 125] on div "27 It’s ok to text patients their ePHI so long as you are using a company purch…" at bounding box center [308, 120] width 333 height 33
click at [570, 123] on label "False" at bounding box center [584, 116] width 72 height 24
click at [561, 120] on input "False" at bounding box center [557, 116] width 8 height 6
radio input "true"
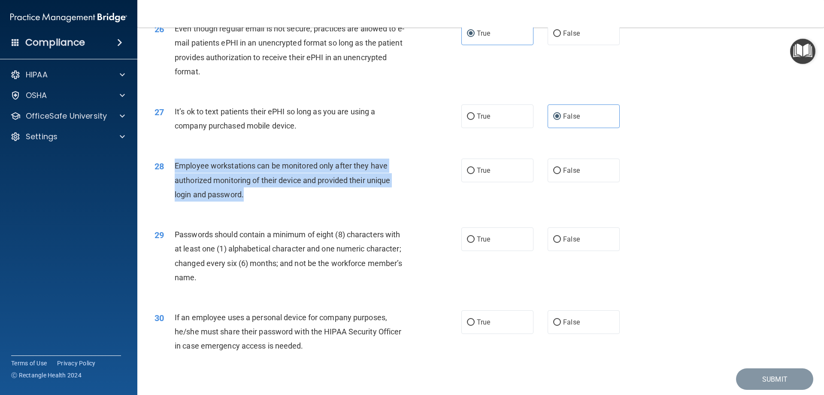
drag, startPoint x: 262, startPoint y: 214, endPoint x: 176, endPoint y: 179, distance: 93.0
click at [176, 179] on div "Employee workstations can be monitored only after they have authorized monitori…" at bounding box center [295, 179] width 240 height 43
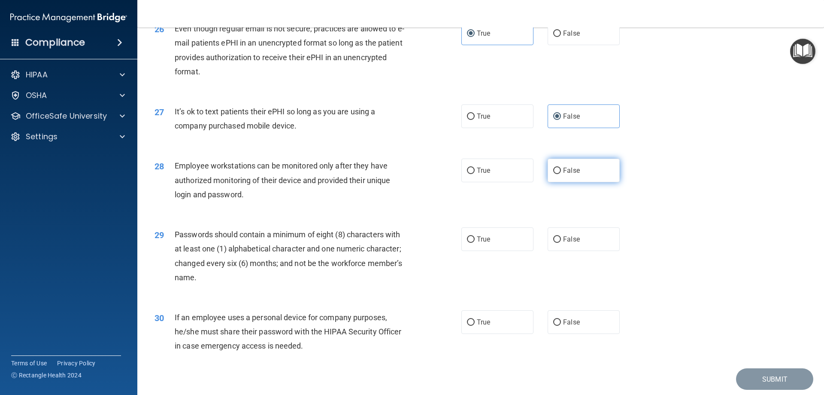
click at [564, 174] on span "False" at bounding box center [571, 170] width 17 height 8
click at [561, 174] on input "False" at bounding box center [557, 170] width 8 height 6
radio input "true"
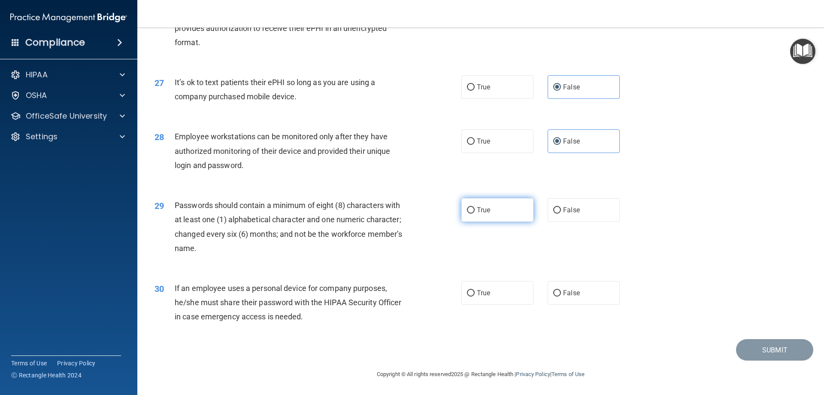
click at [503, 214] on label "True" at bounding box center [498, 210] width 72 height 24
click at [475, 213] on input "True" at bounding box center [471, 210] width 8 height 6
radio input "true"
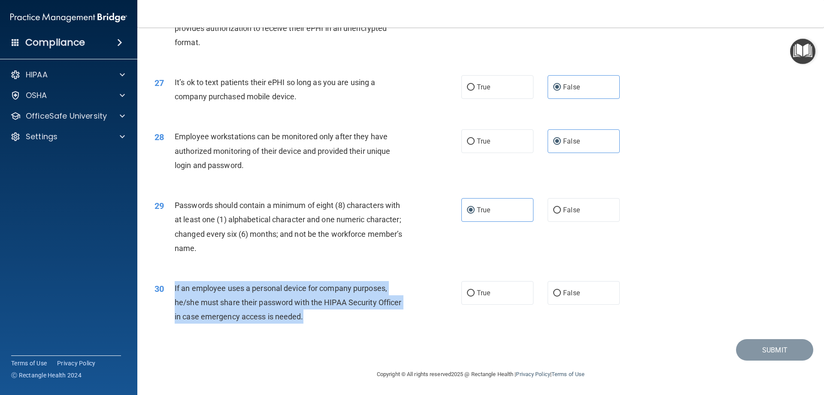
drag, startPoint x: 320, startPoint y: 319, endPoint x: 167, endPoint y: 292, distance: 156.1
click at [167, 292] on div "30 If an employee uses a personal device for company purposes, he/she must shar…" at bounding box center [308, 304] width 333 height 47
click at [553, 291] on input "False" at bounding box center [557, 293] width 8 height 6
radio input "true"
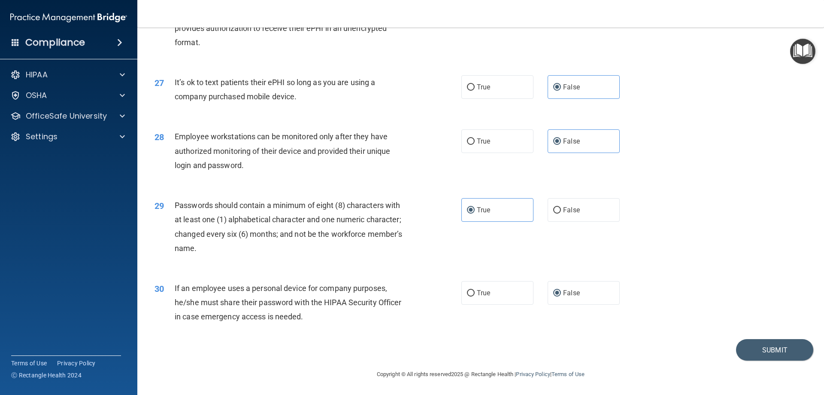
click at [743, 281] on div "30 If an employee uses a personal device for company purposes, he/she must shar…" at bounding box center [480, 304] width 665 height 69
click at [773, 351] on button "Submit" at bounding box center [774, 350] width 77 height 22
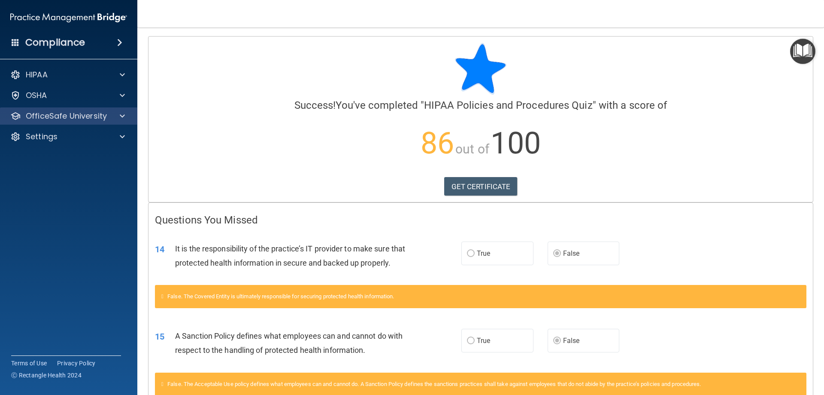
click at [110, 121] on div "OfficeSafe University" at bounding box center [69, 115] width 138 height 17
click at [68, 118] on p "OfficeSafe University" at bounding box center [66, 116] width 81 height 10
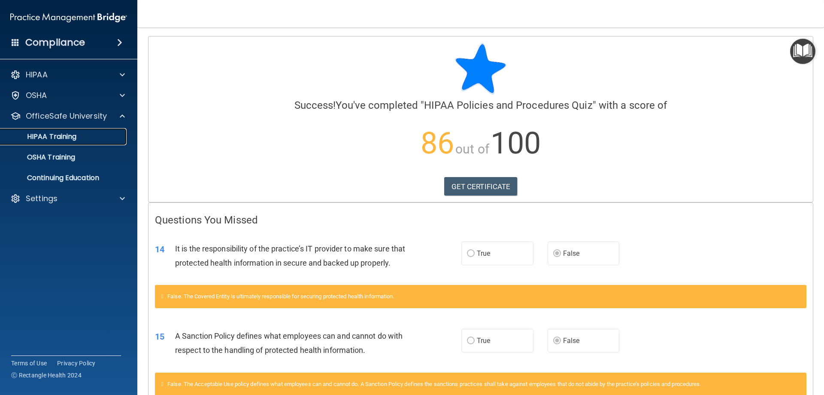
click at [57, 138] on p "HIPAA Training" at bounding box center [41, 136] width 71 height 9
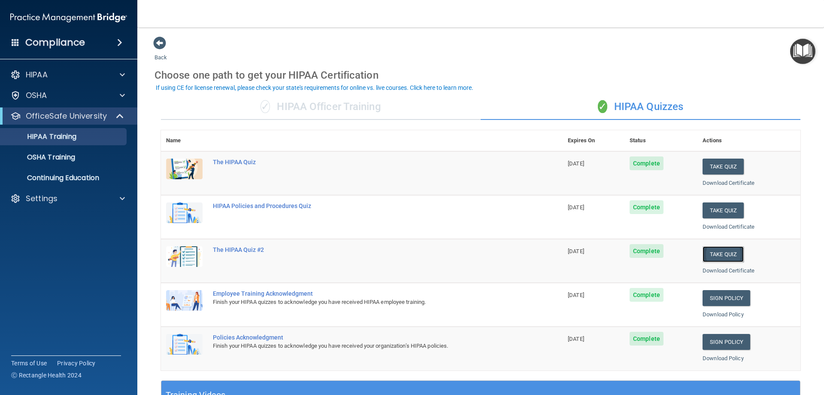
click at [724, 252] on button "Take Quiz" at bounding box center [723, 254] width 41 height 16
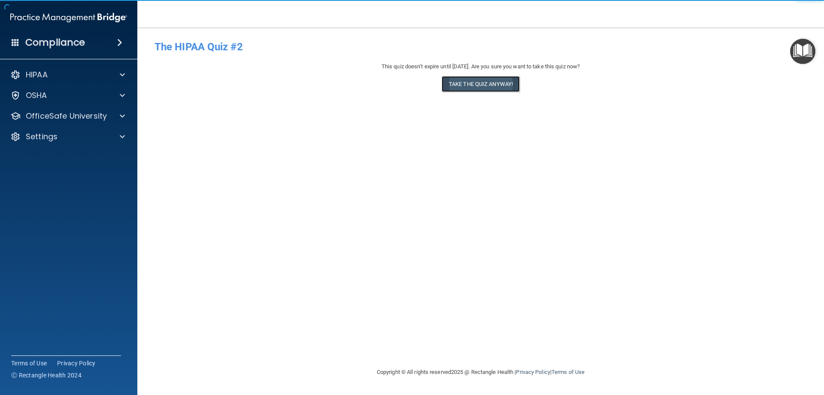
click at [469, 85] on button "Take the quiz anyway!" at bounding box center [481, 84] width 78 height 16
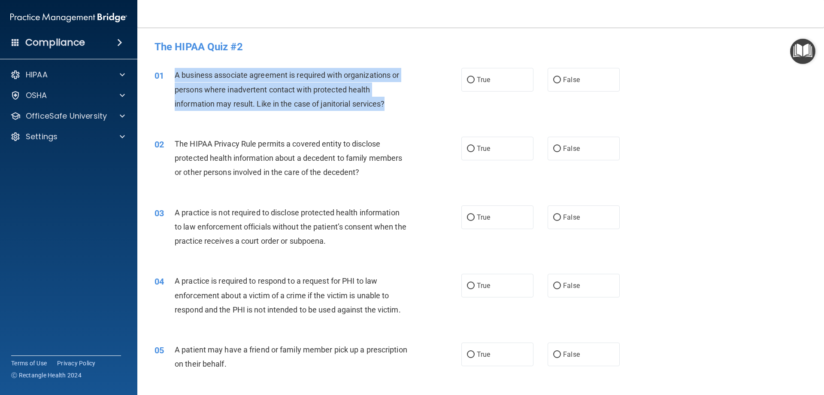
drag, startPoint x: 400, startPoint y: 105, endPoint x: 175, endPoint y: 73, distance: 227.2
click at [175, 73] on div "A business associate agreement is required with organizations or persons where …" at bounding box center [295, 89] width 240 height 43
click at [555, 77] on input "False" at bounding box center [557, 80] width 8 height 6
radio input "true"
click at [375, 115] on div "01 A business associate agreement is required with organizations or persons whe…" at bounding box center [308, 91] width 333 height 47
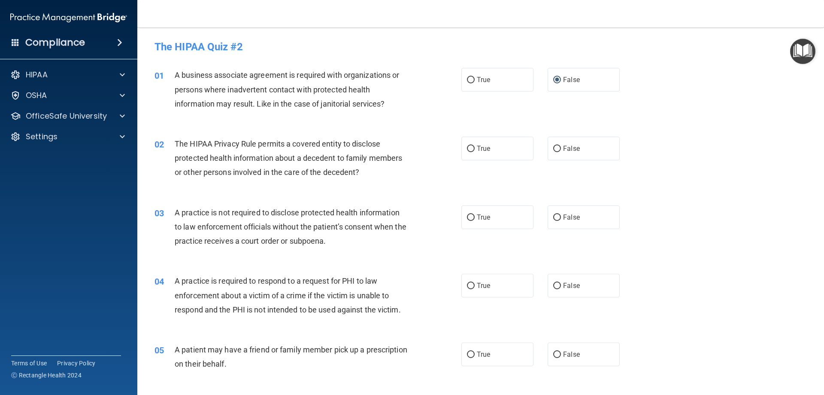
scroll to position [43, 0]
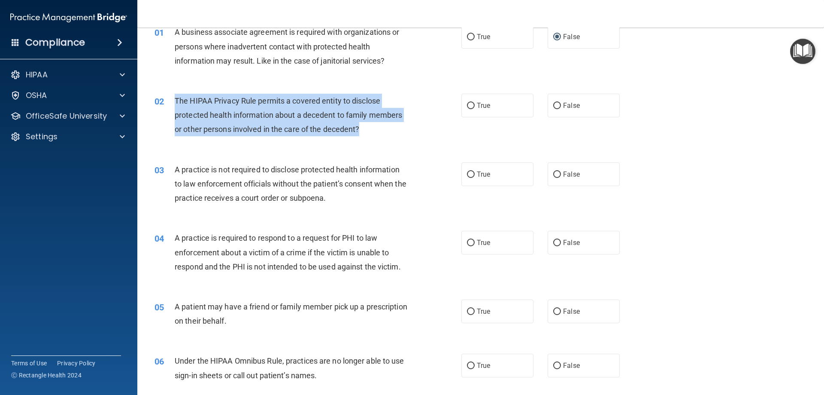
drag, startPoint x: 378, startPoint y: 137, endPoint x: 170, endPoint y: 98, distance: 211.4
click at [170, 98] on div "02 The HIPAA Privacy Rule permits a covered entity to disclose protected health…" at bounding box center [308, 117] width 333 height 47
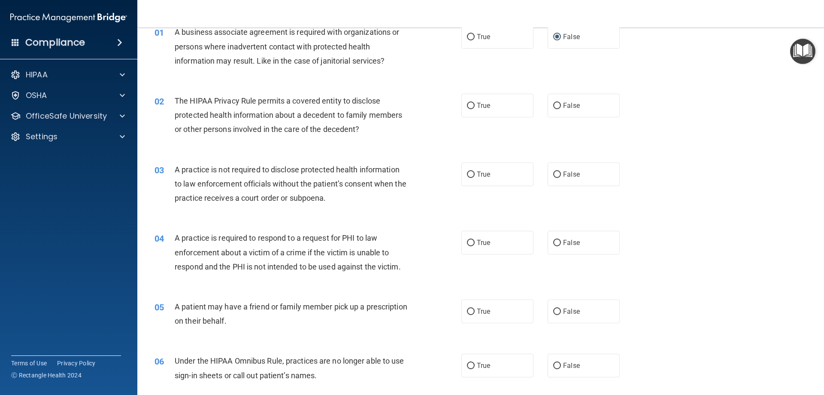
drag, startPoint x: 475, startPoint y: 104, endPoint x: 455, endPoint y: 113, distance: 22.5
click at [477, 104] on span "True" at bounding box center [483, 105] width 13 height 8
click at [475, 104] on input "True" at bounding box center [471, 106] width 8 height 6
radio input "true"
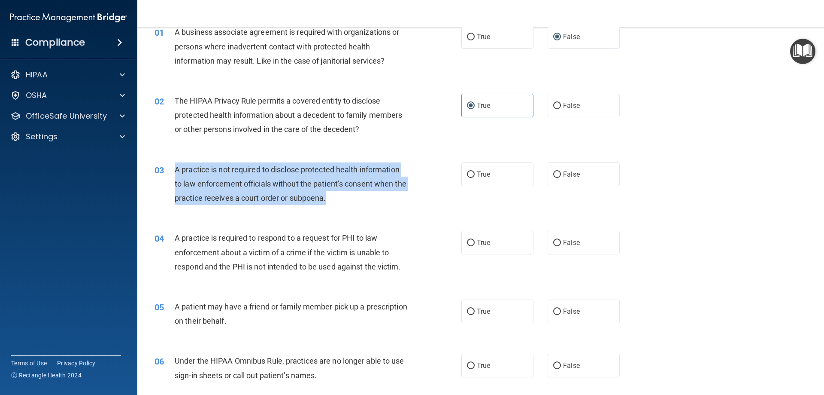
drag, startPoint x: 352, startPoint y: 195, endPoint x: 173, endPoint y: 167, distance: 181.7
click at [173, 167] on div "03 A practice is not required to disclose protected health information to law e…" at bounding box center [308, 185] width 333 height 47
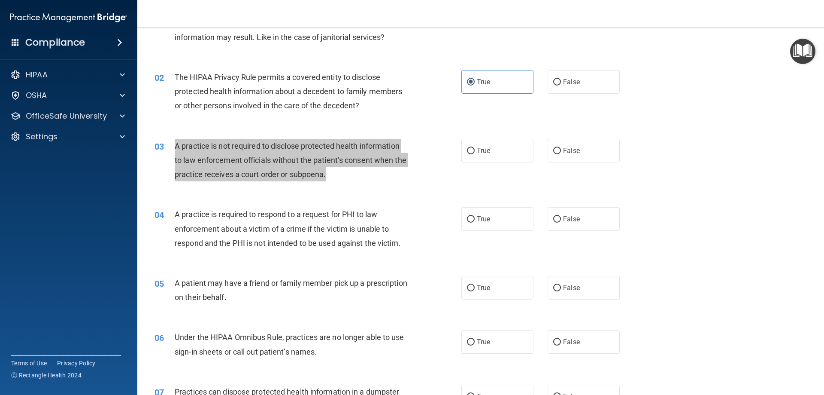
scroll to position [86, 0]
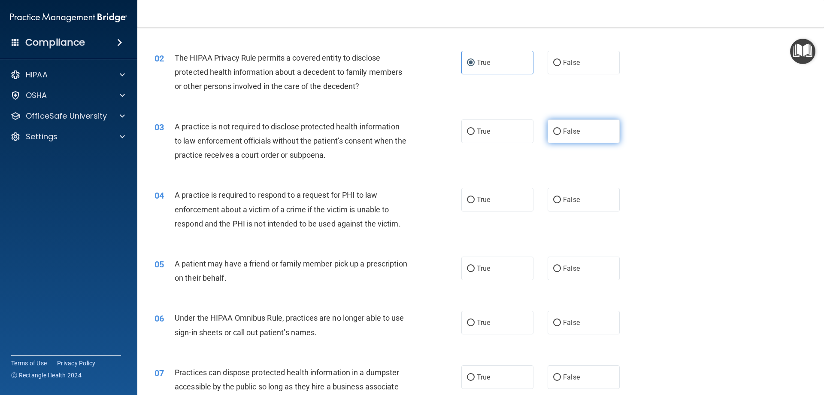
click at [579, 131] on label "False" at bounding box center [584, 131] width 72 height 24
click at [561, 131] on input "False" at bounding box center [557, 131] width 8 height 6
radio input "true"
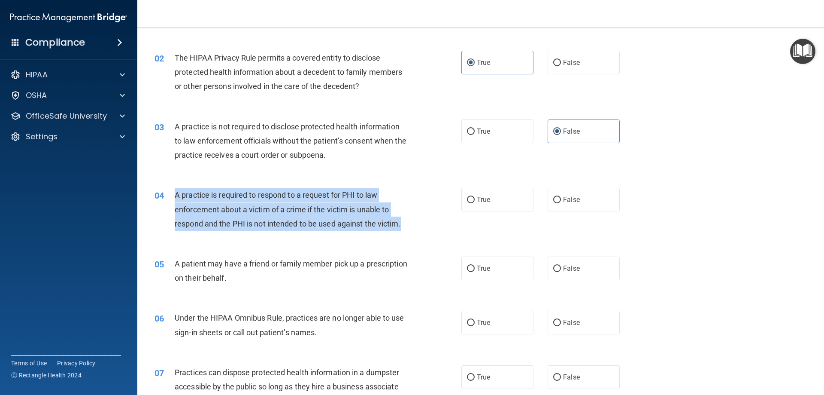
drag, startPoint x: 408, startPoint y: 222, endPoint x: 174, endPoint y: 191, distance: 235.6
click at [175, 191] on div "A practice is required to respond to a request for PHI to law enforcement about…" at bounding box center [295, 209] width 240 height 43
click at [404, 212] on div "A practice is required to respond to a request for PHI to law enforcement about…" at bounding box center [295, 209] width 240 height 43
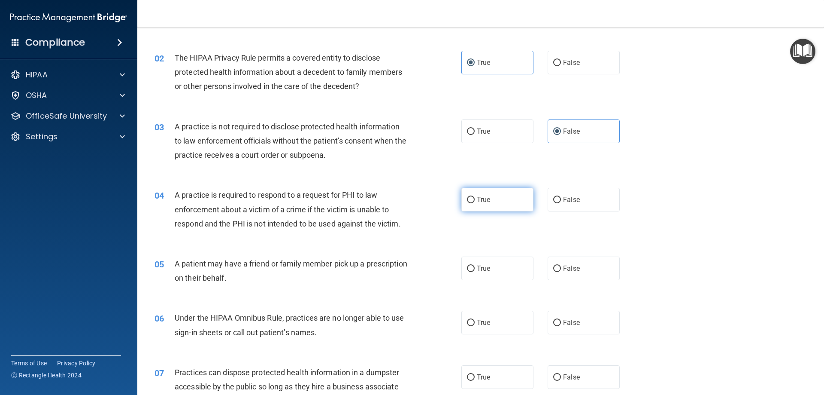
click at [498, 203] on label "True" at bounding box center [498, 200] width 72 height 24
click at [475, 203] on input "True" at bounding box center [471, 200] width 8 height 6
radio input "true"
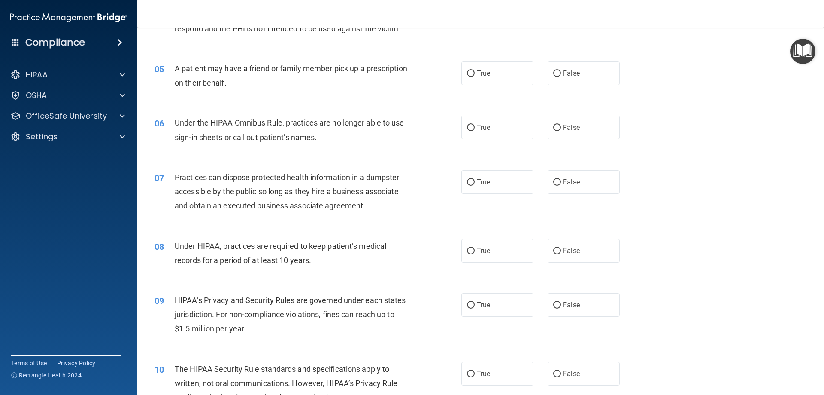
scroll to position [301, 0]
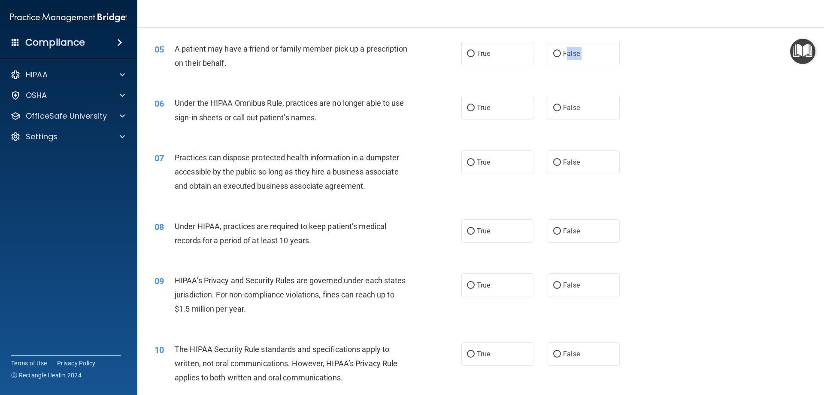
drag, startPoint x: 565, startPoint y: 54, endPoint x: 216, endPoint y: 83, distance: 350.2
click at [281, 71] on div "05 A patient may have a friend or family member pick up a prescription on their…" at bounding box center [308, 58] width 333 height 33
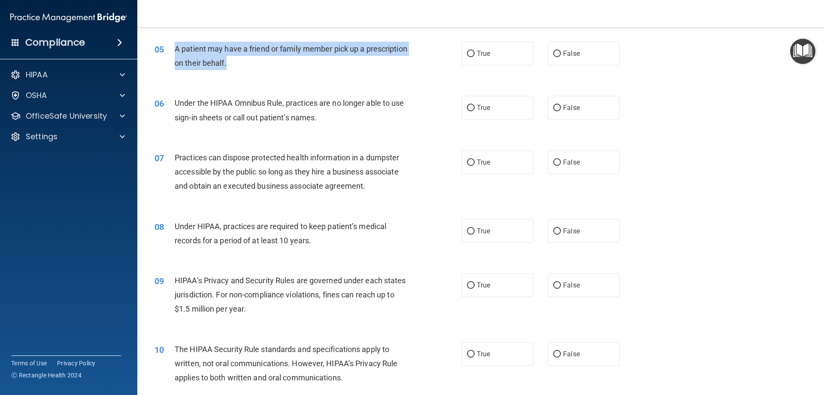
drag, startPoint x: 278, startPoint y: 65, endPoint x: 173, endPoint y: 48, distance: 106.2
click at [173, 48] on div "05 A patient may have a friend or family member pick up a prescription on their…" at bounding box center [308, 58] width 333 height 33
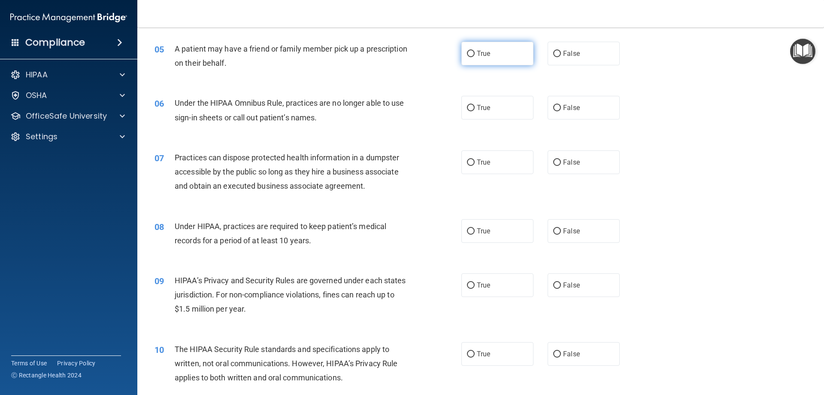
click at [478, 53] on span "True" at bounding box center [483, 53] width 13 height 8
click at [475, 53] on input "True" at bounding box center [471, 54] width 8 height 6
radio input "true"
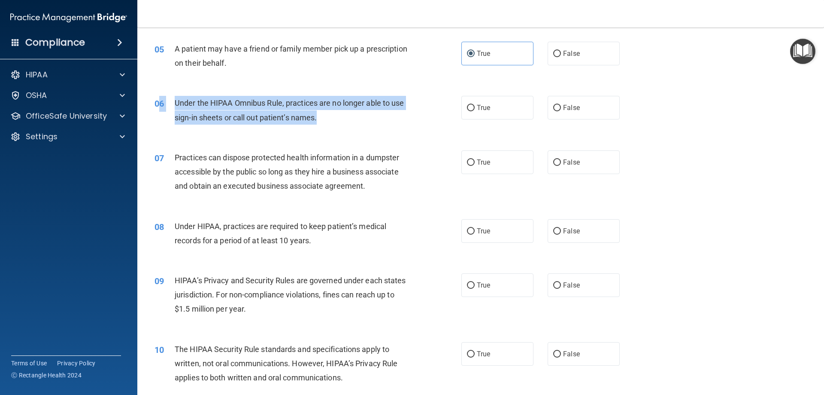
drag, startPoint x: 321, startPoint y: 118, endPoint x: 161, endPoint y: 103, distance: 160.0
click at [161, 103] on div "06 Under the HIPAA Omnibus Rule, practices are no longer able to use sign-in sh…" at bounding box center [308, 112] width 333 height 33
click at [182, 103] on span "Under the HIPAA Omnibus Rule, practices are no longer able to use sign-in sheet…" at bounding box center [290, 109] width 230 height 23
drag, startPoint x: 317, startPoint y: 118, endPoint x: 175, endPoint y: 101, distance: 143.6
click at [175, 101] on div "Under the HIPAA Omnibus Rule, practices are no longer able to use sign-in sheet…" at bounding box center [295, 110] width 240 height 28
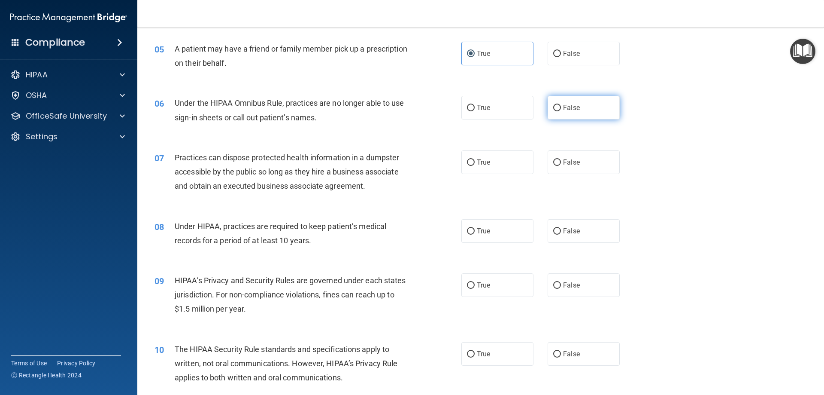
click at [579, 103] on label "False" at bounding box center [584, 108] width 72 height 24
click at [561, 105] on input "False" at bounding box center [557, 108] width 8 height 6
radio input "true"
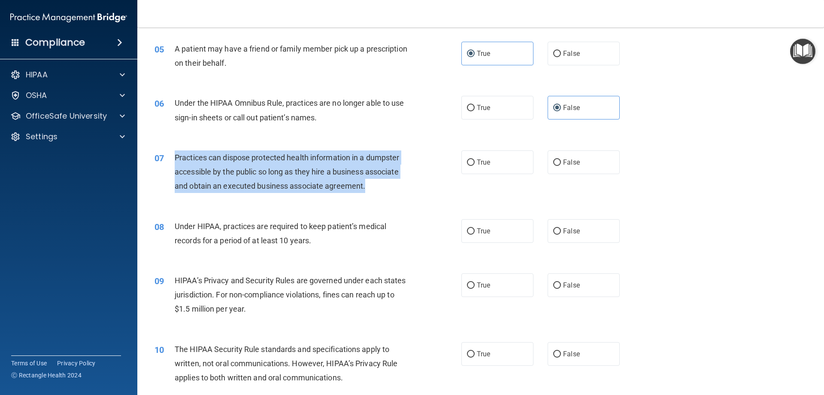
drag, startPoint x: 380, startPoint y: 189, endPoint x: 166, endPoint y: 165, distance: 215.6
click at [166, 165] on div "07 Practices can dispose protected health information in a dumpster accessible …" at bounding box center [308, 173] width 333 height 47
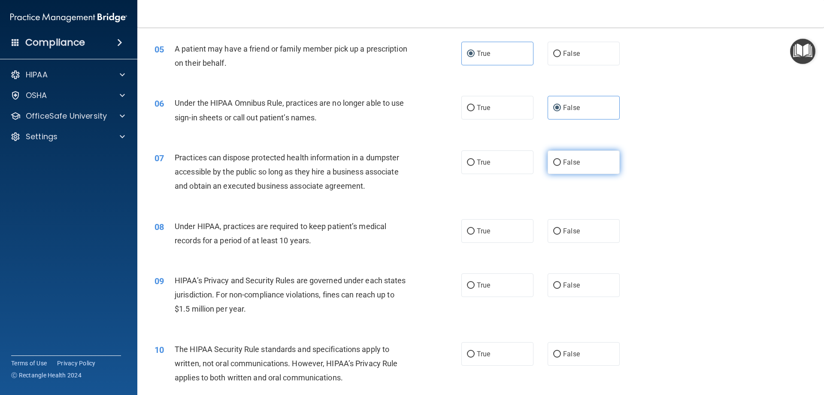
click at [565, 161] on span "False" at bounding box center [571, 162] width 17 height 8
click at [561, 161] on input "False" at bounding box center [557, 162] width 8 height 6
radio input "true"
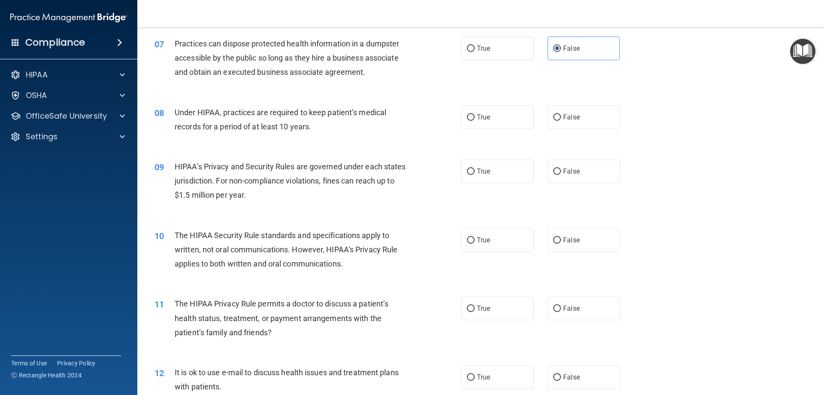
scroll to position [429, 0]
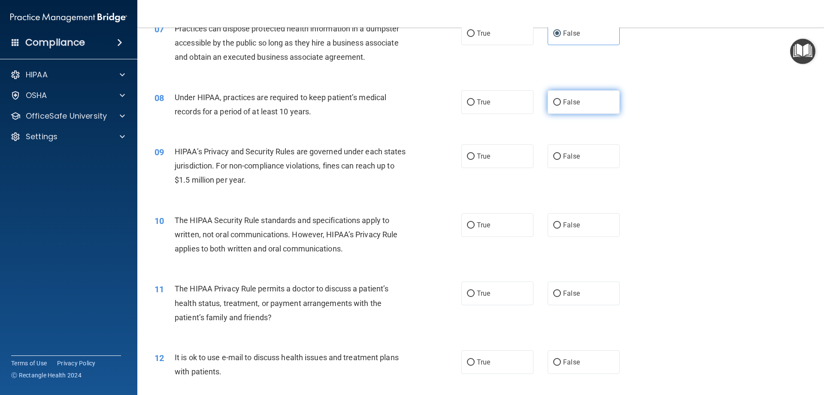
click at [564, 106] on label "False" at bounding box center [584, 102] width 72 height 24
click at [561, 106] on input "False" at bounding box center [557, 102] width 8 height 6
radio input "true"
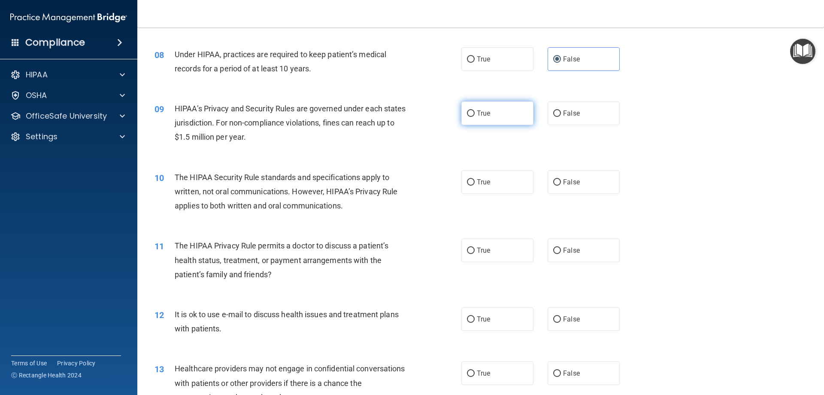
click at [501, 111] on label "True" at bounding box center [498, 113] width 72 height 24
click at [475, 111] on input "True" at bounding box center [471, 113] width 8 height 6
radio input "true"
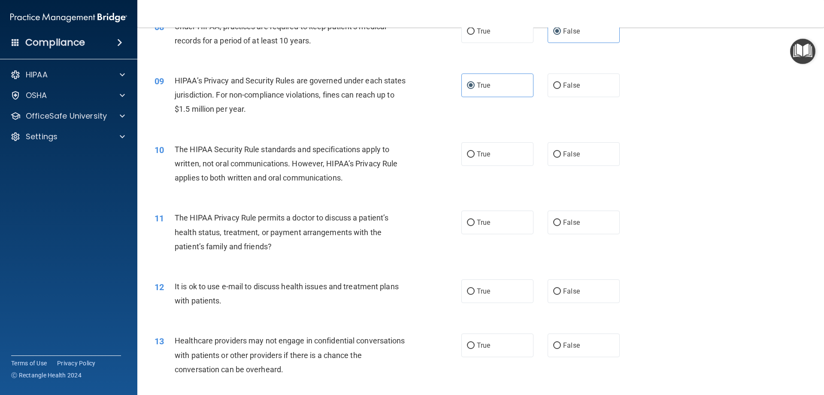
scroll to position [515, 0]
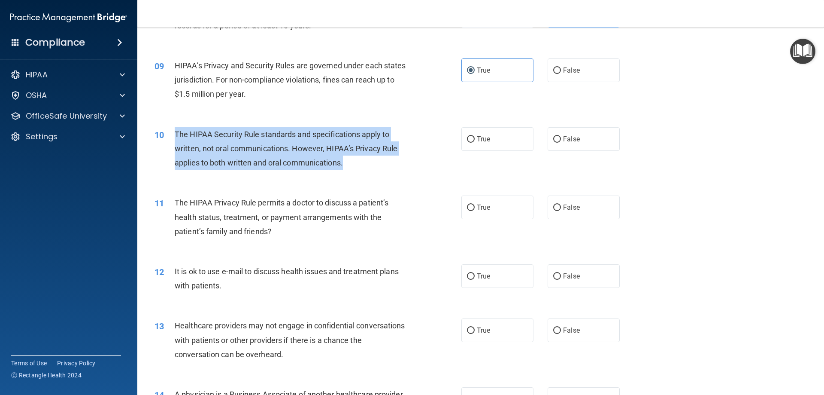
drag, startPoint x: 354, startPoint y: 167, endPoint x: 172, endPoint y: 134, distance: 184.6
click at [172, 134] on div "10 The HIPAA Security Rule standards and specifications apply to written, not o…" at bounding box center [308, 150] width 333 height 47
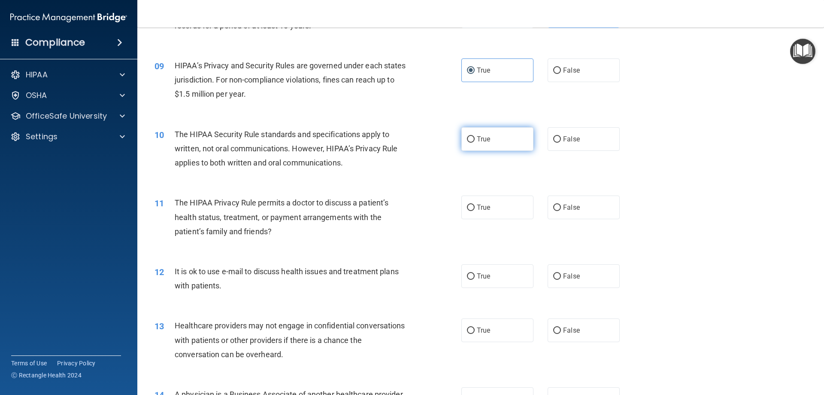
click at [489, 142] on label "True" at bounding box center [498, 139] width 72 height 24
click at [475, 142] on input "True" at bounding box center [471, 139] width 8 height 6
radio input "true"
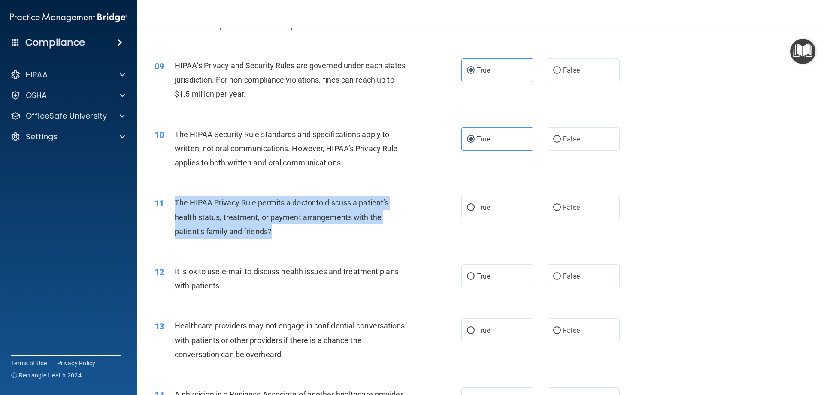
drag, startPoint x: 266, startPoint y: 232, endPoint x: 176, endPoint y: 200, distance: 95.4
click at [176, 200] on div "The HIPAA Privacy Rule permits a doctor to discuss a patient’s health status, t…" at bounding box center [295, 216] width 240 height 43
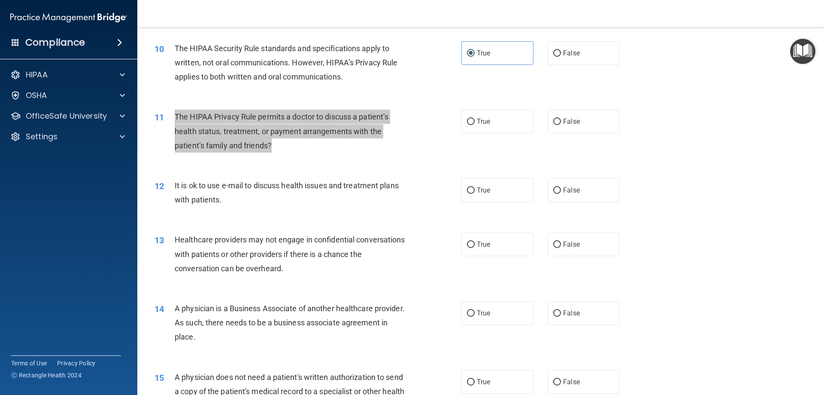
scroll to position [644, 0]
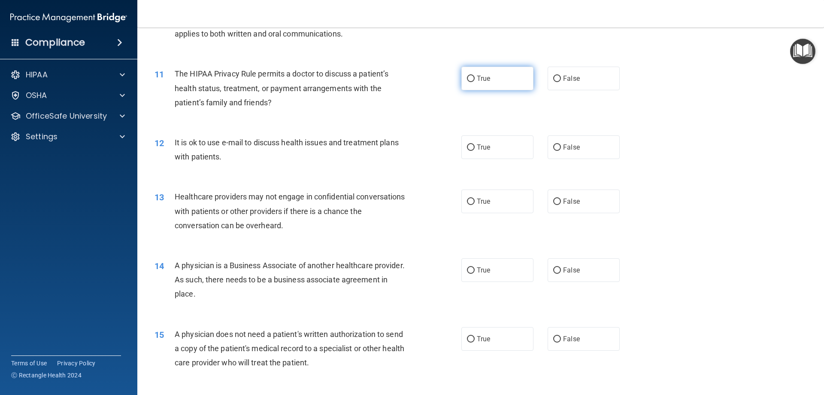
drag, startPoint x: 491, startPoint y: 82, endPoint x: 434, endPoint y: 113, distance: 64.9
click at [490, 82] on label "True" at bounding box center [498, 79] width 72 height 24
click at [475, 82] on input "True" at bounding box center [471, 79] width 8 height 6
radio input "true"
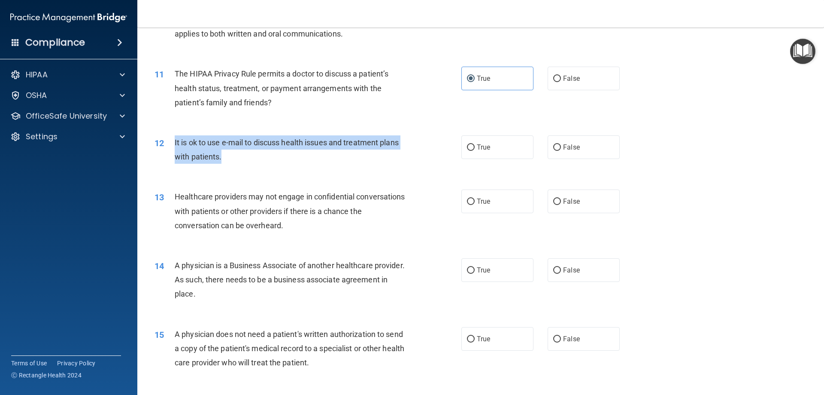
drag, startPoint x: 215, startPoint y: 162, endPoint x: 172, endPoint y: 145, distance: 46.4
click at [172, 145] on div "12 It is ok to use e-mail to discuss health issues and treatment plans with pat…" at bounding box center [308, 151] width 333 height 33
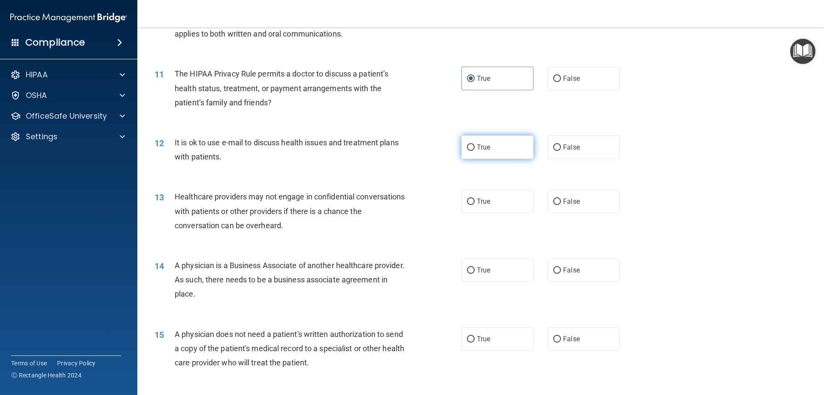
click at [495, 147] on label "True" at bounding box center [498, 147] width 72 height 24
click at [475, 147] on input "True" at bounding box center [471, 147] width 8 height 6
radio input "true"
click at [555, 154] on label "False" at bounding box center [584, 147] width 72 height 24
click at [555, 151] on input "False" at bounding box center [557, 147] width 8 height 6
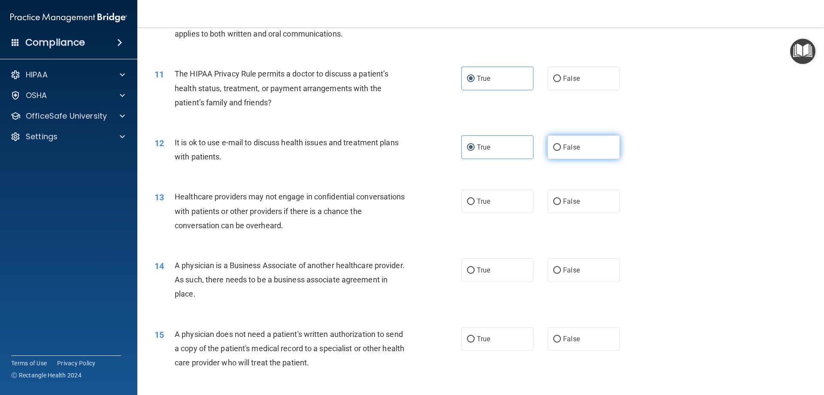
radio input "true"
radio input "false"
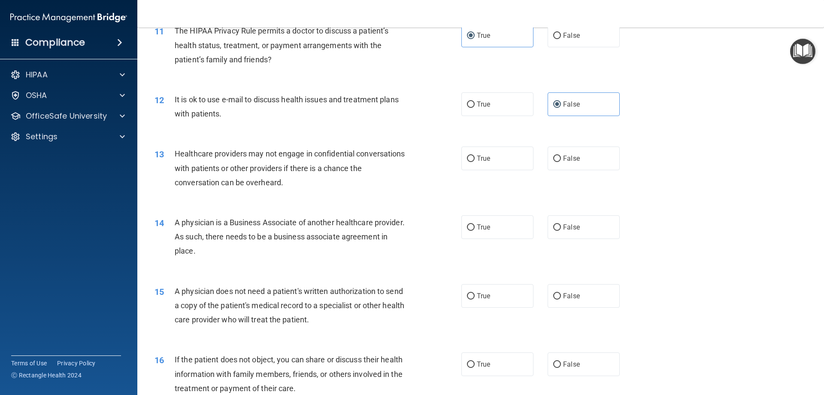
scroll to position [730, 0]
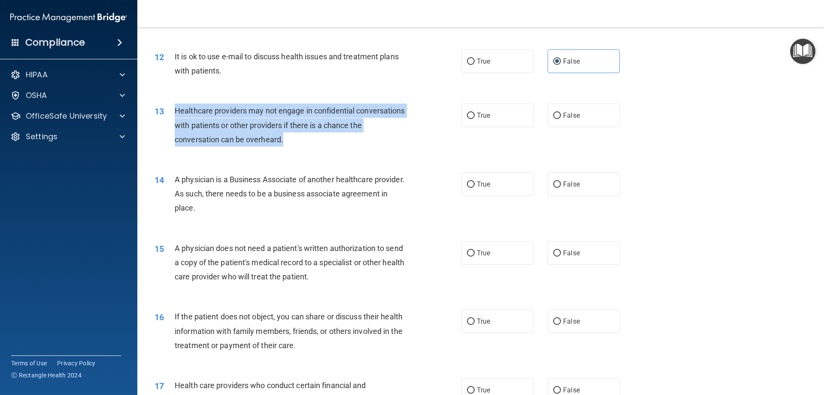
drag, startPoint x: 302, startPoint y: 143, endPoint x: 176, endPoint y: 108, distance: 130.6
click at [176, 108] on div "Healthcare providers may not engage in confidential conversations with patients…" at bounding box center [295, 124] width 240 height 43
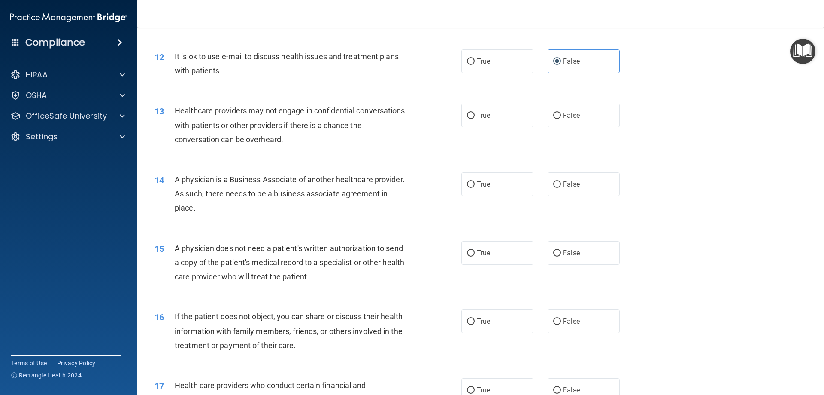
drag, startPoint x: 562, startPoint y: 116, endPoint x: 505, endPoint y: 140, distance: 61.6
click at [563, 116] on span "False" at bounding box center [571, 115] width 17 height 8
click at [561, 116] on input "False" at bounding box center [557, 115] width 8 height 6
radio input "true"
drag, startPoint x: 263, startPoint y: 214, endPoint x: 176, endPoint y: 179, distance: 93.0
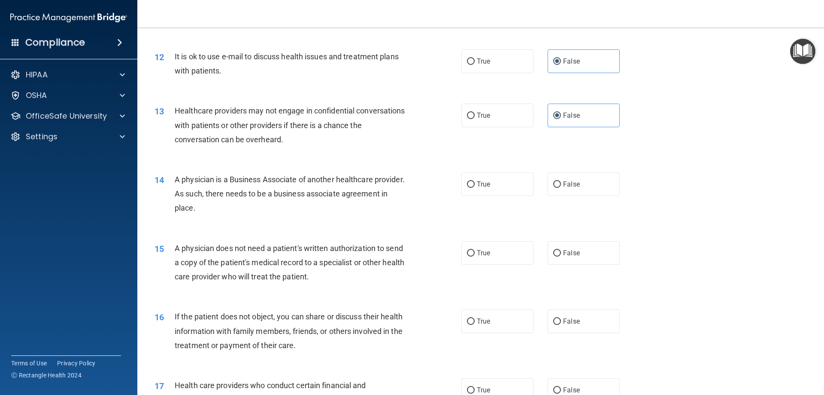
click at [176, 179] on div "A physician is a Business Associate of another healthcare provider. As such, th…" at bounding box center [295, 193] width 240 height 43
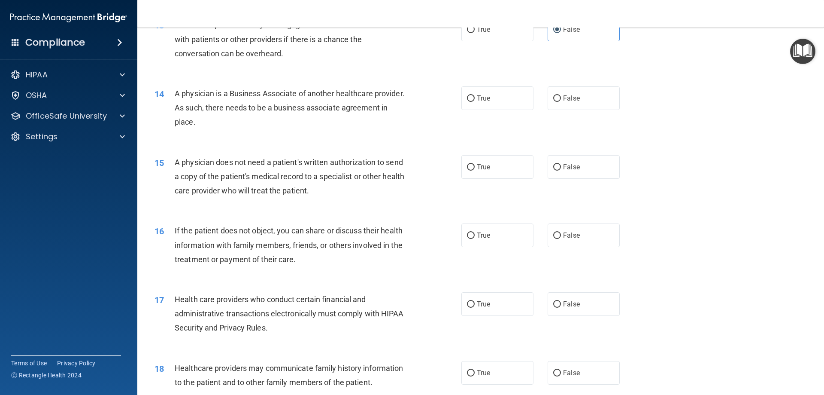
scroll to position [859, 0]
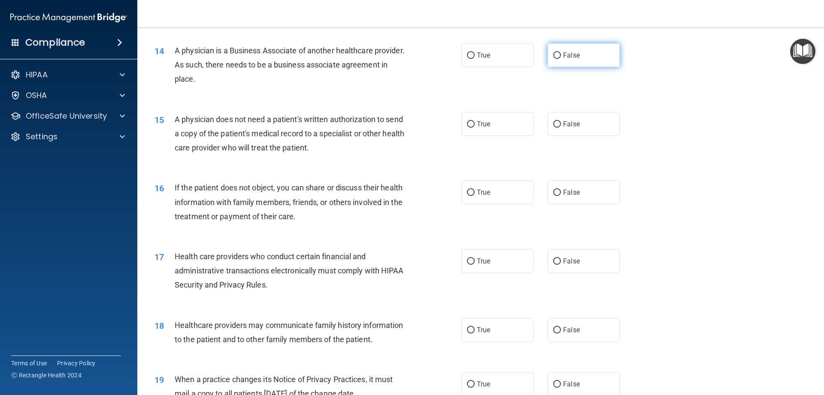
click at [574, 52] on span "False" at bounding box center [571, 55] width 17 height 8
click at [561, 52] on input "False" at bounding box center [557, 55] width 8 height 6
radio input "true"
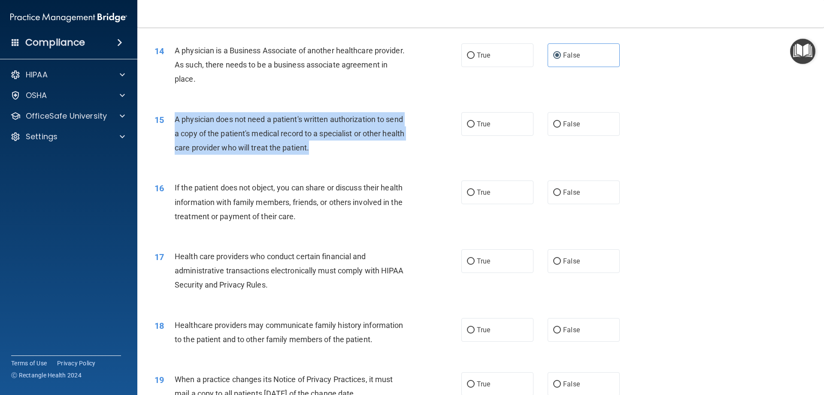
drag, startPoint x: 337, startPoint y: 153, endPoint x: 170, endPoint y: 120, distance: 169.8
click at [170, 120] on div "15 A physician does not need a patient's written authorization to send a copy o…" at bounding box center [308, 135] width 333 height 47
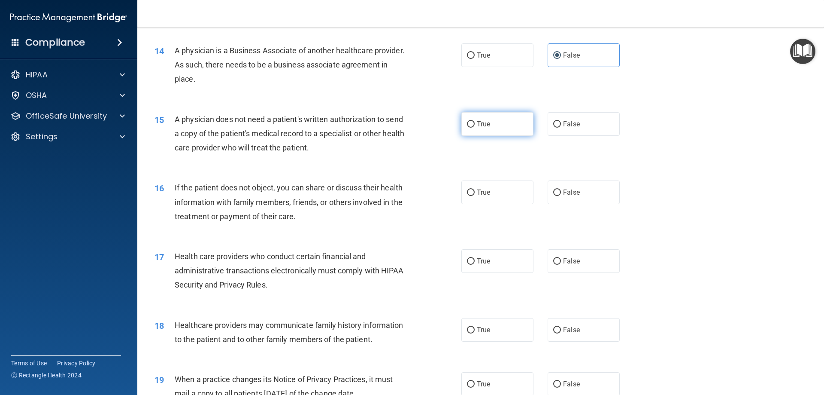
click at [483, 124] on span "True" at bounding box center [483, 124] width 13 height 8
click at [475, 124] on input "True" at bounding box center [471, 124] width 8 height 6
radio input "true"
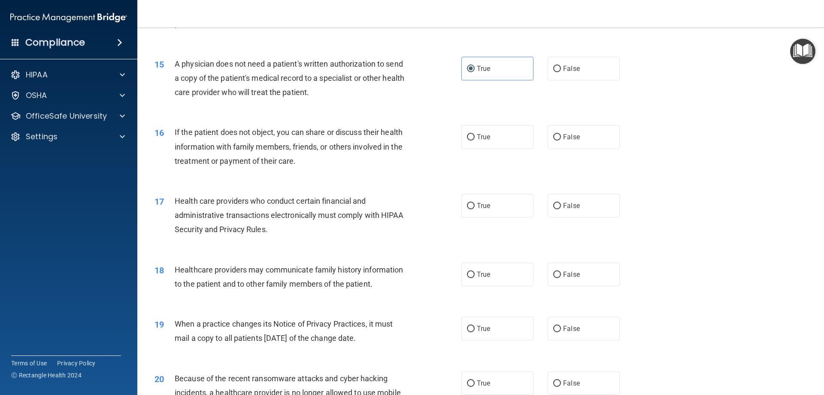
scroll to position [944, 0]
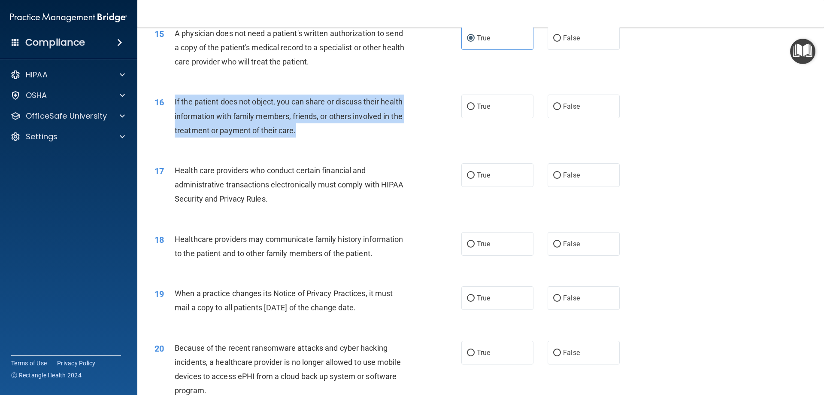
drag, startPoint x: 311, startPoint y: 141, endPoint x: 175, endPoint y: 100, distance: 142.4
click at [175, 100] on div "16 If the patient does not object, you can share or discuss their health inform…" at bounding box center [308, 117] width 333 height 47
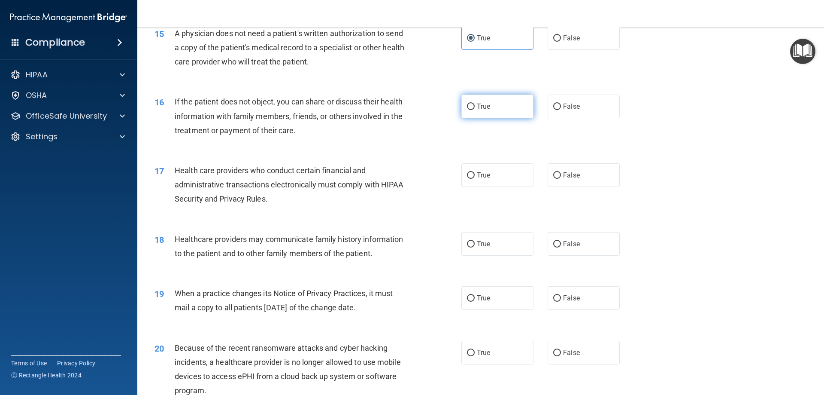
click at [480, 106] on span "True" at bounding box center [483, 106] width 13 height 8
click at [475, 106] on input "True" at bounding box center [471, 106] width 8 height 6
radio input "true"
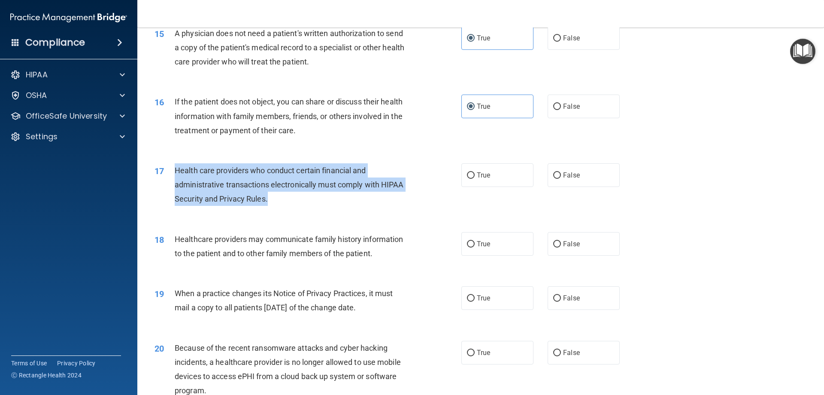
drag, startPoint x: 271, startPoint y: 199, endPoint x: 176, endPoint y: 168, distance: 100.5
click at [176, 168] on div "Health care providers who conduct certain financial and administrative transact…" at bounding box center [295, 184] width 240 height 43
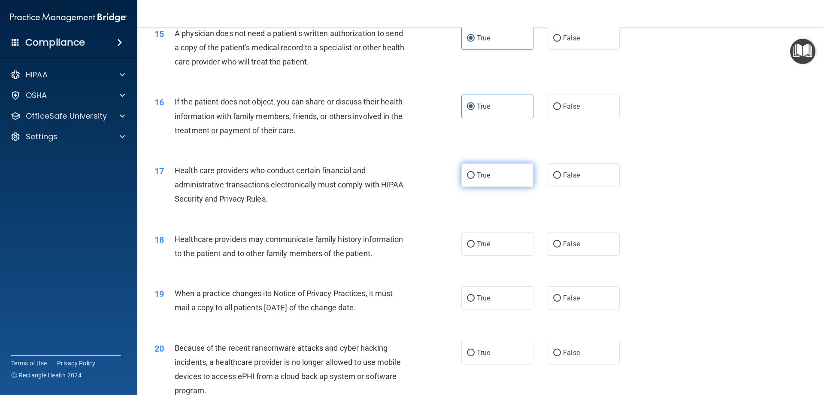
click at [482, 174] on span "True" at bounding box center [483, 175] width 13 height 8
click at [475, 174] on input "True" at bounding box center [471, 175] width 8 height 6
radio input "true"
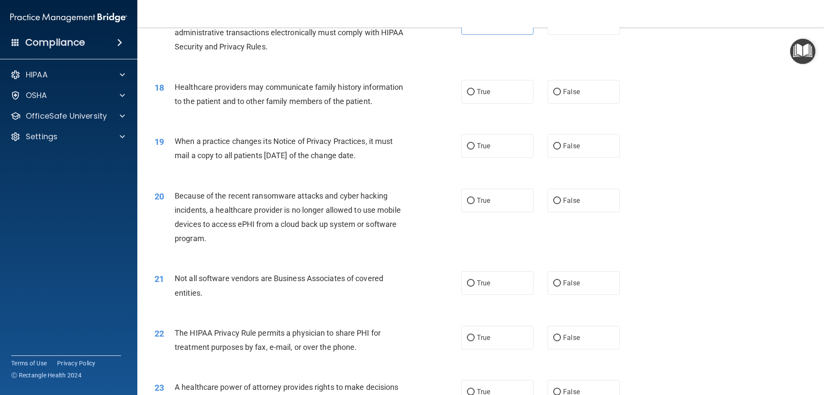
scroll to position [1116, 0]
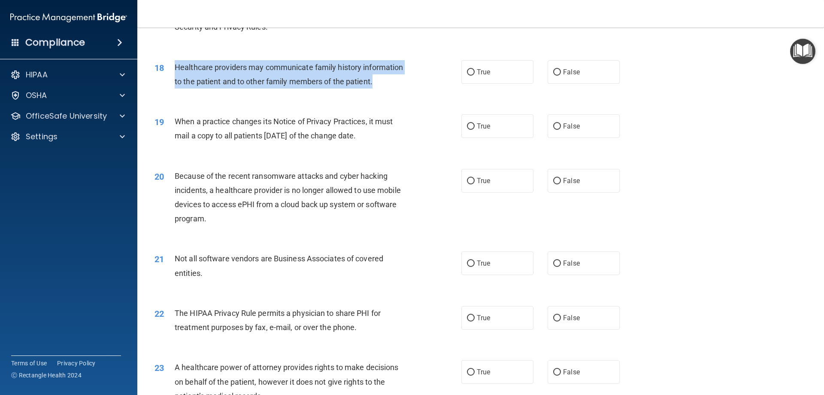
drag, startPoint x: 376, startPoint y: 86, endPoint x: 171, endPoint y: 63, distance: 206.1
click at [171, 63] on div "18 Healthcare providers may communicate family history information to the patie…" at bounding box center [308, 76] width 333 height 33
click at [471, 75] on input "True" at bounding box center [471, 72] width 8 height 6
radio input "true"
drag, startPoint x: 385, startPoint y: 138, endPoint x: 172, endPoint y: 118, distance: 213.9
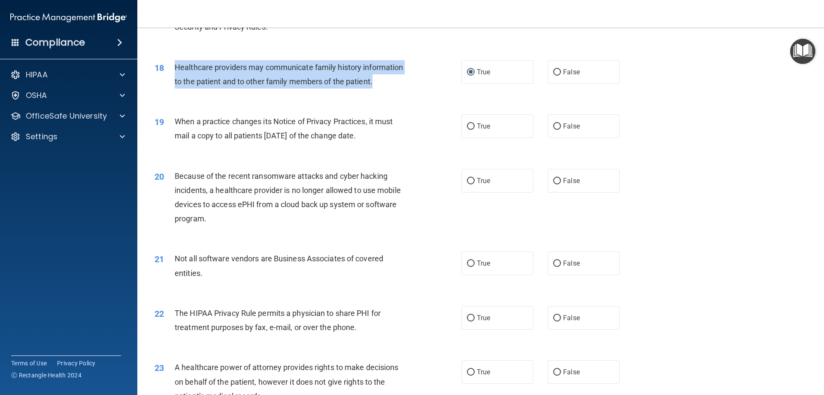
click at [172, 118] on div "19 When a practice changes its Notice of Privacy Practices, it must mail a copy…" at bounding box center [308, 130] width 333 height 33
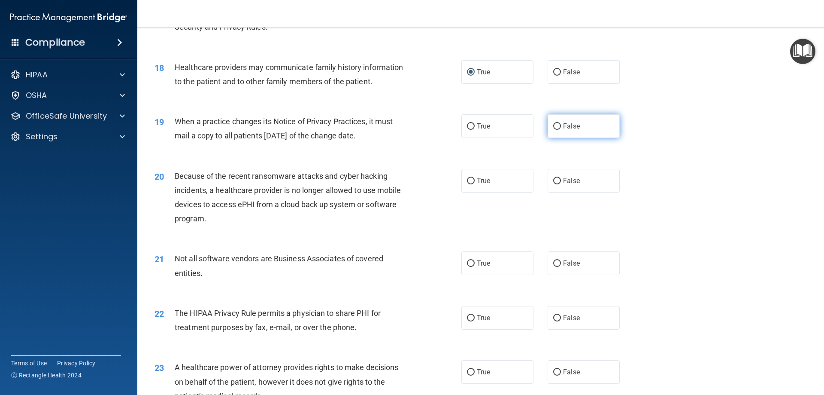
click at [571, 131] on label "False" at bounding box center [584, 126] width 72 height 24
click at [561, 130] on input "False" at bounding box center [557, 126] width 8 height 6
radio input "true"
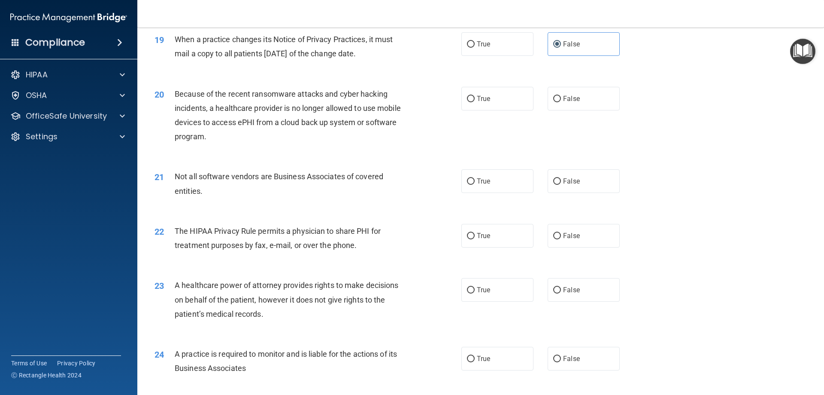
scroll to position [1202, 0]
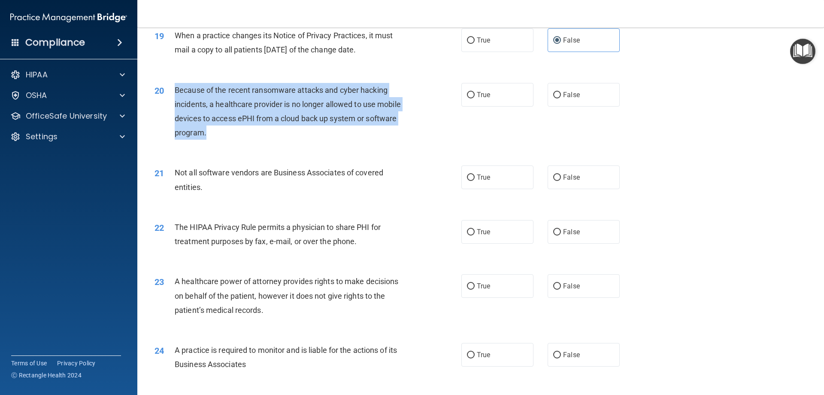
drag, startPoint x: 208, startPoint y: 138, endPoint x: 175, endPoint y: 88, distance: 59.9
click at [175, 88] on div "Because of the recent ransomware attacks and cyber hacking incidents, a healthc…" at bounding box center [295, 111] width 240 height 57
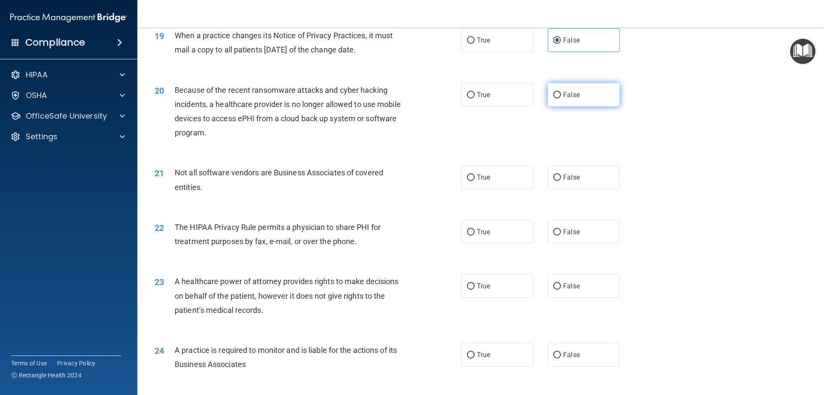
click at [559, 97] on label "False" at bounding box center [584, 95] width 72 height 24
click at [559, 97] on input "False" at bounding box center [557, 95] width 8 height 6
radio input "true"
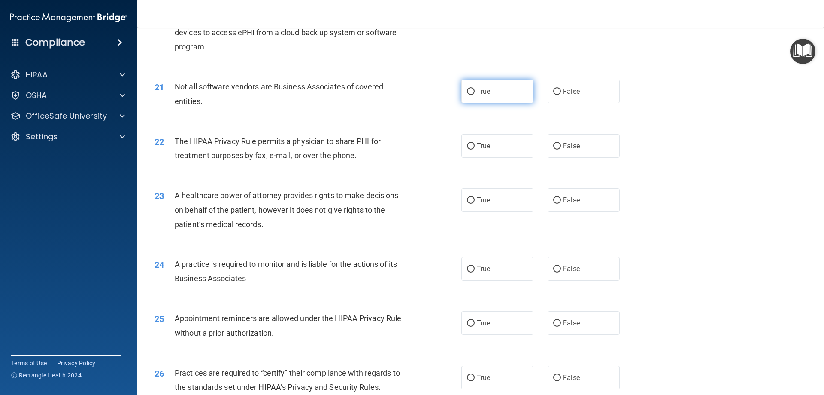
scroll to position [1331, 0]
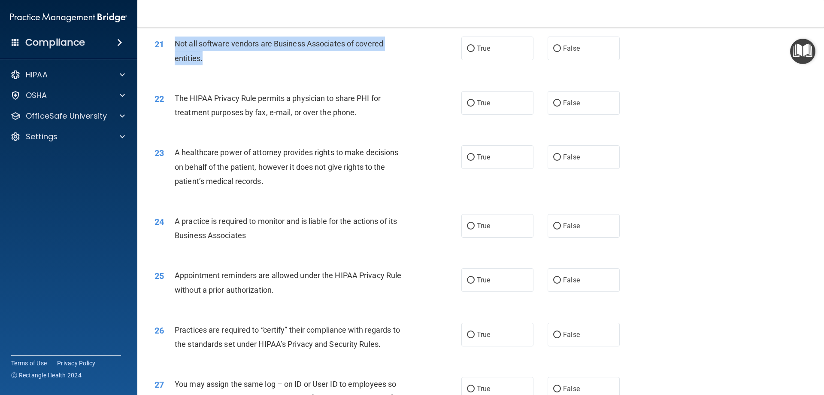
drag, startPoint x: 222, startPoint y: 63, endPoint x: 174, endPoint y: 45, distance: 51.4
click at [174, 45] on div "21 Not all software vendors are Business Associates of covered entities." at bounding box center [308, 52] width 333 height 33
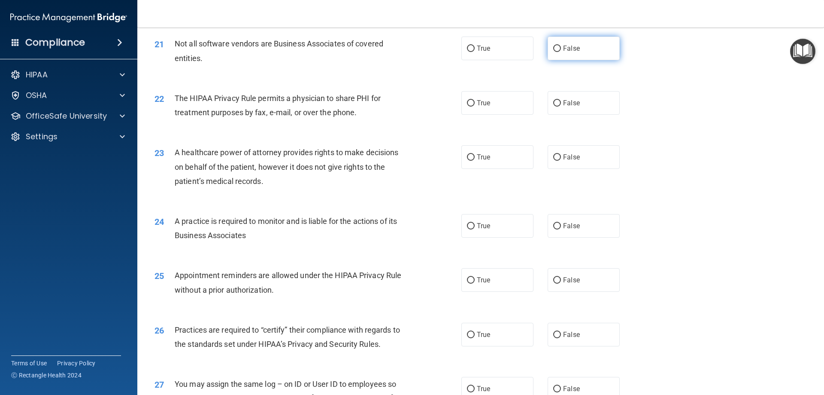
click at [562, 55] on label "False" at bounding box center [584, 48] width 72 height 24
click at [561, 52] on input "False" at bounding box center [557, 49] width 8 height 6
radio input "true"
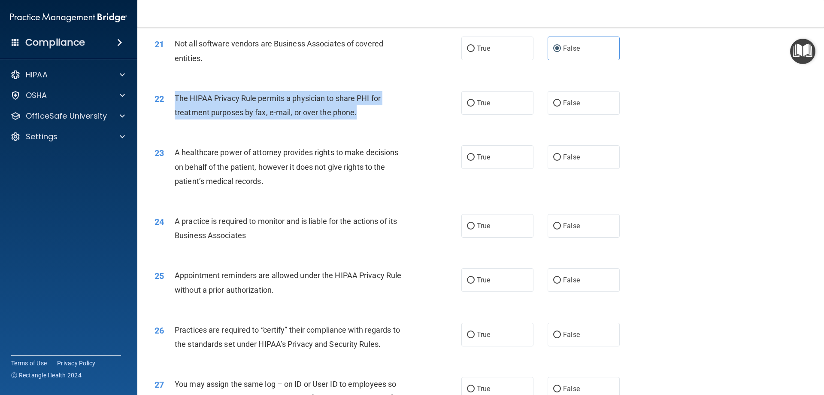
drag, startPoint x: 365, startPoint y: 113, endPoint x: 170, endPoint y: 97, distance: 195.5
click at [170, 97] on div "22 The HIPAA Privacy Rule permits a physician to share PHI for treatment purpos…" at bounding box center [308, 107] width 333 height 33
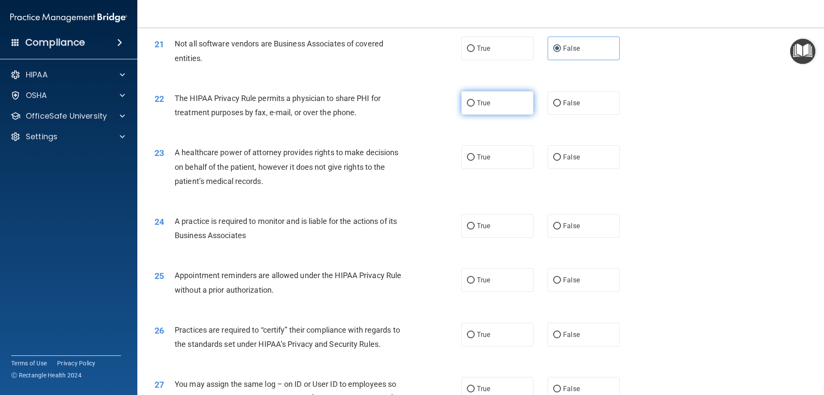
click at [473, 109] on label "True" at bounding box center [498, 103] width 72 height 24
click at [473, 106] on input "True" at bounding box center [471, 103] width 8 height 6
radio input "true"
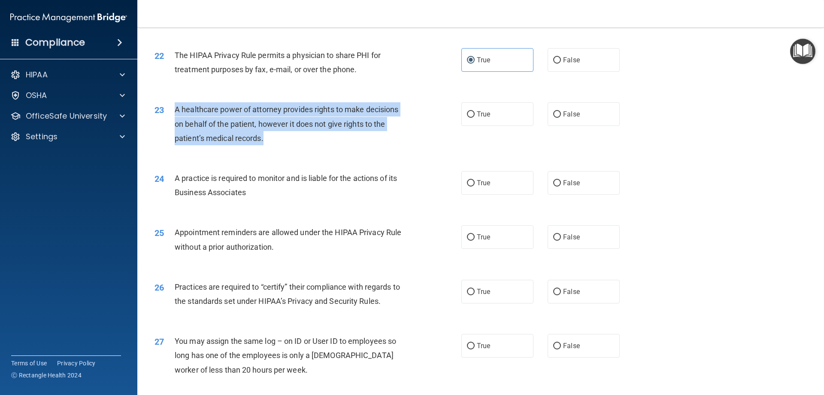
drag, startPoint x: 277, startPoint y: 138, endPoint x: 173, endPoint y: 111, distance: 107.9
click at [173, 111] on div "23 A healthcare power of attorney provides rights to make decisions on behalf o…" at bounding box center [308, 125] width 333 height 47
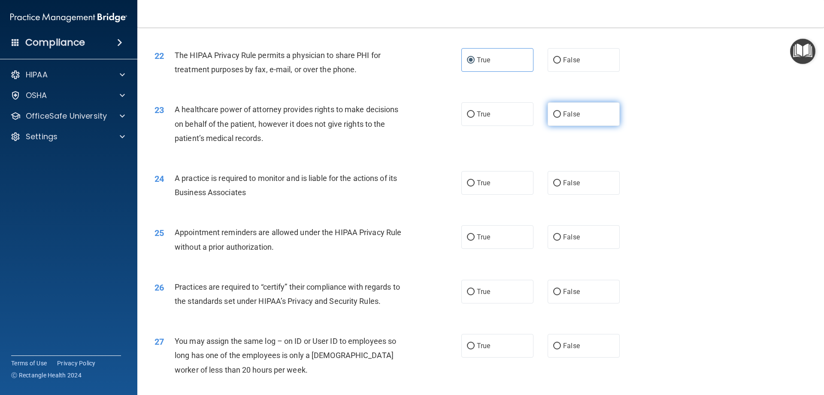
click at [565, 115] on span "False" at bounding box center [571, 114] width 17 height 8
click at [561, 115] on input "False" at bounding box center [557, 114] width 8 height 6
radio input "true"
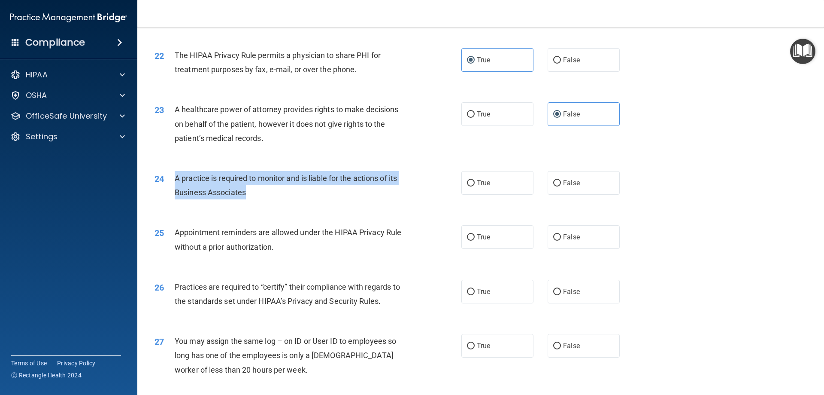
drag, startPoint x: 249, startPoint y: 194, endPoint x: 174, endPoint y: 174, distance: 77.3
click at [174, 174] on div "24 A practice is required to monitor and is liable for the actions of its Busin…" at bounding box center [308, 187] width 333 height 33
click at [553, 185] on input "False" at bounding box center [557, 183] width 8 height 6
radio input "true"
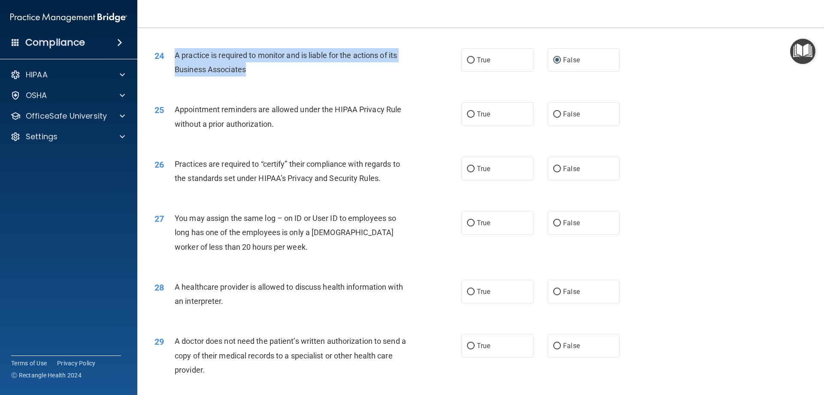
scroll to position [1503, 0]
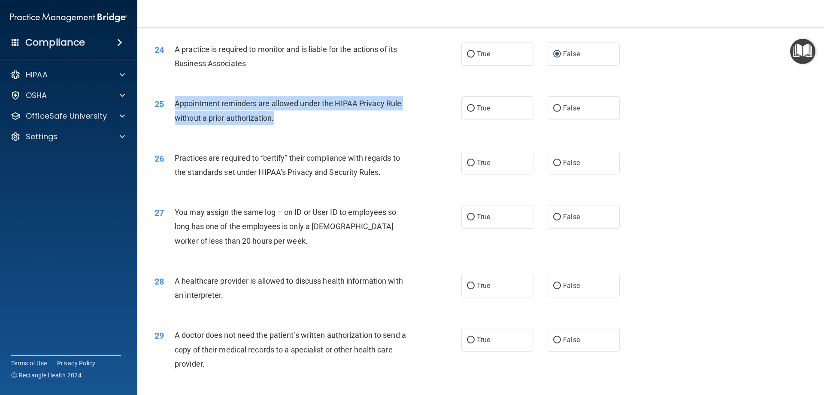
drag, startPoint x: 284, startPoint y: 121, endPoint x: 176, endPoint y: 101, distance: 110.0
click at [176, 101] on div "Appointment reminders are allowed under the HIPAA Privacy Rule without a prior …" at bounding box center [295, 110] width 240 height 28
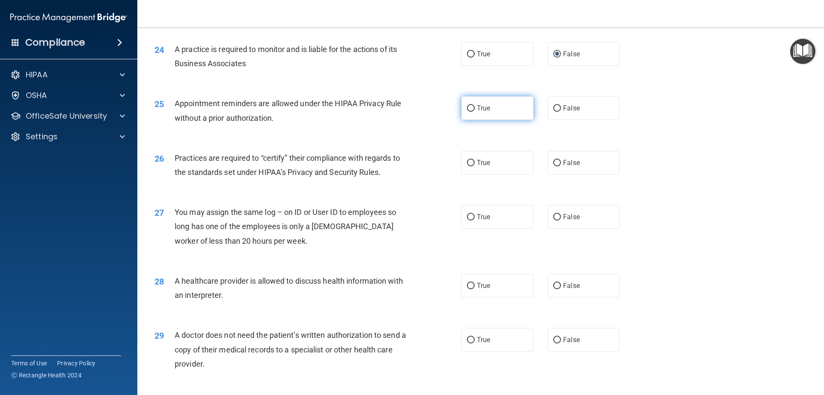
click at [487, 107] on span "True" at bounding box center [483, 108] width 13 height 8
click at [475, 107] on input "True" at bounding box center [471, 108] width 8 height 6
radio input "true"
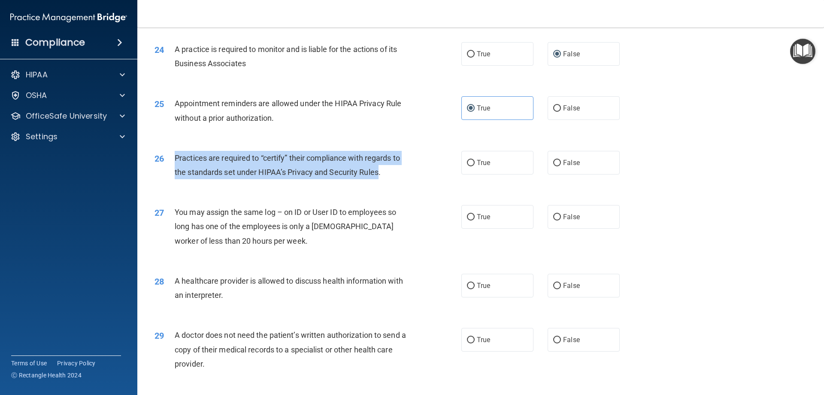
drag, startPoint x: 363, startPoint y: 171, endPoint x: 175, endPoint y: 155, distance: 188.7
click at [175, 155] on span "Practices are required to “certify” their compliance with regards to the standa…" at bounding box center [287, 164] width 225 height 23
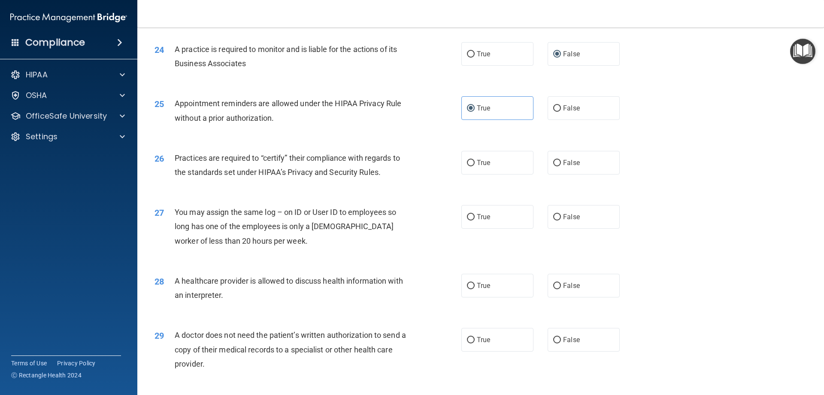
drag, startPoint x: 573, startPoint y: 164, endPoint x: 518, endPoint y: 177, distance: 56.5
click at [573, 164] on span "False" at bounding box center [571, 162] width 17 height 8
click at [561, 164] on input "False" at bounding box center [557, 163] width 8 height 6
radio input "true"
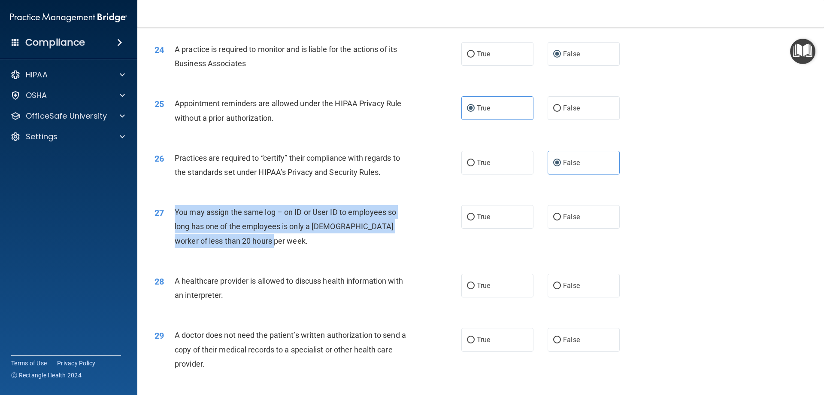
drag, startPoint x: 273, startPoint y: 245, endPoint x: 173, endPoint y: 214, distance: 104.7
click at [173, 214] on div "27 You may assign the same log – on ID or User ID to employees so long has one …" at bounding box center [308, 228] width 333 height 47
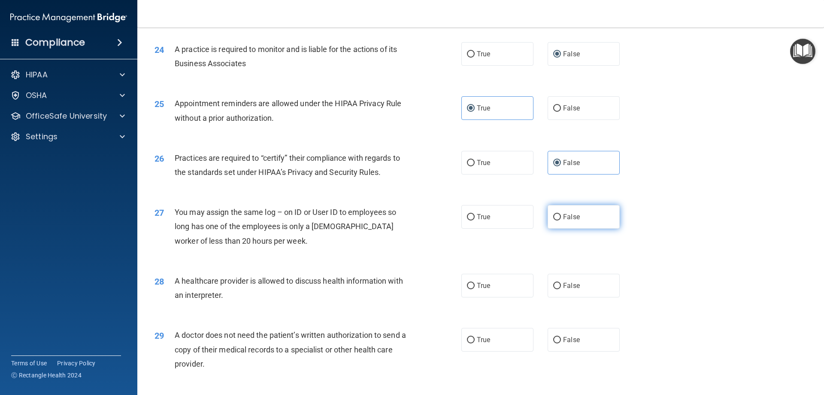
click at [582, 217] on label "False" at bounding box center [584, 217] width 72 height 24
click at [561, 217] on input "False" at bounding box center [557, 217] width 8 height 6
radio input "true"
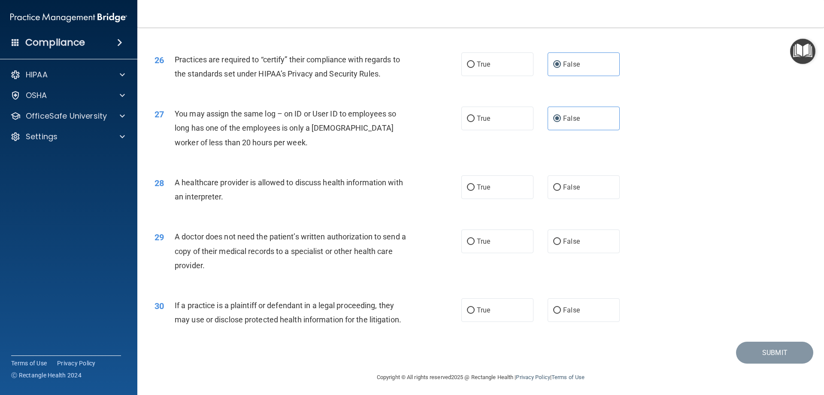
scroll to position [1604, 0]
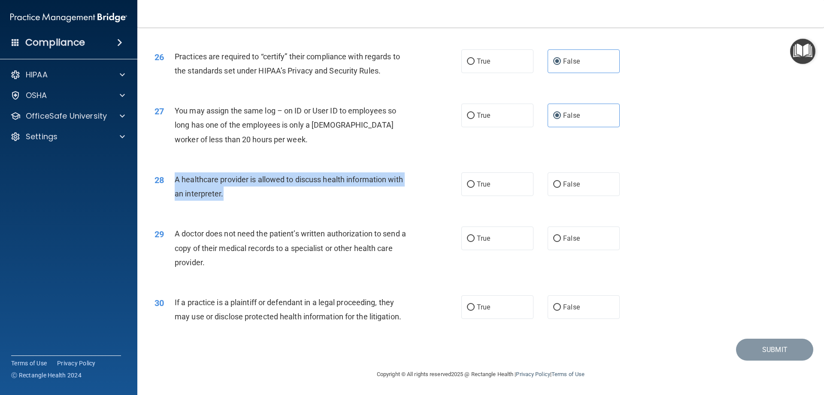
drag, startPoint x: 230, startPoint y: 197, endPoint x: 180, endPoint y: 175, distance: 54.6
click at [175, 174] on div "A healthcare provider is allowed to discuss health information with an interpre…" at bounding box center [295, 186] width 240 height 28
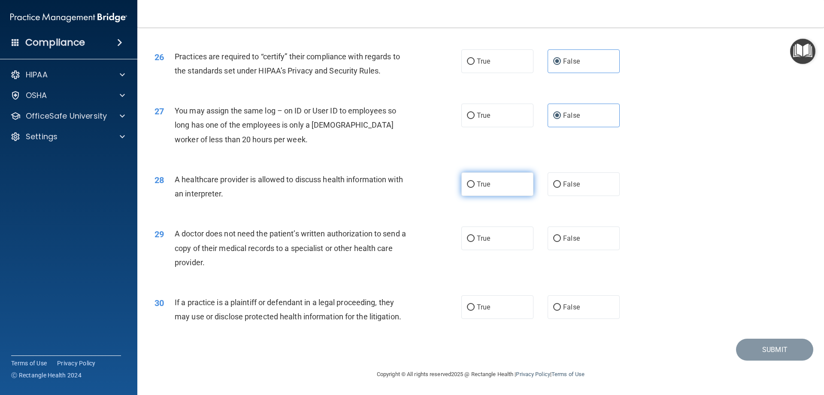
click at [500, 185] on label "True" at bounding box center [498, 184] width 72 height 24
click at [475, 185] on input "True" at bounding box center [471, 184] width 8 height 6
radio input "true"
drag, startPoint x: 216, startPoint y: 264, endPoint x: 174, endPoint y: 233, distance: 52.2
click at [175, 233] on div "A doctor does not need the patient’s written authorization to send a copy of th…" at bounding box center [295, 247] width 240 height 43
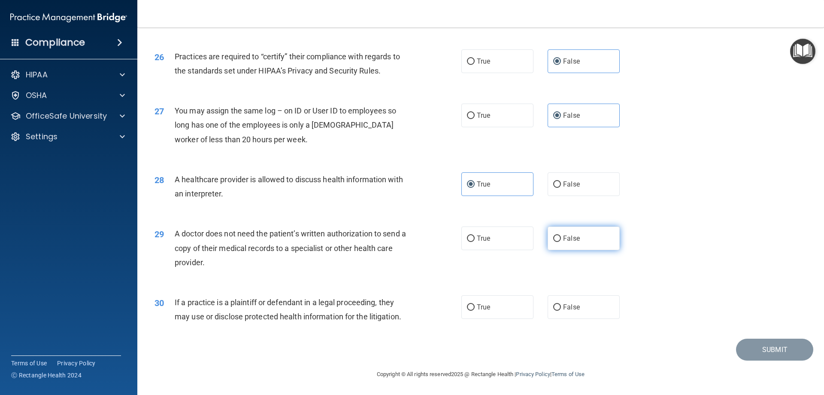
click at [562, 244] on label "False" at bounding box center [584, 238] width 72 height 24
click at [561, 242] on input "False" at bounding box center [557, 238] width 8 height 6
radio input "true"
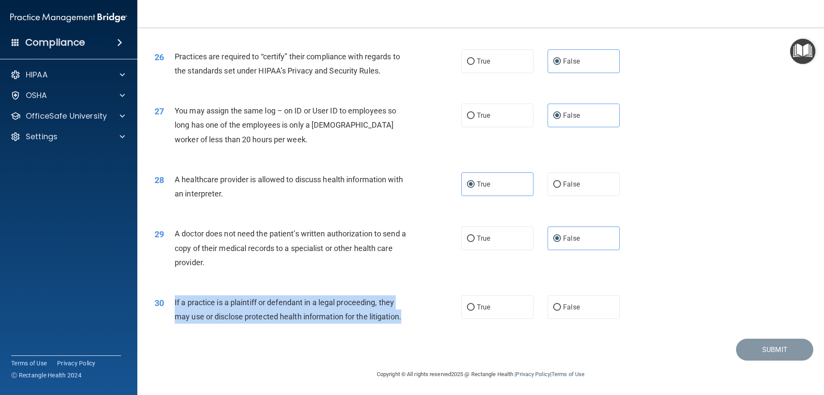
drag, startPoint x: 410, startPoint y: 319, endPoint x: 174, endPoint y: 304, distance: 236.7
click at [174, 304] on div "30 If a practice is a plaintiff or defendant in a legal proceeding, they may us…" at bounding box center [308, 311] width 333 height 33
click at [468, 305] on input "True" at bounding box center [471, 307] width 8 height 6
radio input "true"
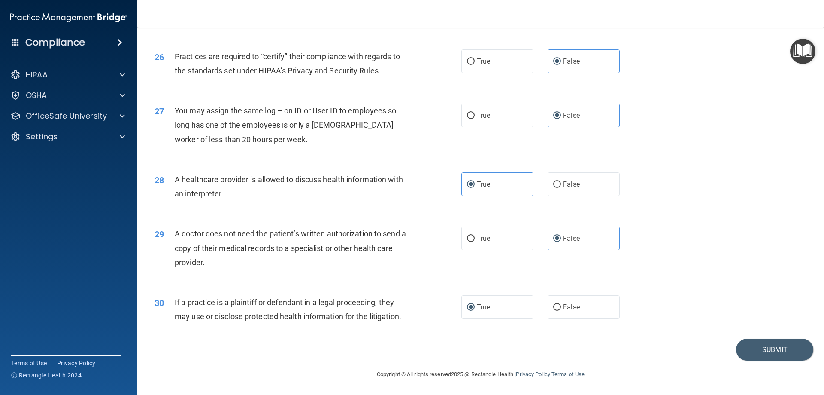
click at [768, 227] on div "29 A doctor does not need the patient’s written authorization to send a copy of…" at bounding box center [480, 250] width 665 height 69
click at [766, 347] on button "Submit" at bounding box center [774, 349] width 77 height 22
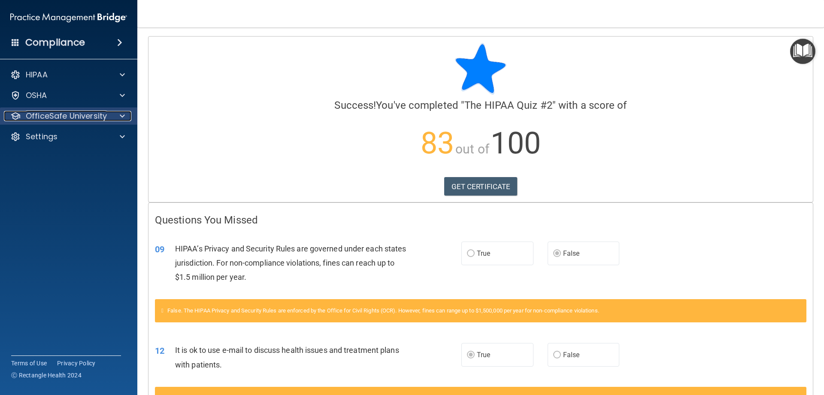
click at [55, 114] on p "OfficeSafe University" at bounding box center [66, 116] width 81 height 10
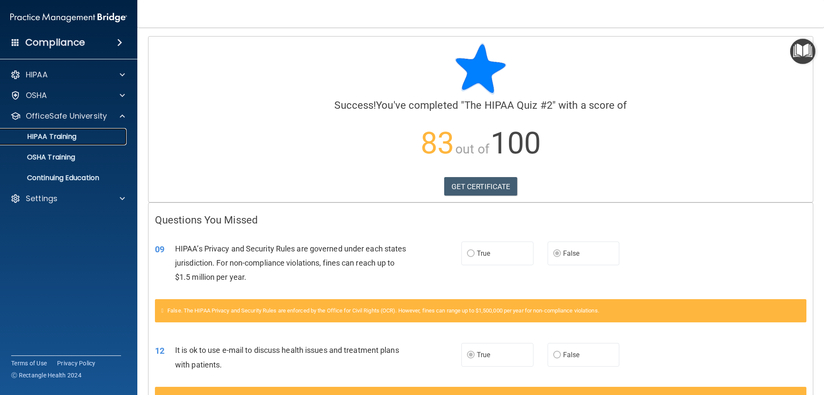
click at [61, 134] on p "HIPAA Training" at bounding box center [41, 136] width 71 height 9
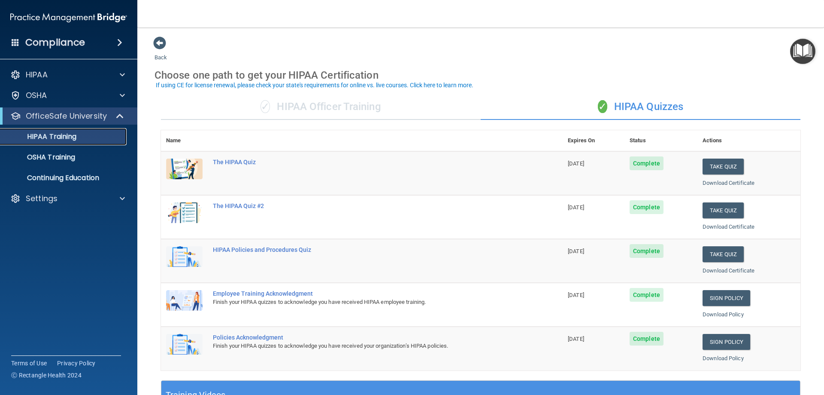
scroll to position [43, 0]
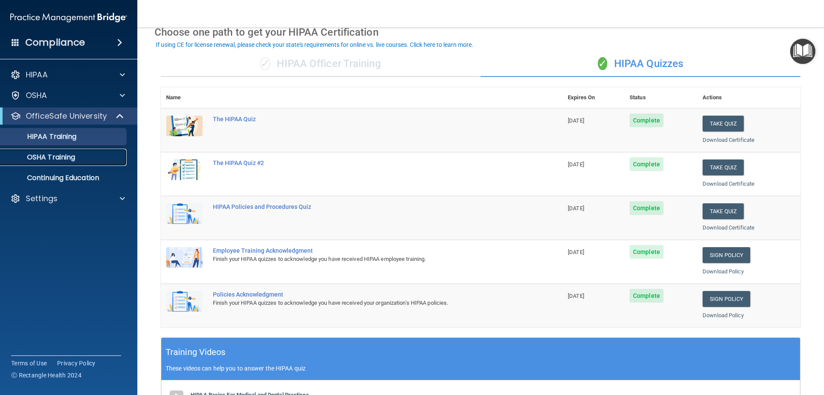
click at [61, 155] on p "OSHA Training" at bounding box center [41, 157] width 70 height 9
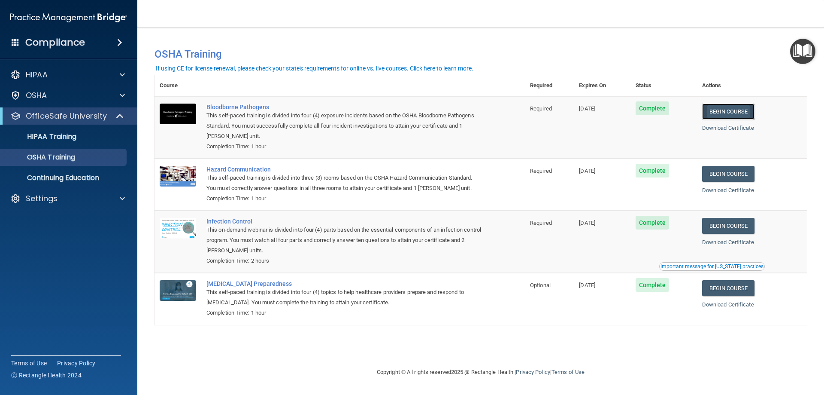
click at [728, 114] on link "Begin Course" at bounding box center [728, 111] width 52 height 16
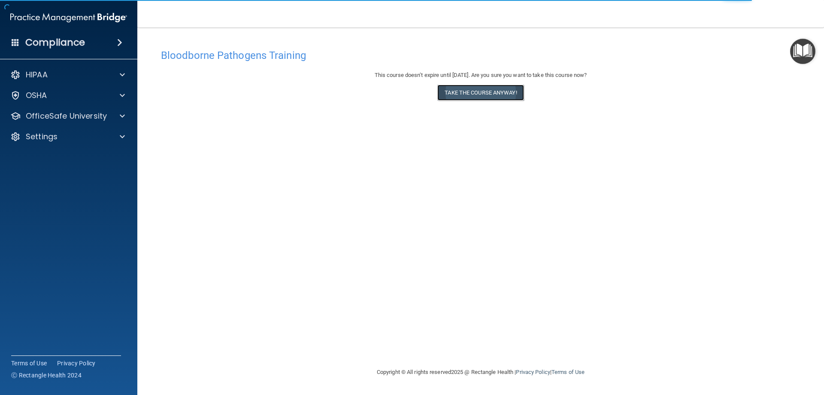
click at [488, 93] on button "Take the course anyway!" at bounding box center [480, 93] width 86 height 16
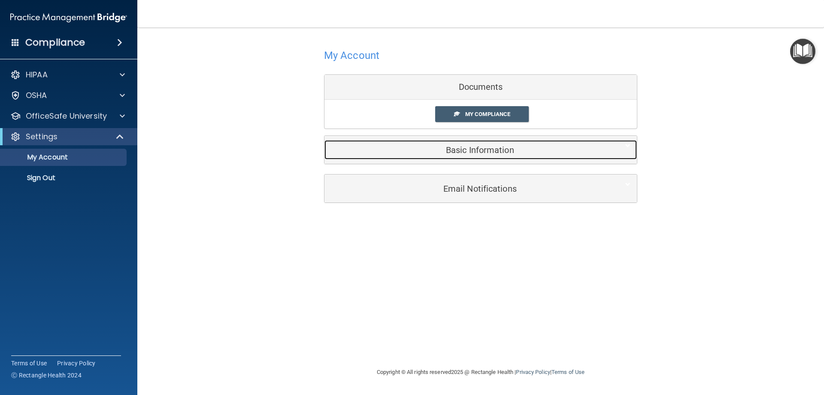
click at [465, 148] on h5 "Basic Information" at bounding box center [467, 149] width 273 height 9
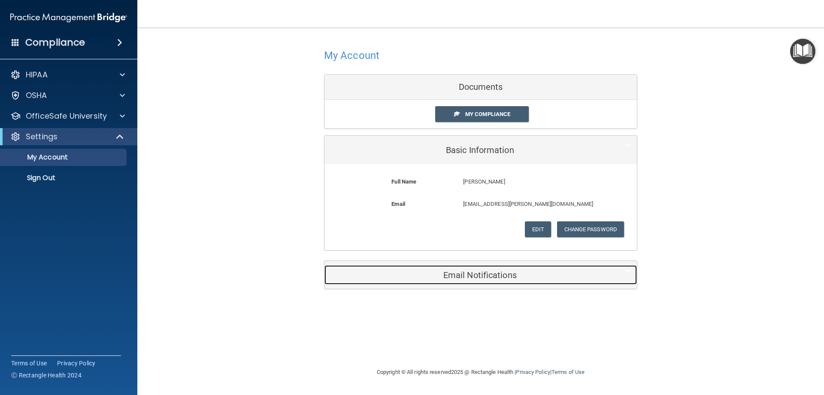
click at [468, 275] on h5 "Email Notifications" at bounding box center [467, 274] width 273 height 9
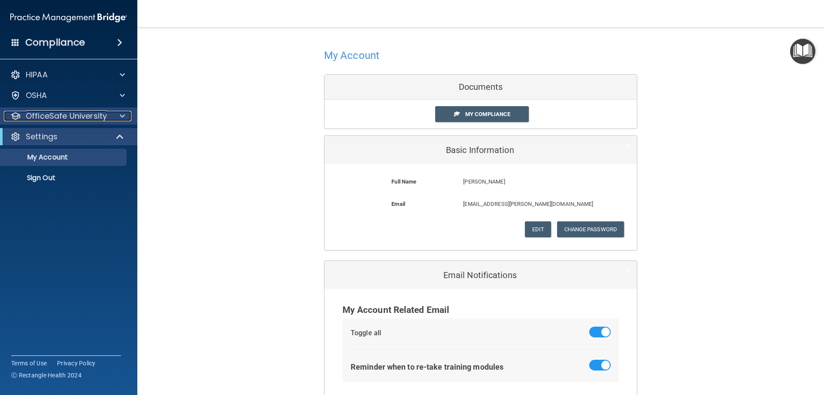
click at [60, 119] on p "OfficeSafe University" at bounding box center [66, 116] width 81 height 10
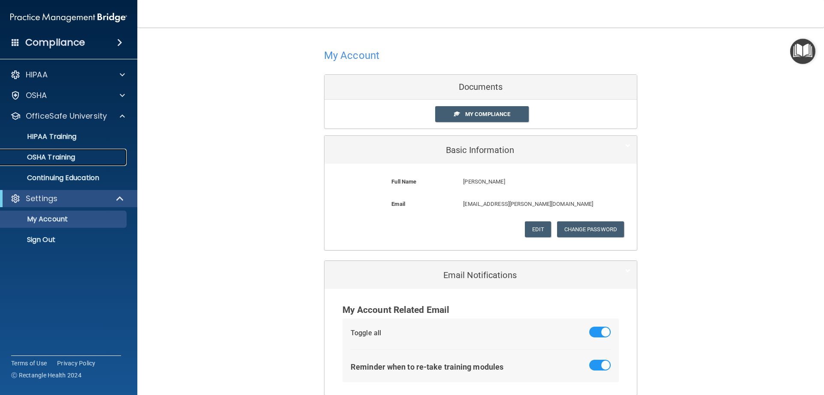
click at [70, 153] on p "OSHA Training" at bounding box center [41, 157] width 70 height 9
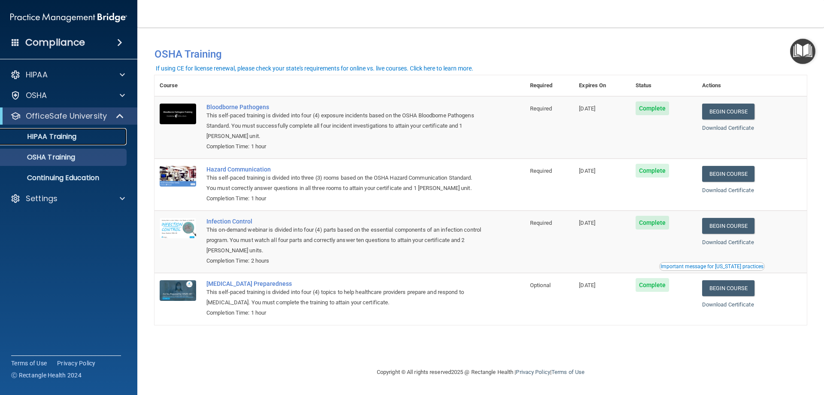
click at [67, 134] on p "HIPAA Training" at bounding box center [41, 136] width 71 height 9
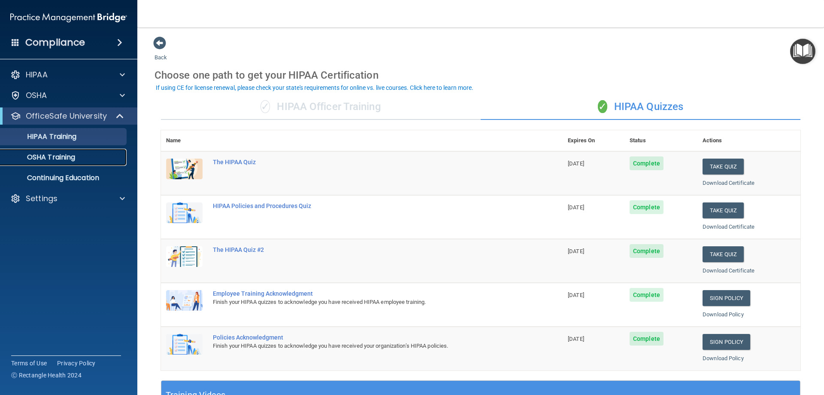
click at [51, 160] on p "OSHA Training" at bounding box center [41, 157] width 70 height 9
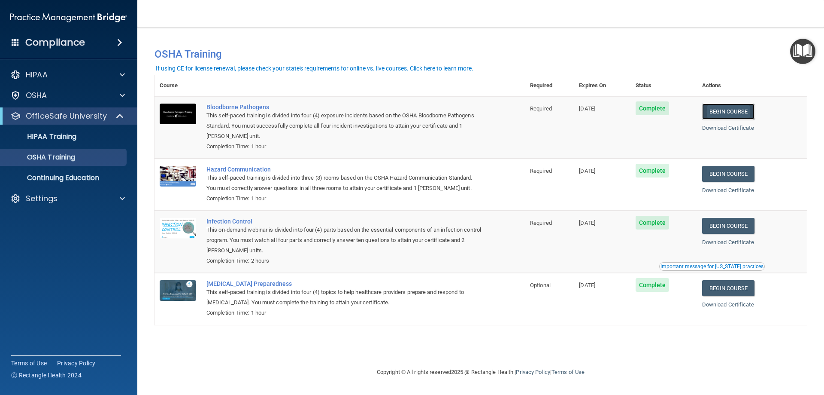
click at [753, 109] on link "Begin Course" at bounding box center [728, 111] width 52 height 16
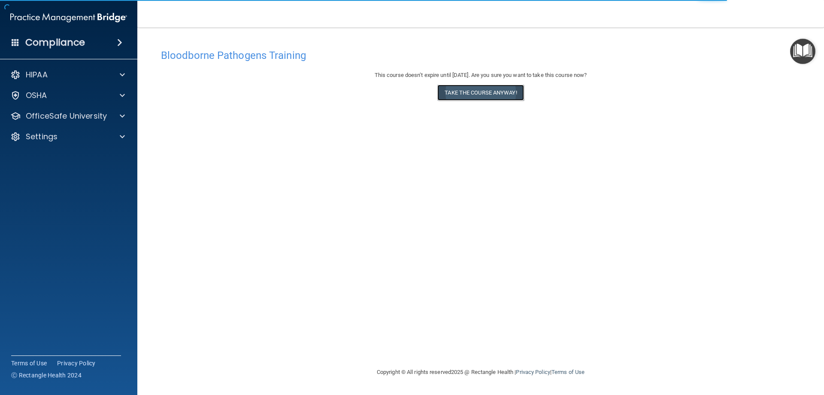
click at [477, 96] on button "Take the course anyway!" at bounding box center [480, 93] width 86 height 16
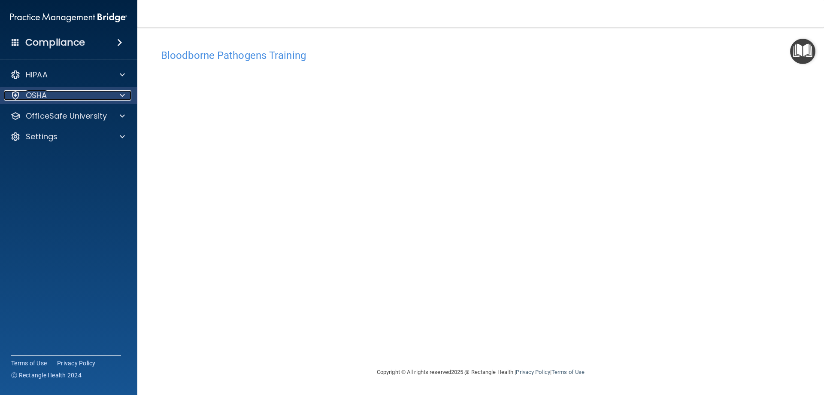
click at [56, 97] on div "OSHA" at bounding box center [57, 95] width 106 height 10
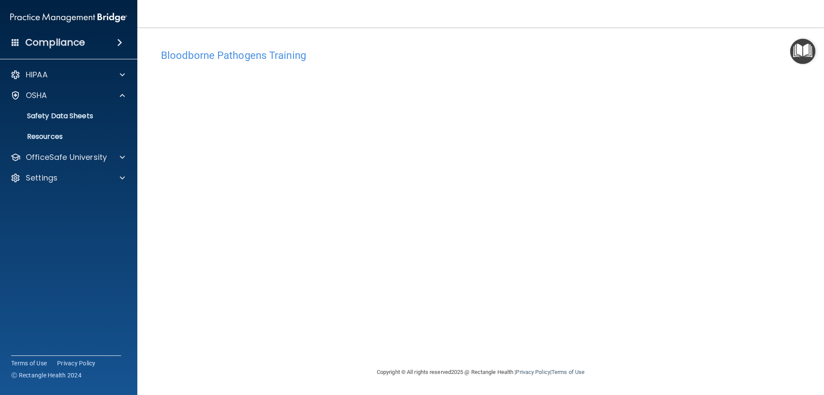
click at [49, 166] on div "HIPAA Documents and Policies Report an Incident Business Associates Emergency P…" at bounding box center [69, 128] width 138 height 131
click at [49, 158] on p "OfficeSafe University" at bounding box center [66, 157] width 81 height 10
click at [51, 197] on p "OSHA Training" at bounding box center [41, 198] width 70 height 9
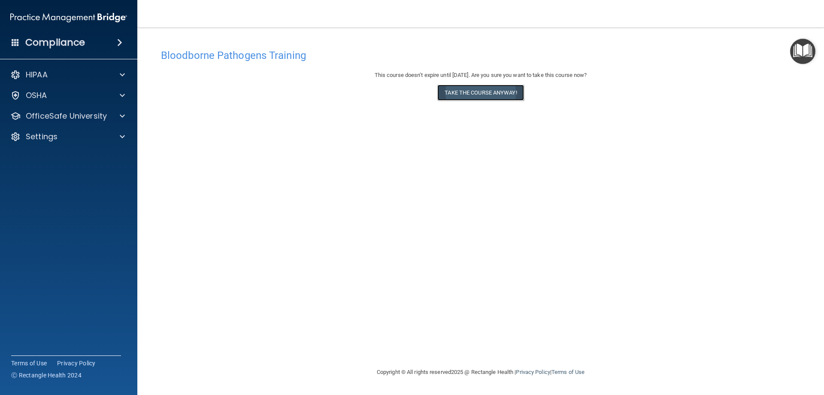
click at [463, 91] on button "Take the course anyway!" at bounding box center [480, 93] width 86 height 16
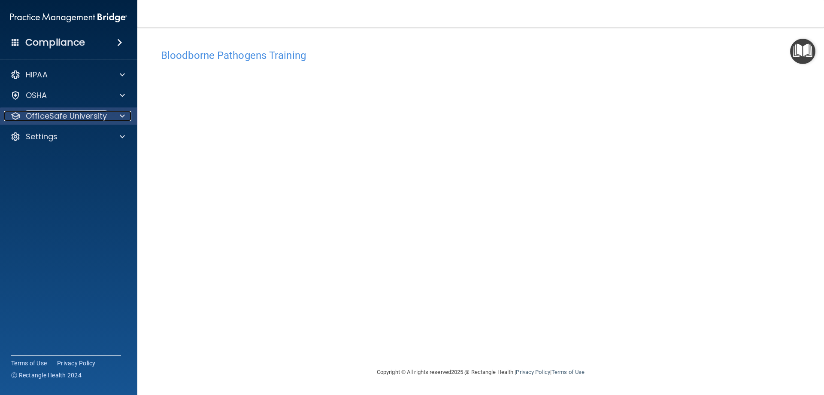
click at [64, 120] on p "OfficeSafe University" at bounding box center [66, 116] width 81 height 10
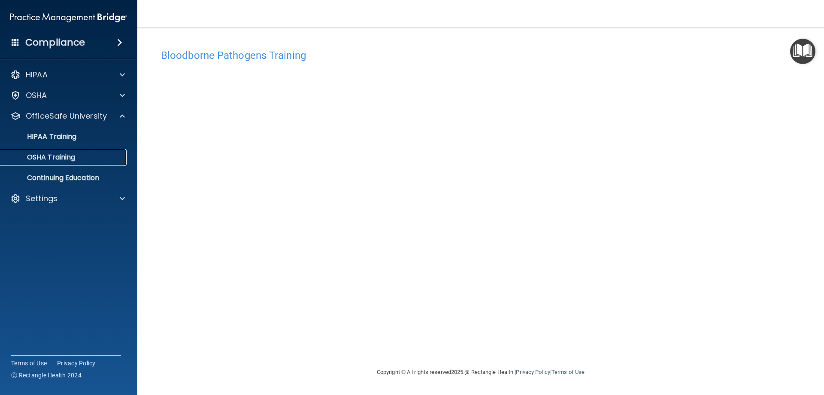
click at [72, 158] on p "OSHA Training" at bounding box center [41, 157] width 70 height 9
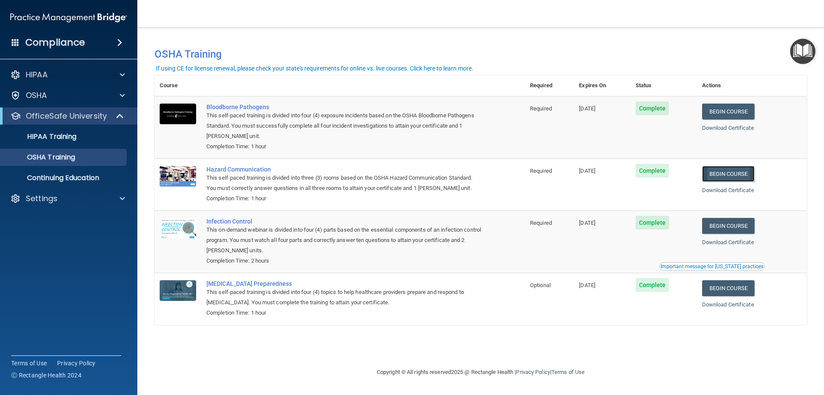
click at [735, 174] on link "Begin Course" at bounding box center [728, 174] width 52 height 16
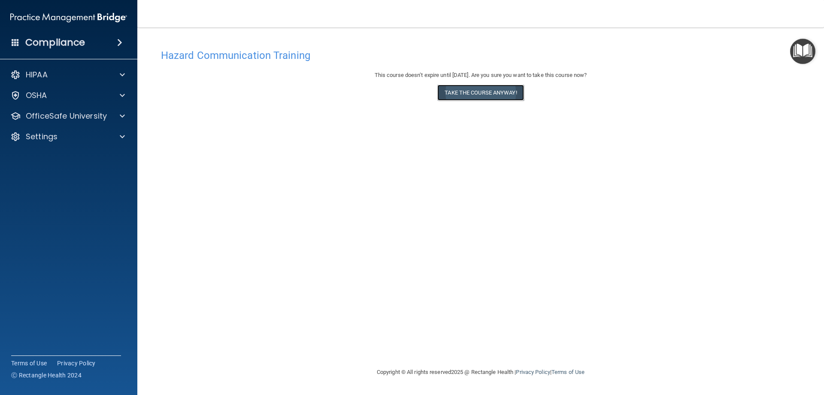
click at [474, 94] on button "Take the course anyway!" at bounding box center [480, 93] width 86 height 16
click at [707, 299] on div "Hazard Communication Training This course doesn’t expire until [DATE]. Are you …" at bounding box center [481, 206] width 653 height 322
click at [808, 51] on img "Open Resource Center" at bounding box center [802, 51] width 25 height 25
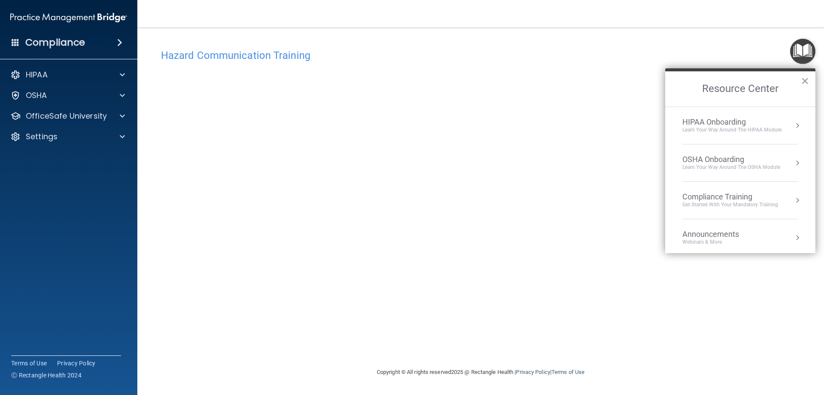
click at [806, 80] on button "×" at bounding box center [805, 81] width 8 height 14
